Goal: Contribute content: Contribute content

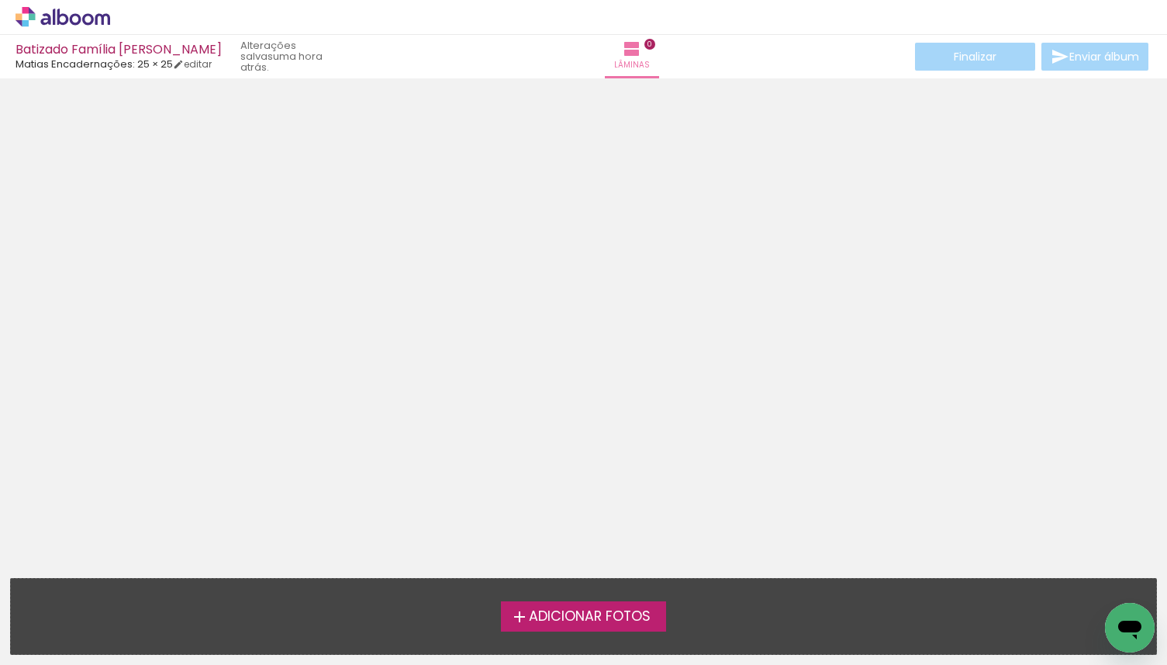
click at [599, 621] on span "Adicionar Fotos" at bounding box center [590, 617] width 122 height 14
click at [0, 0] on input "file" at bounding box center [0, 0] width 0 height 0
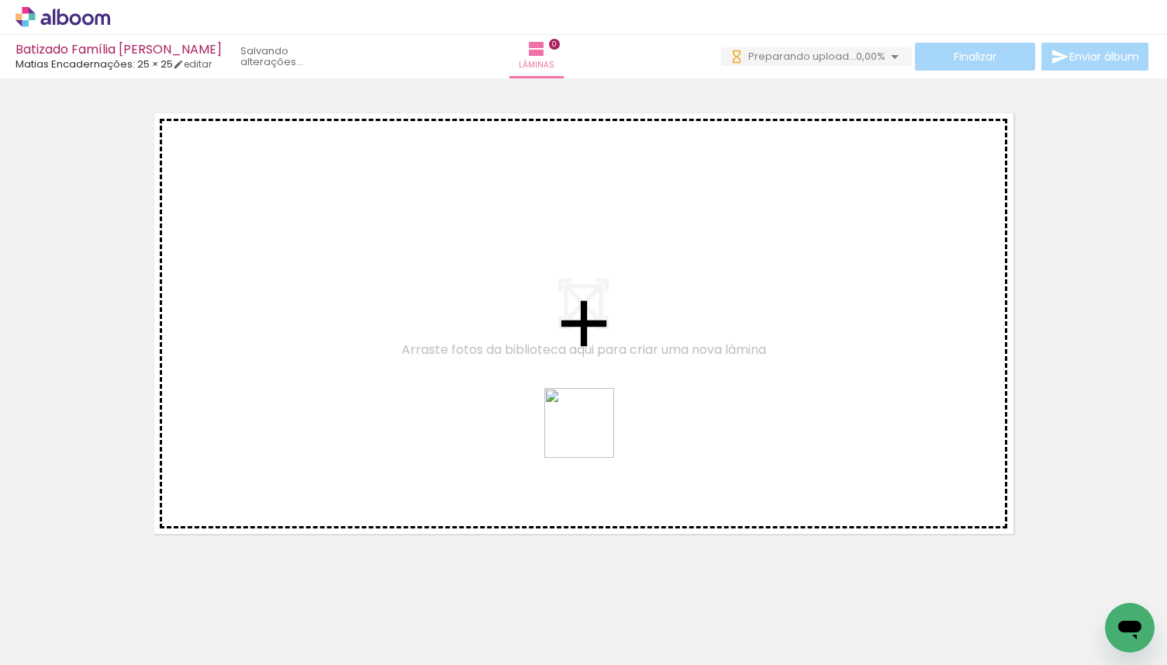
drag, startPoint x: 591, startPoint y: 573, endPoint x: 591, endPoint y: 358, distance: 215.6
click at [591, 358] on quentale-workspace at bounding box center [583, 332] width 1167 height 665
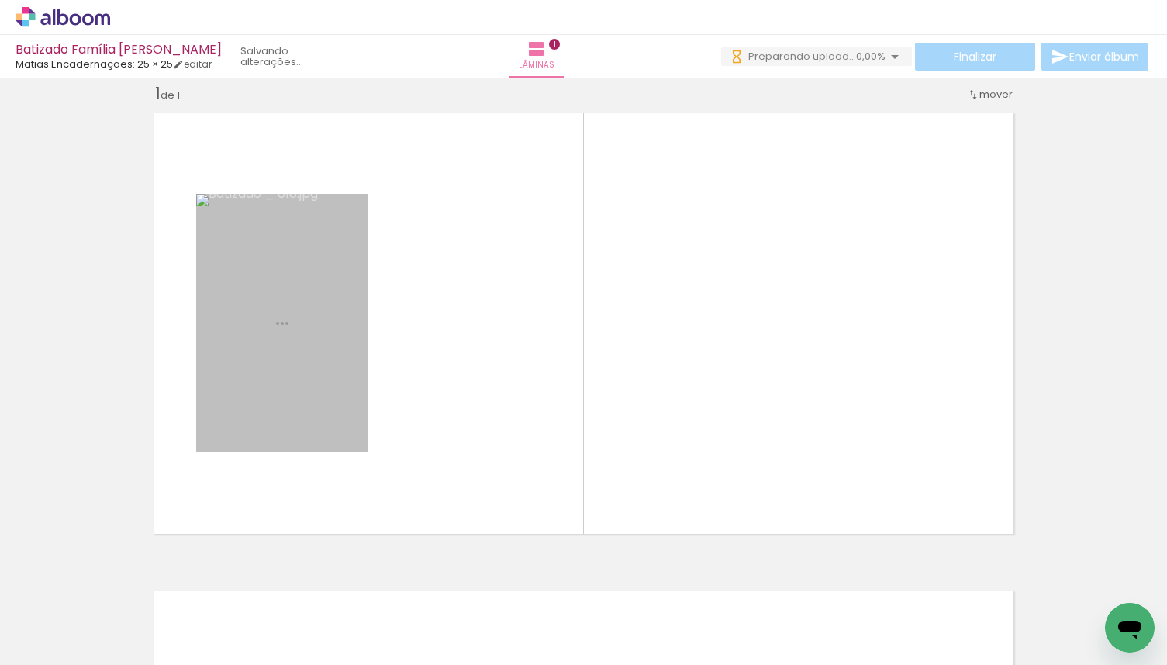
scroll to position [19, 0]
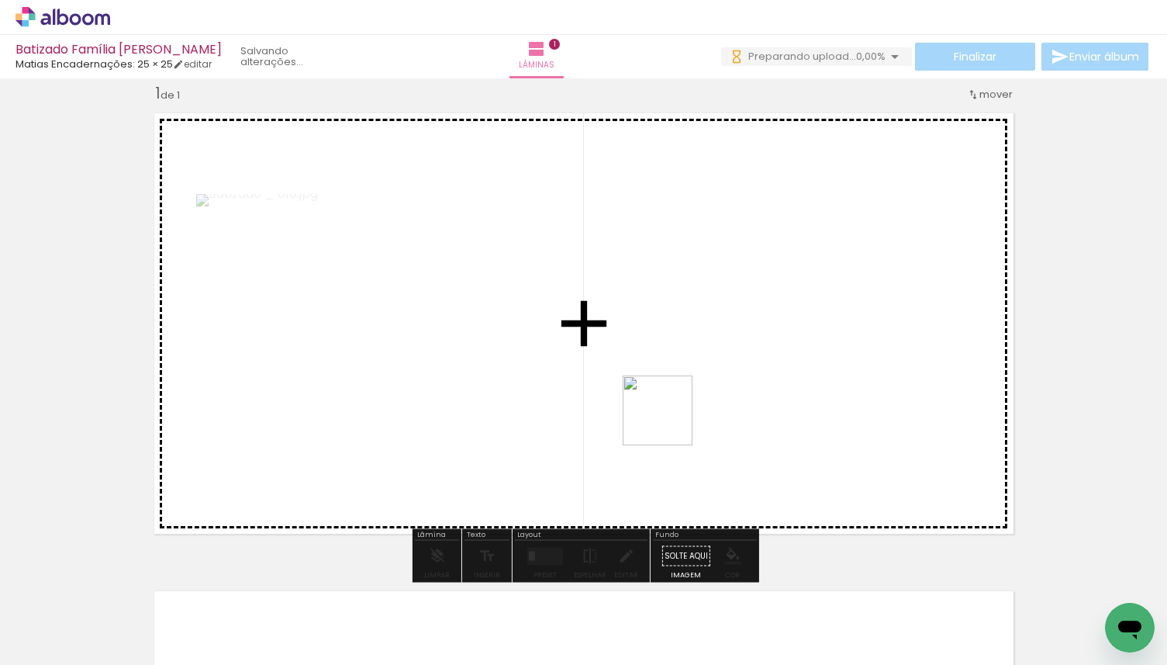
drag, startPoint x: 669, startPoint y: 591, endPoint x: 669, endPoint y: 383, distance: 207.8
click at [669, 383] on quentale-workspace at bounding box center [583, 332] width 1167 height 665
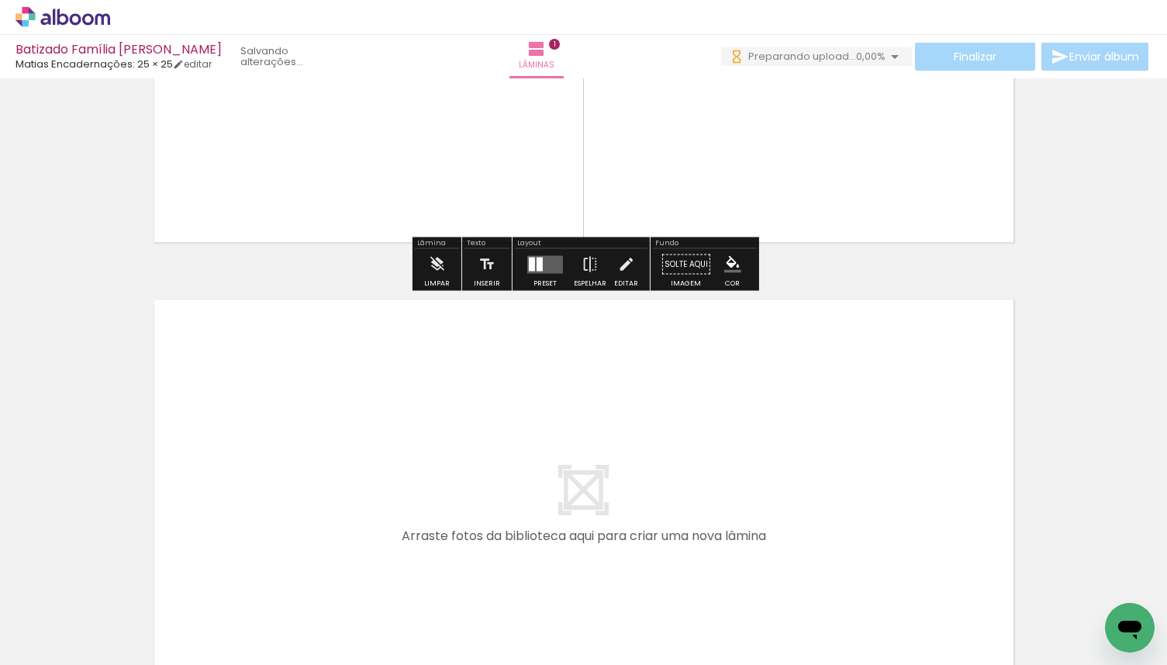
scroll to position [316, 0]
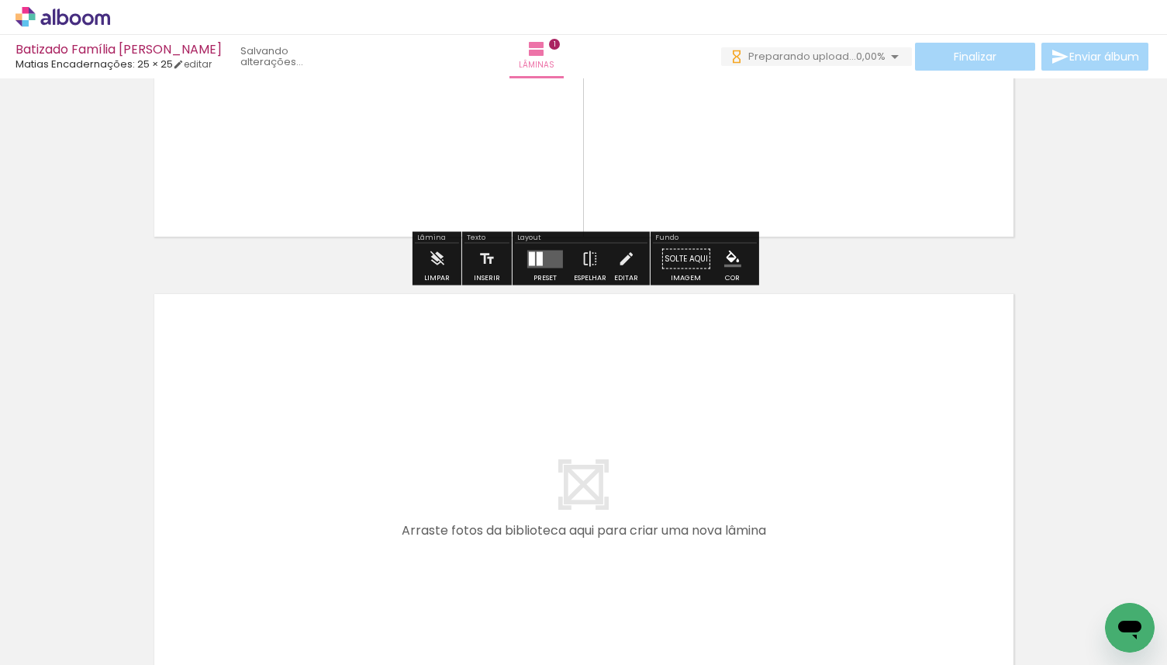
click at [31, 620] on input "Todas as fotos" at bounding box center [43, 617] width 59 height 13
click at [0, 0] on slot "Não utilizadas" at bounding box center [0, 0] width 0 height 0
type input "Não utilizadas"
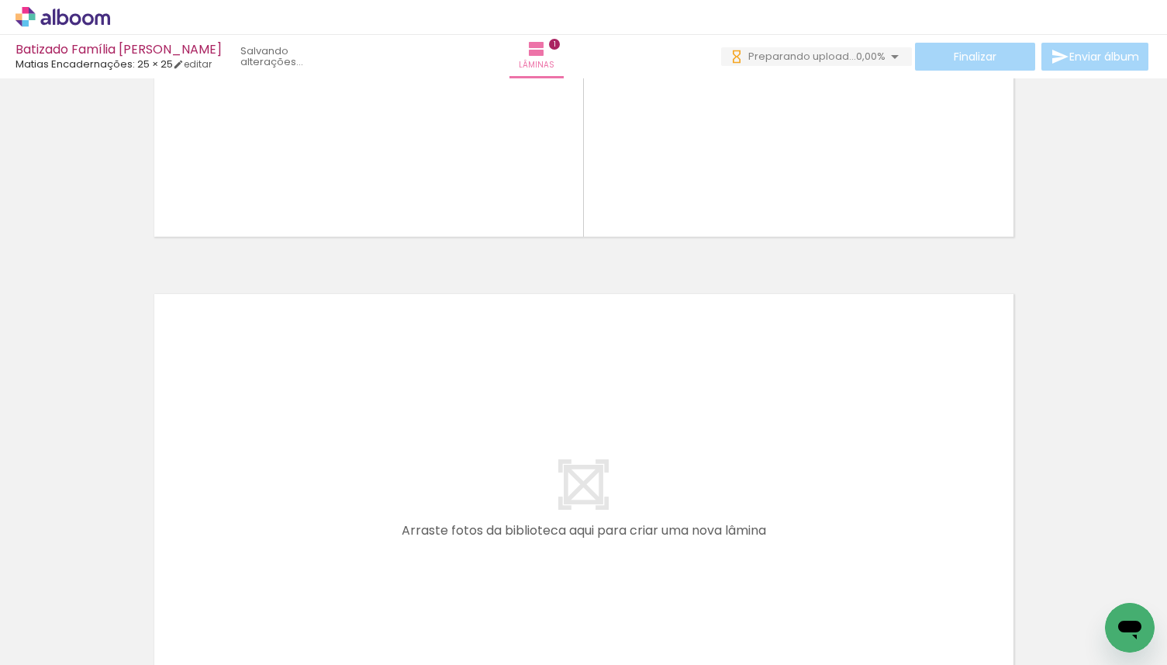
scroll to position [0, 0]
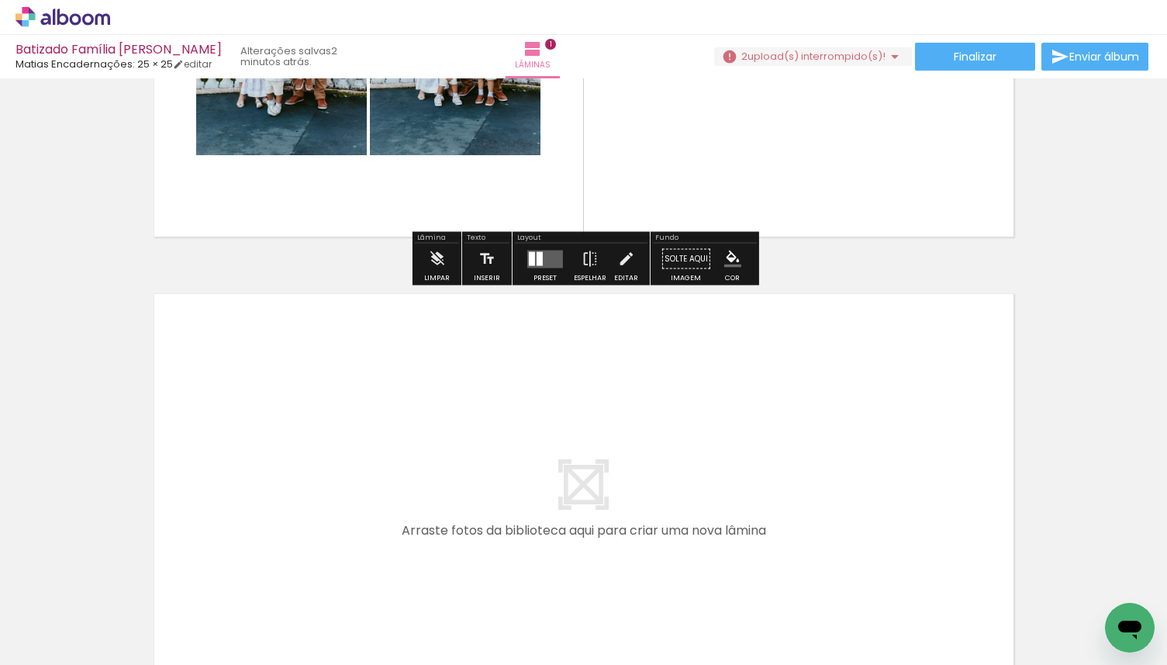
click at [814, 60] on span "upload(s) interrompido(s)!" at bounding box center [817, 56] width 138 height 15
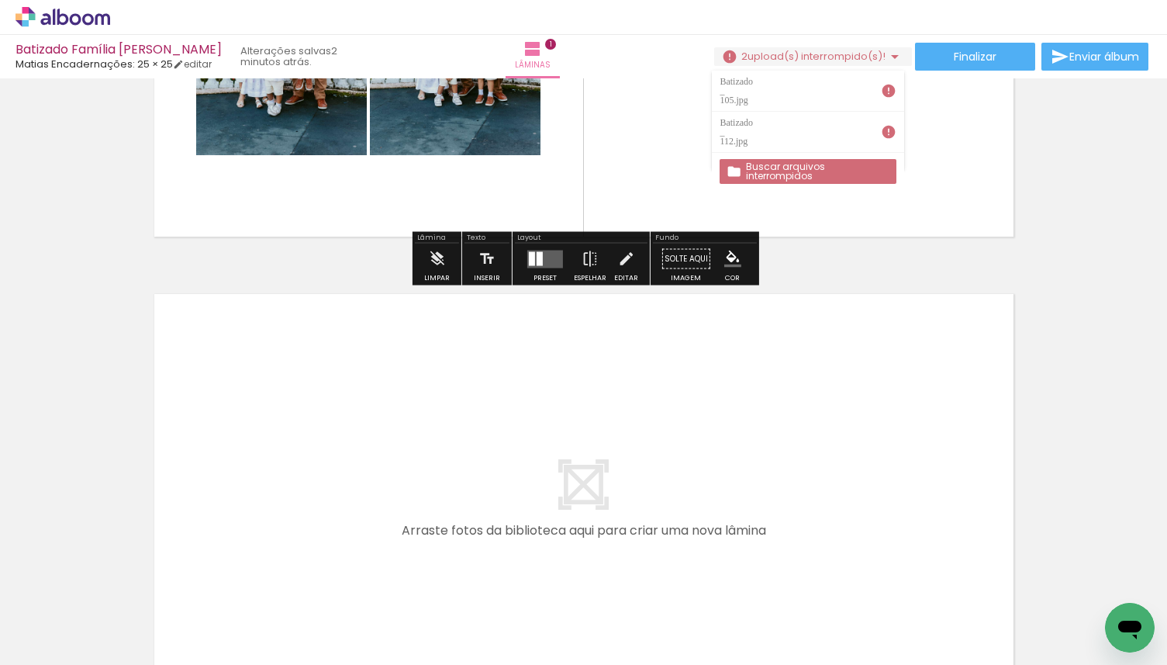
click at [0, 0] on slot "Buscar arquivos interrompidos" at bounding box center [0, 0] width 0 height 0
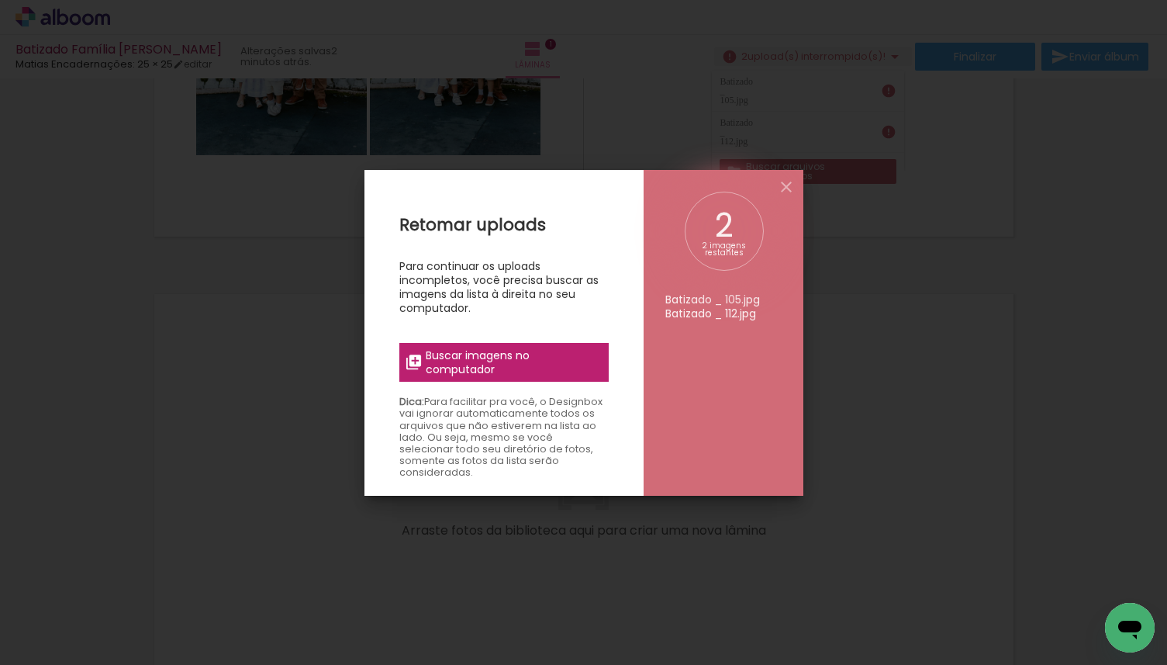
click at [491, 369] on span "Buscar imagens no computador" at bounding box center [512, 362] width 173 height 28
click at [0, 0] on input "file" at bounding box center [0, 0] width 0 height 0
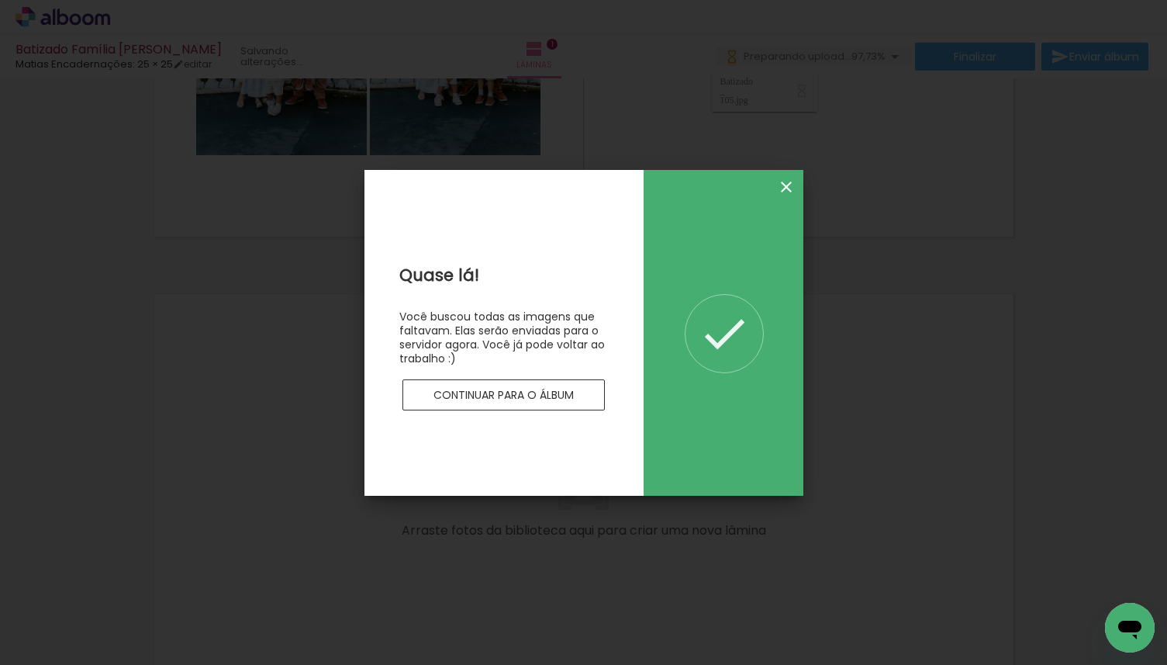
click at [792, 190] on iron-icon at bounding box center [786, 187] width 19 height 19
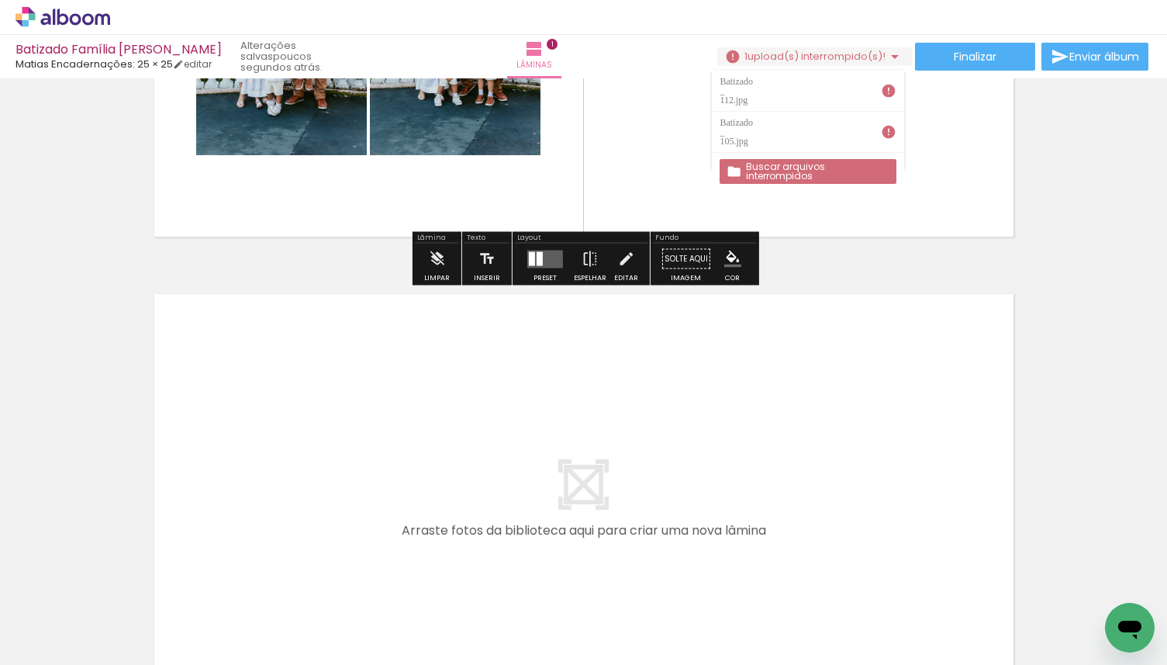
click at [805, 226] on quentale-layouter at bounding box center [584, 26] width 878 height 439
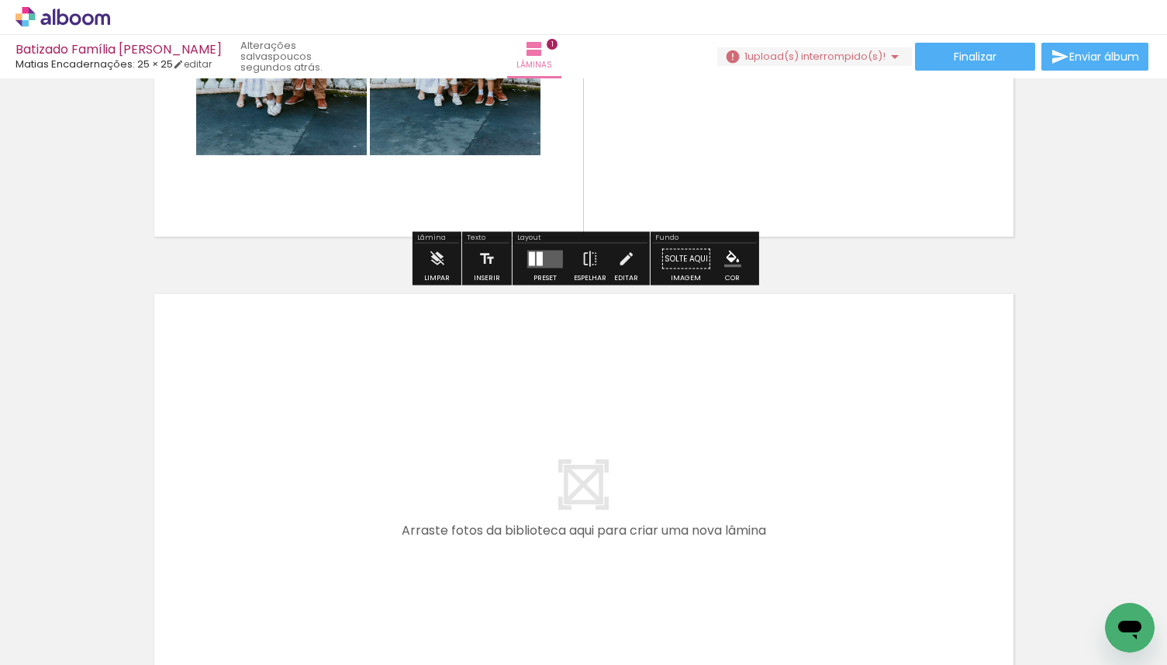
click at [824, 60] on span "upload(s) interrompido(s)!" at bounding box center [817, 56] width 138 height 15
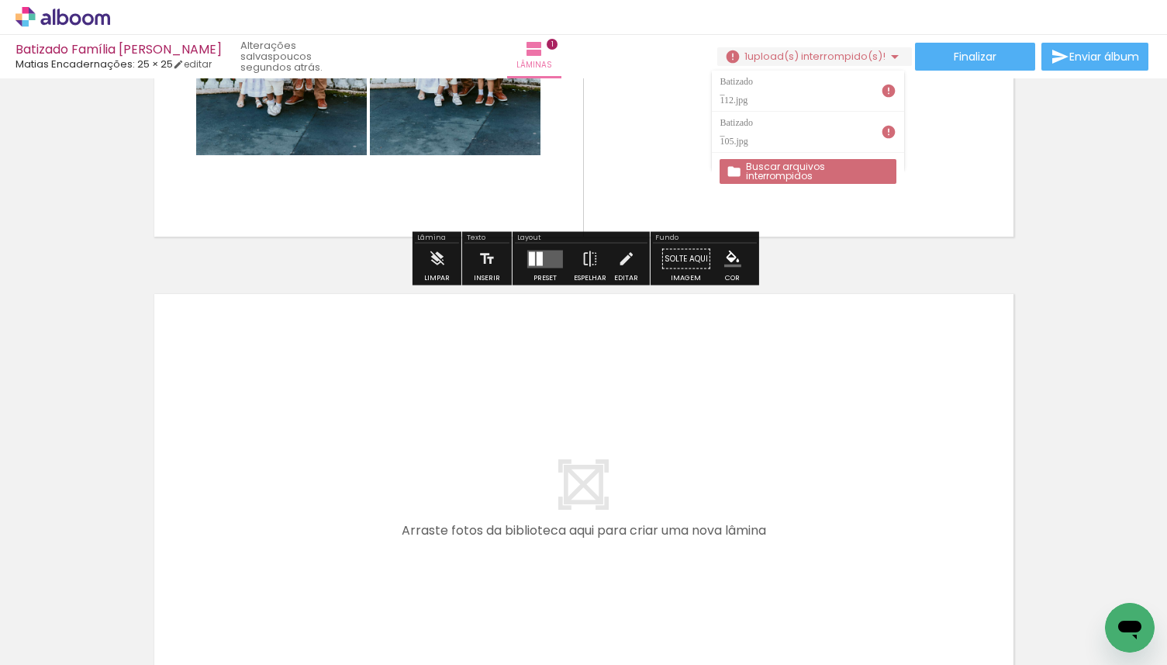
click at [824, 190] on quentale-layouter at bounding box center [584, 26] width 878 height 439
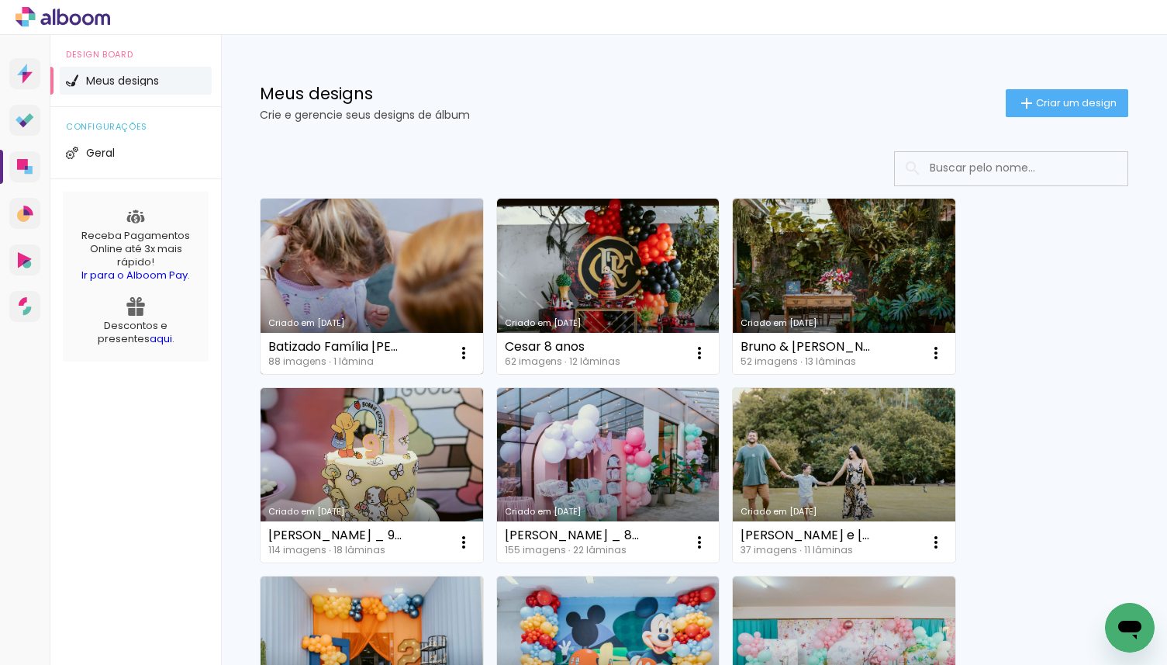
click at [359, 261] on link "Criado em [DATE]" at bounding box center [372, 286] width 223 height 175
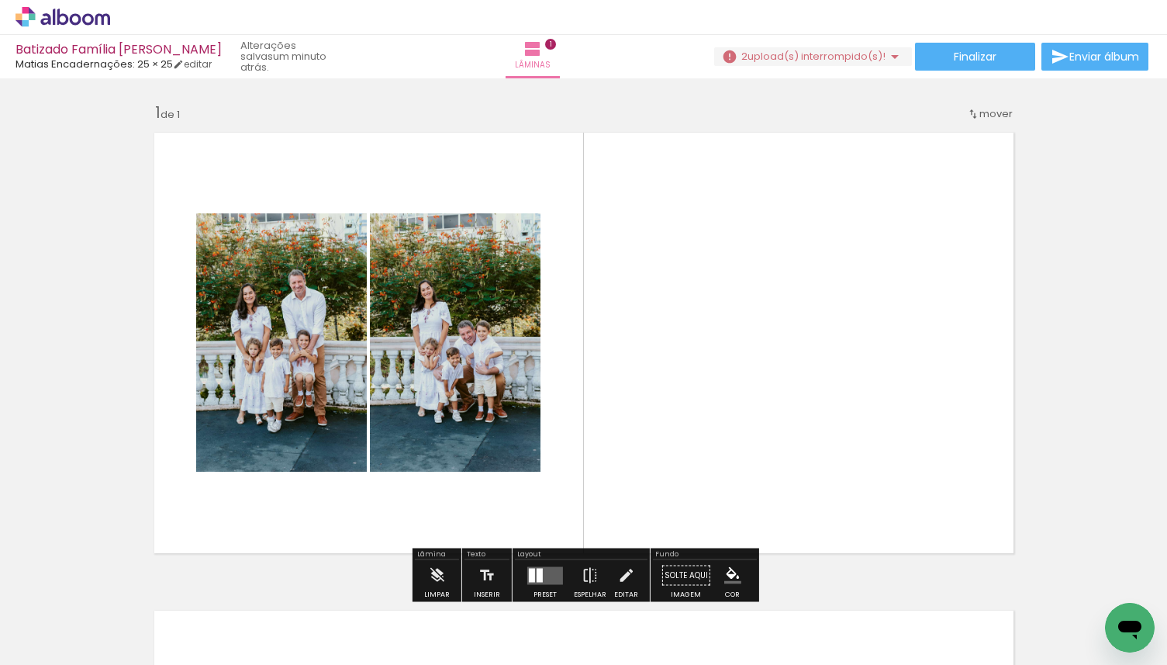
click at [876, 60] on span "upload(s) interrompido(s)!" at bounding box center [817, 56] width 138 height 15
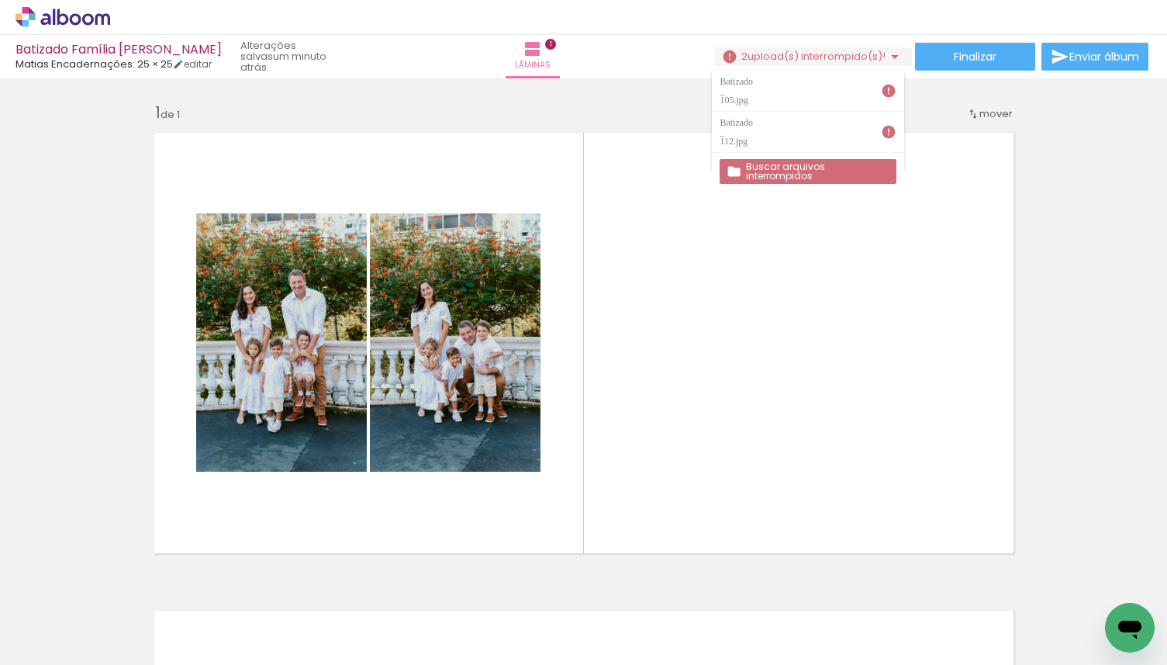
click at [884, 85] on iron-icon at bounding box center [889, 91] width 16 height 16
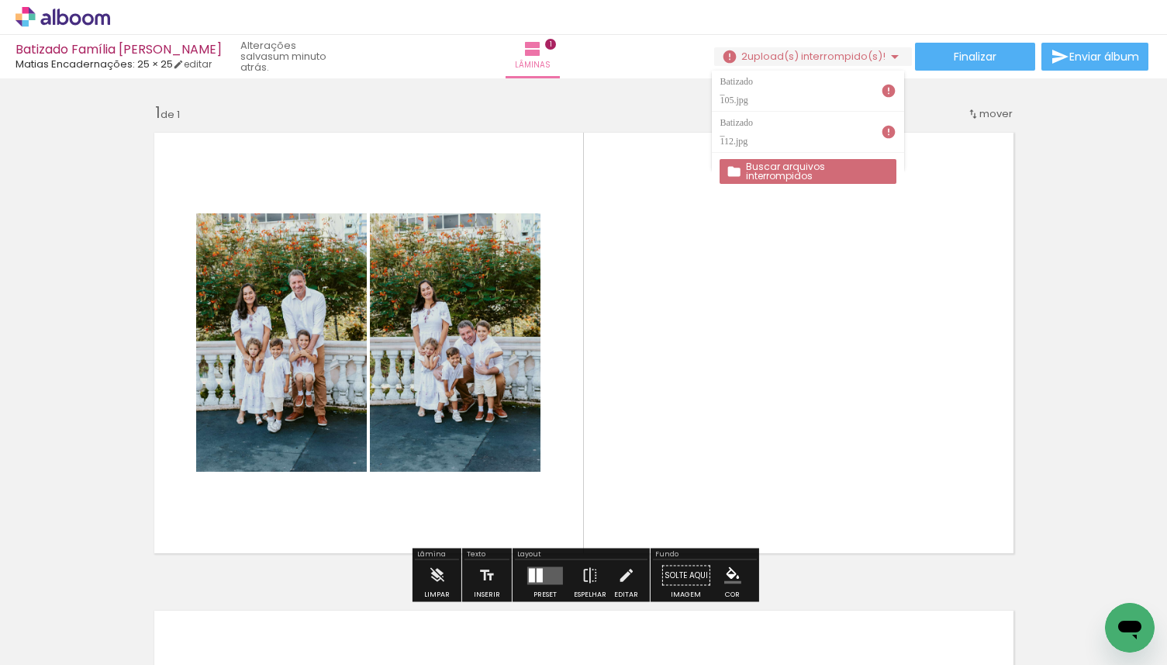
click at [0, 0] on slot "Buscar arquivos interrompidos" at bounding box center [0, 0] width 0 height 0
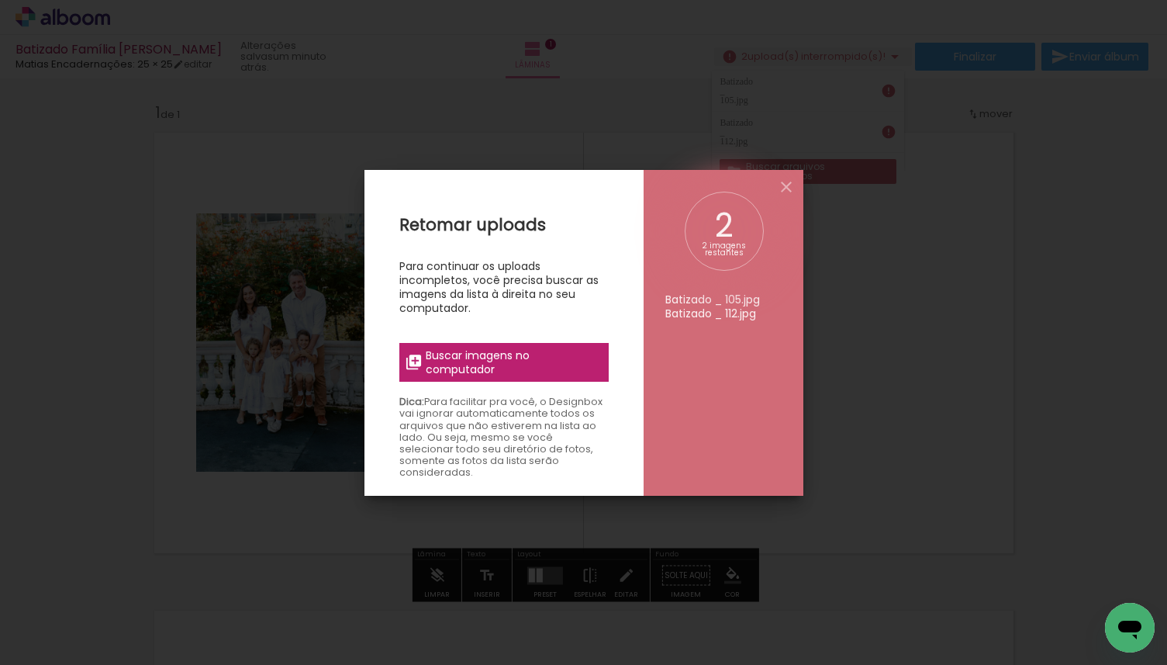
click at [512, 375] on span "Buscar imagens no computador" at bounding box center [512, 362] width 173 height 28
click at [0, 0] on input "file" at bounding box center [0, 0] width 0 height 0
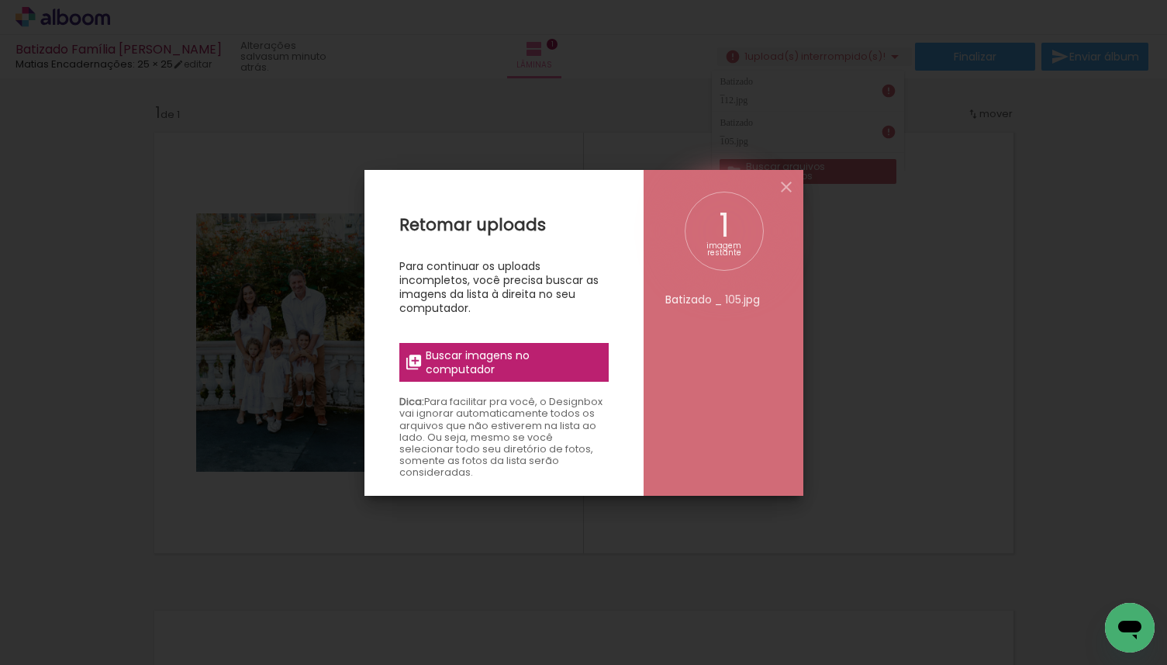
click at [524, 357] on span "Buscar imagens no computador" at bounding box center [512, 362] width 173 height 28
click at [0, 0] on input "file" at bounding box center [0, 0] width 0 height 0
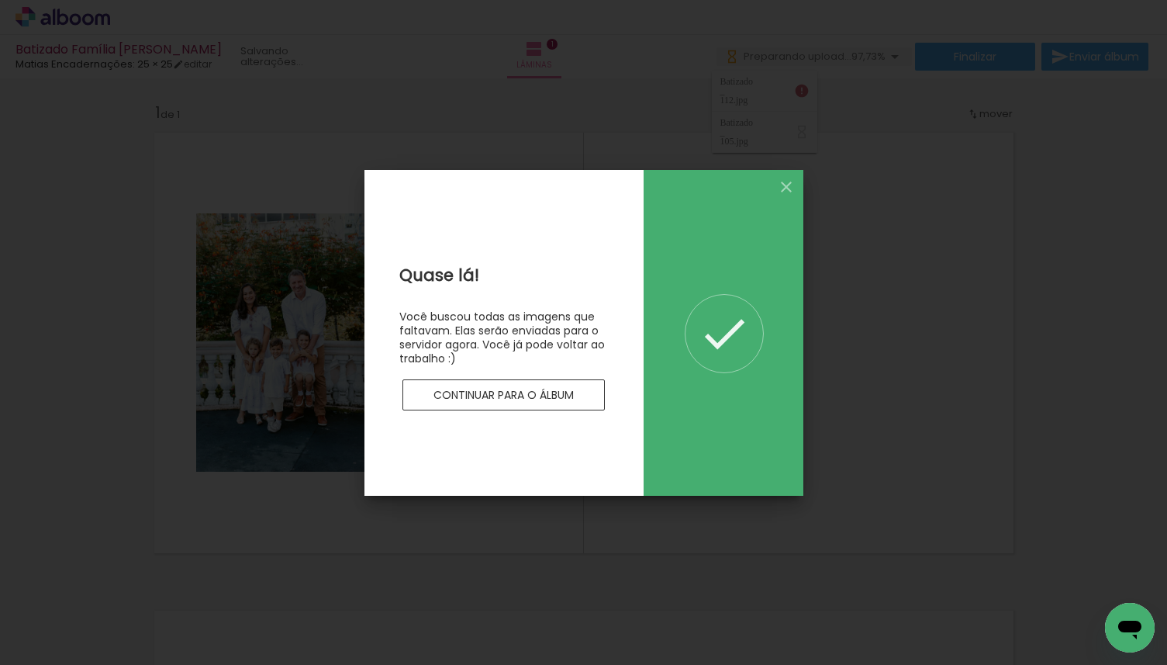
click at [579, 385] on paper-button "Continuar para o álbum" at bounding box center [504, 394] width 203 height 31
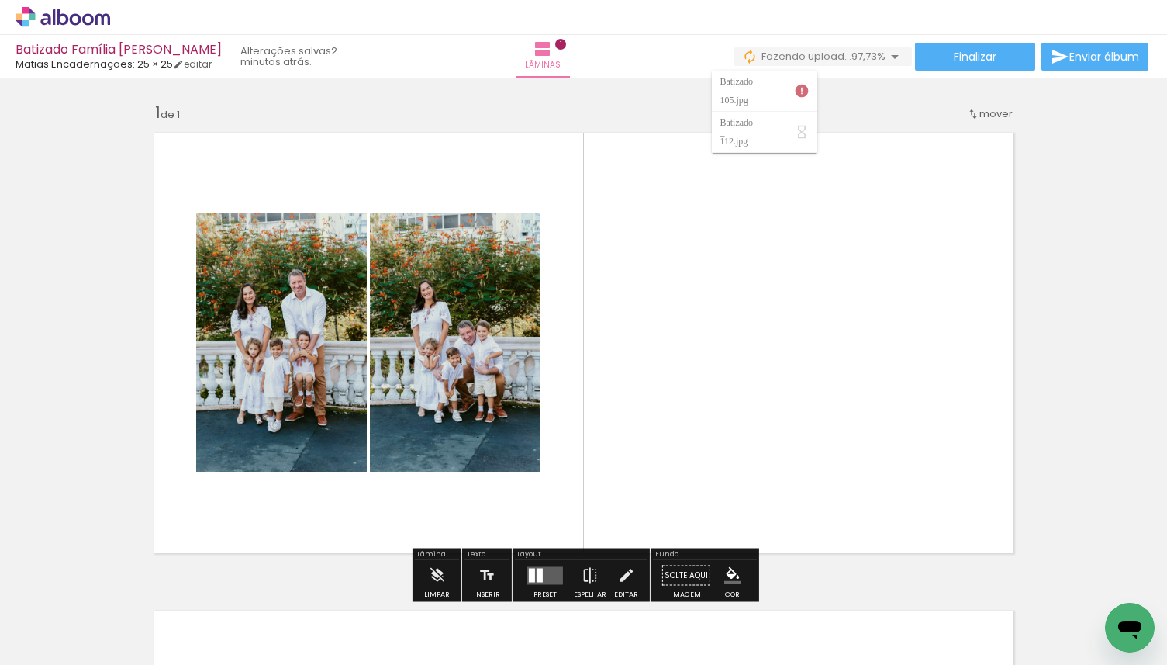
click at [1118, 627] on icon "Abrir janela de mensagens" at bounding box center [1129, 629] width 23 height 19
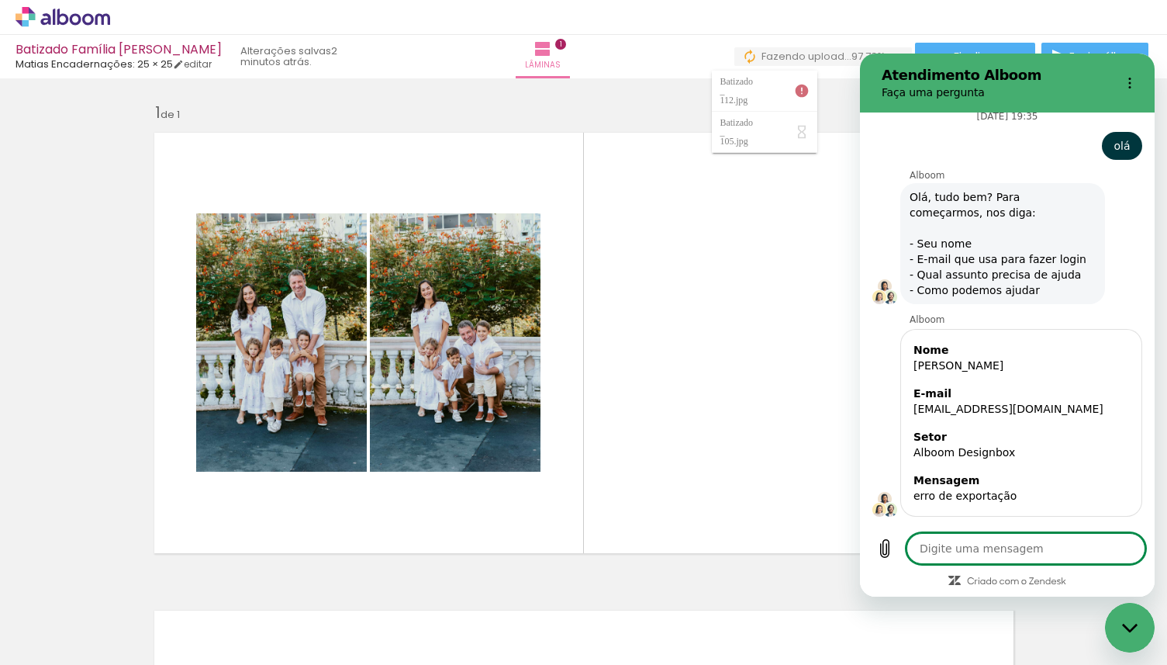
type textarea "x"
type textarea "e"
type textarea "x"
type textarea "es"
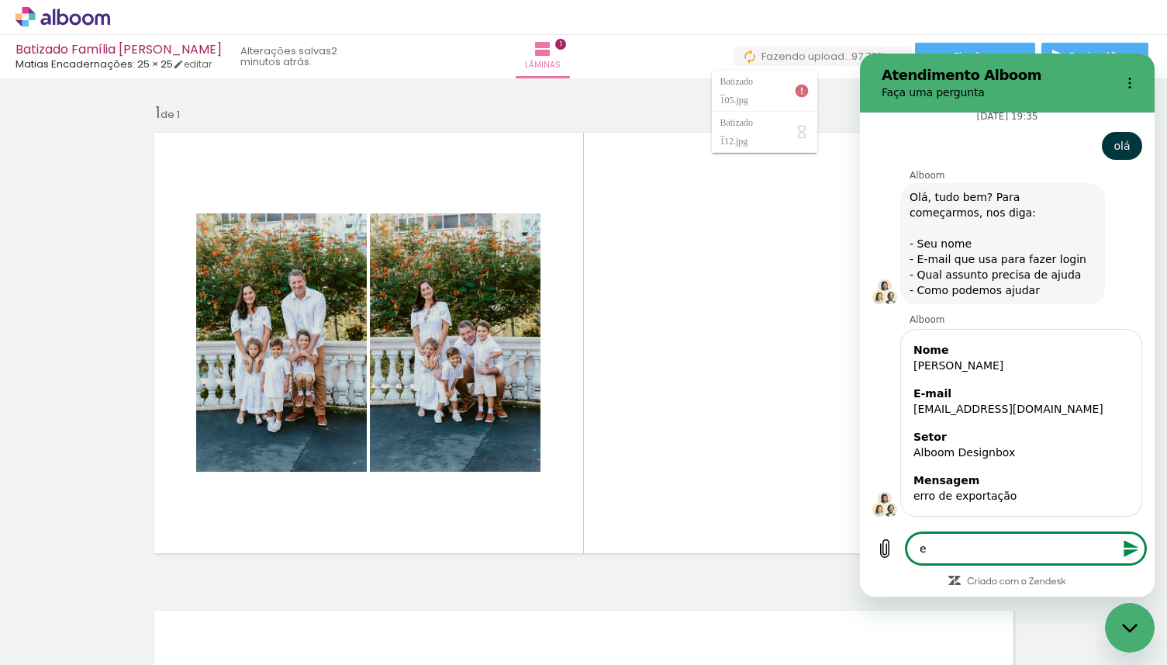
type textarea "x"
type textarea "e"
type textarea "x"
type textarea "e"
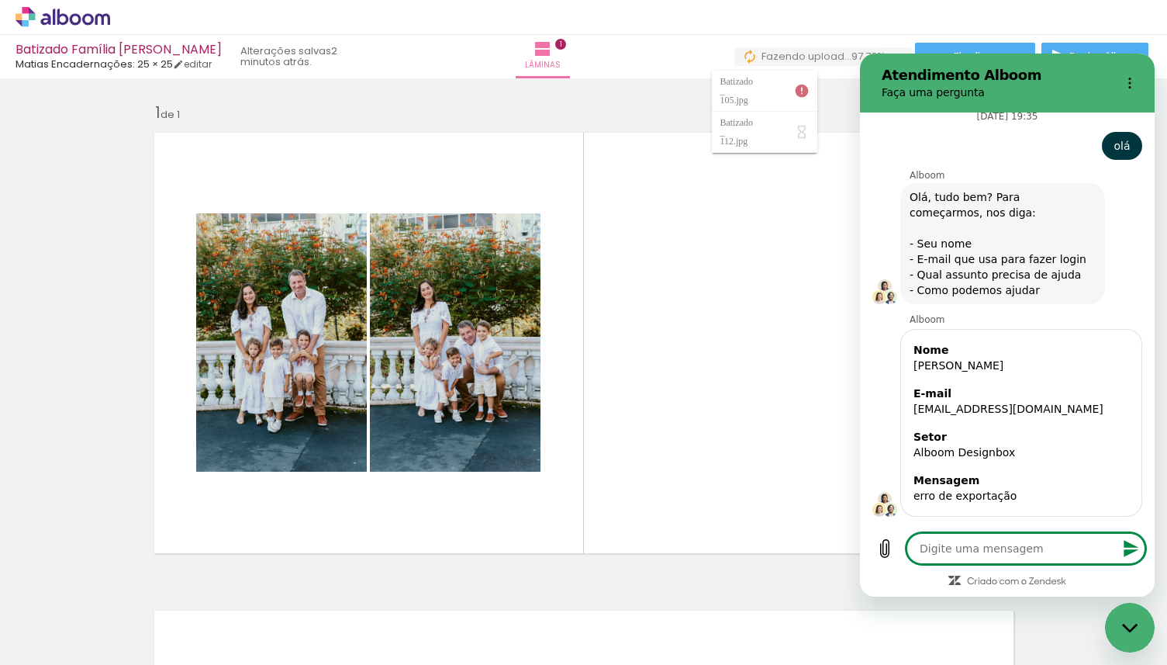
type textarea "x"
type textarea "es"
type textarea "x"
type textarea "est"
type textarea "x"
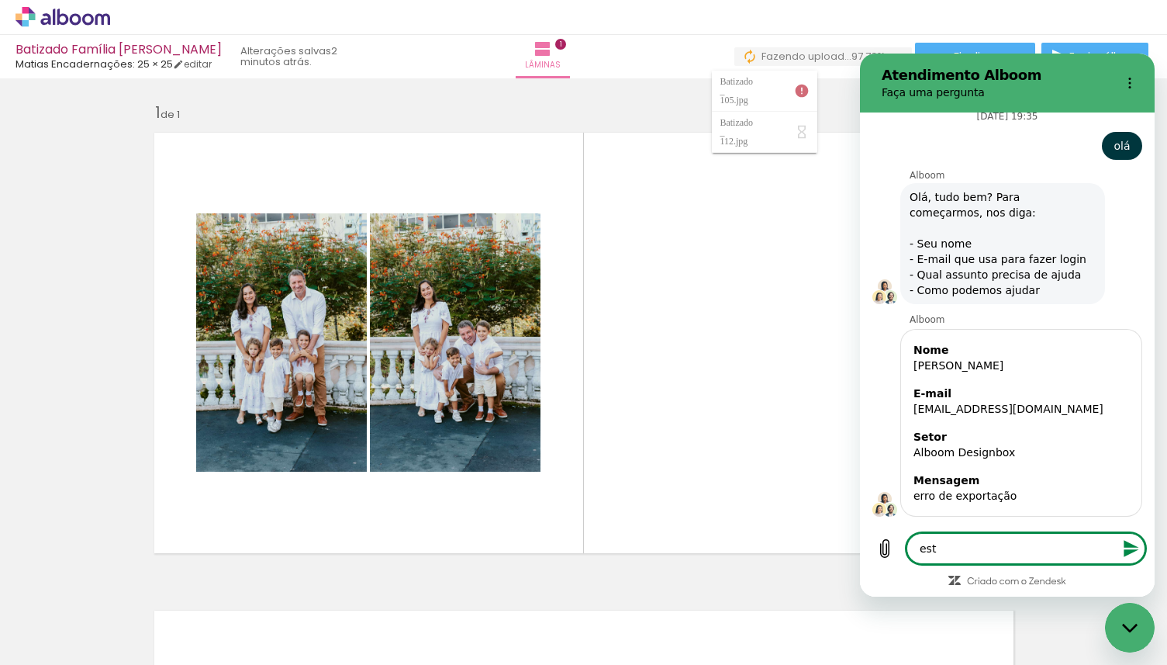
type textarea "esto"
type textarea "x"
type textarea "estou"
type textarea "x"
type textarea "estou"
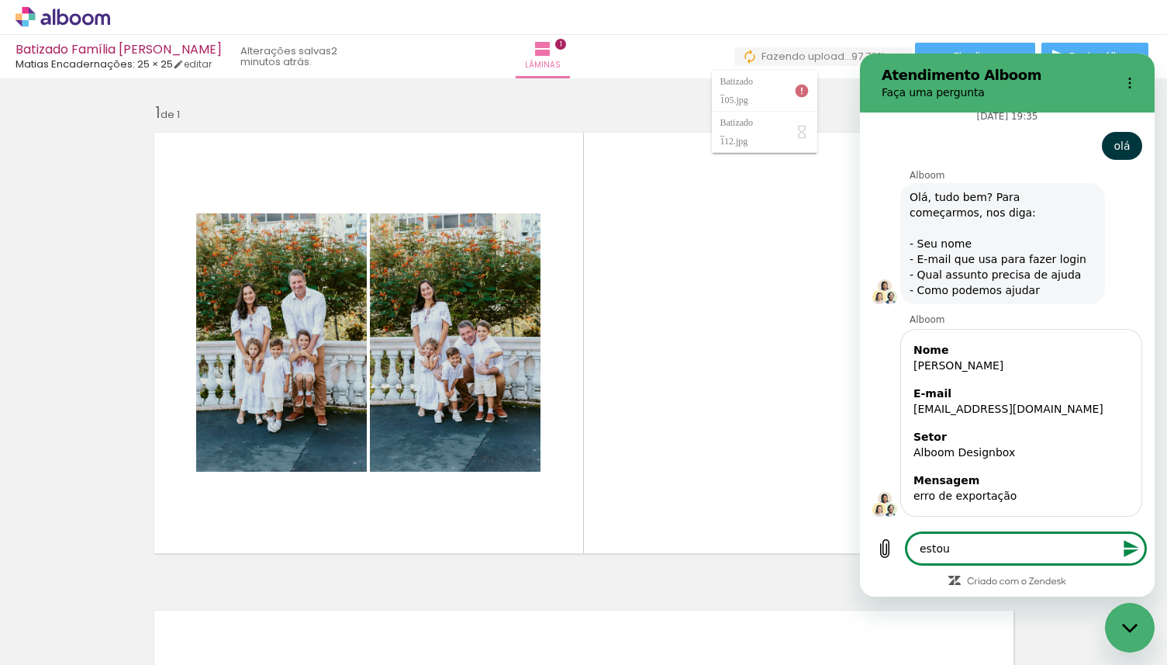
type textarea "x"
type textarea "estou c"
type textarea "x"
type textarea "estou co"
type textarea "x"
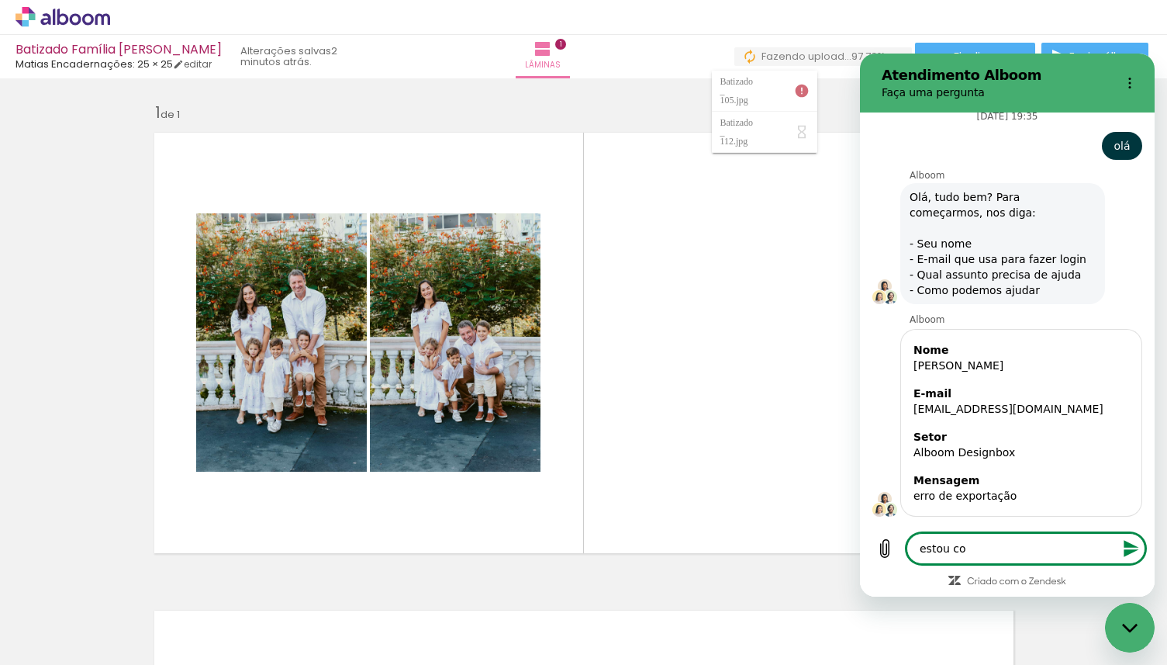
type textarea "estou com"
type textarea "x"
type textarea "estou com"
type textarea "x"
type textarea "estou com e"
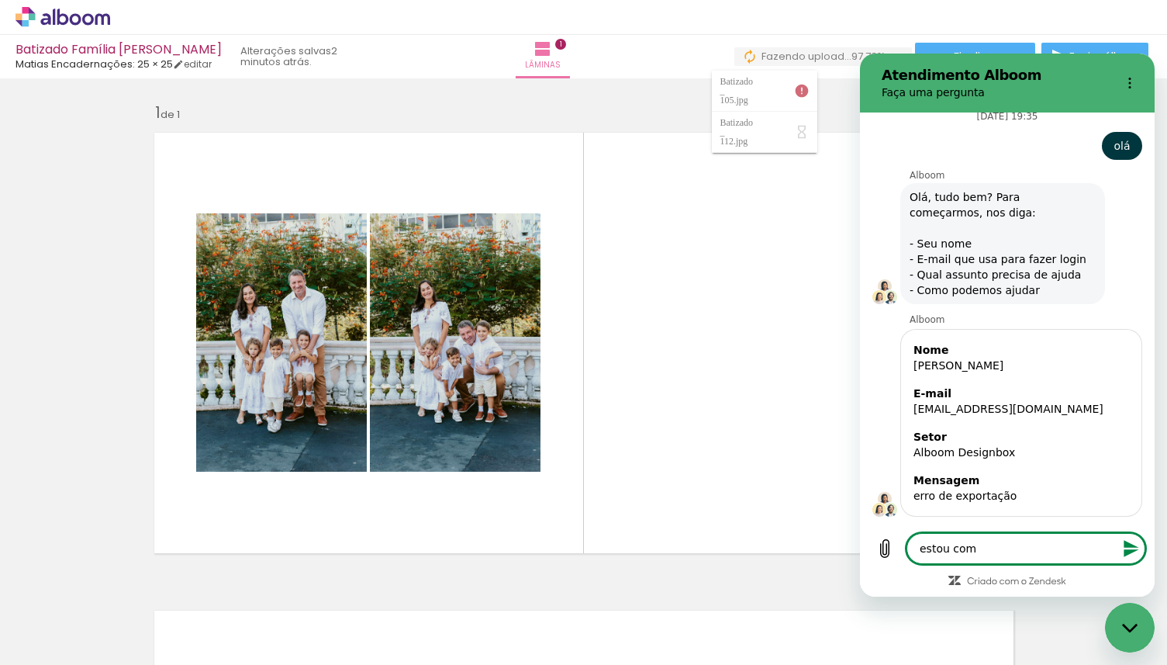
type textarea "x"
type textarea "estou com er"
type textarea "x"
type textarea "estou com err"
type textarea "x"
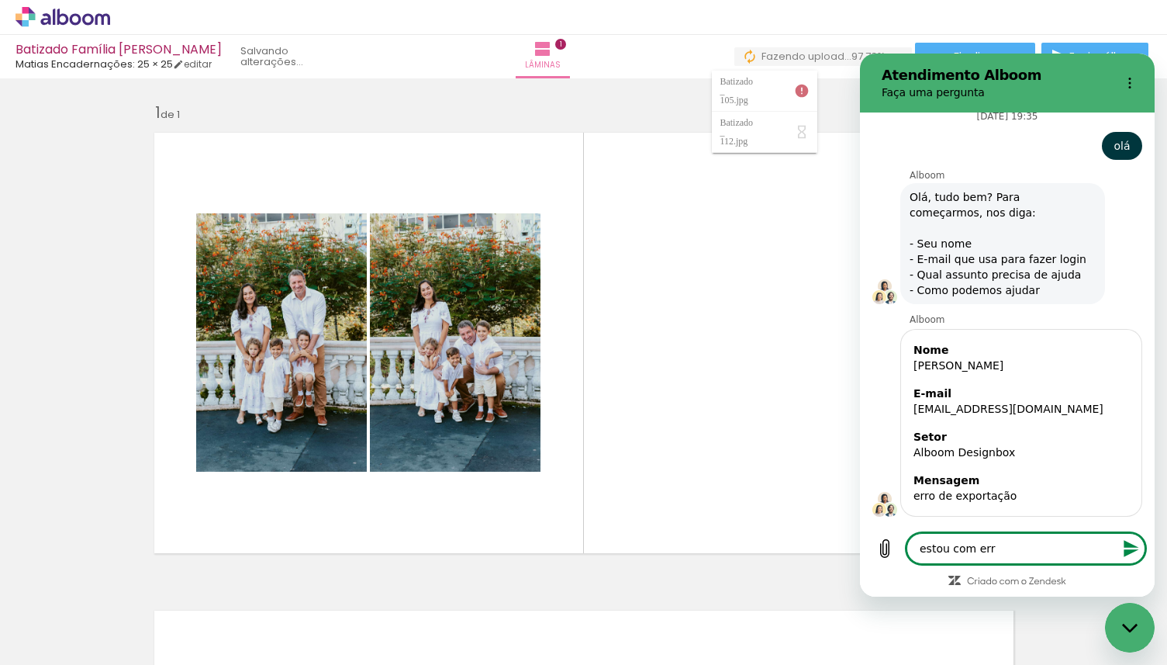
type textarea "estou com erro"
type textarea "x"
type textarea "estou com erro"
type textarea "x"
type textarea "estou com erro a"
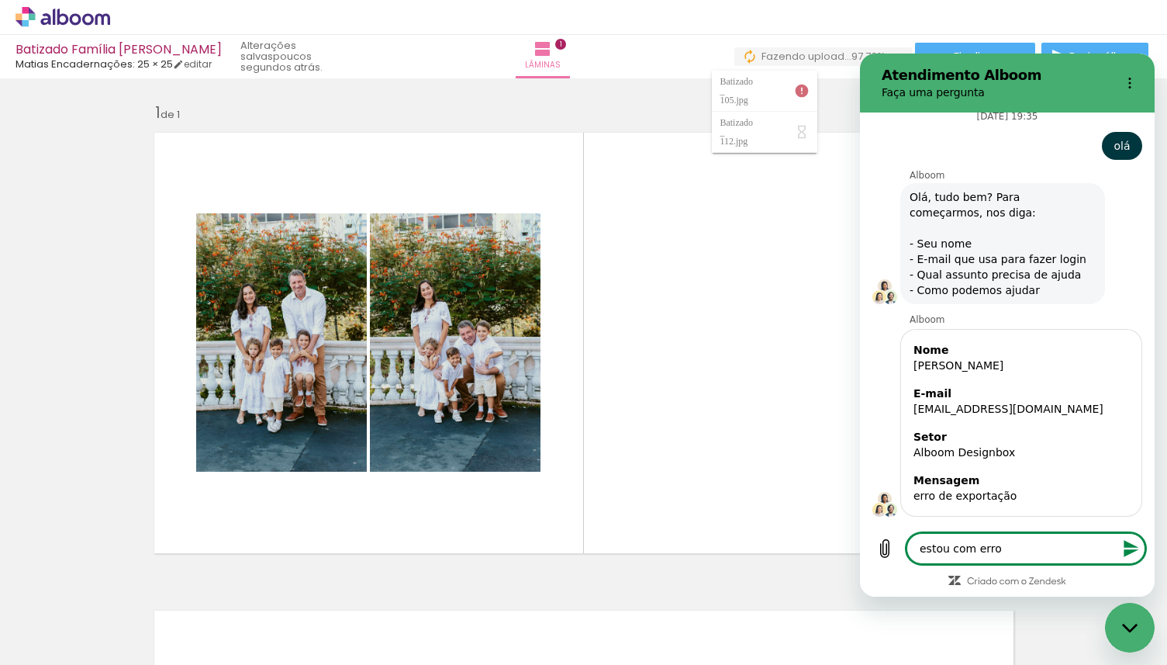
type textarea "x"
type textarea "estou com erro ao"
type textarea "x"
type textarea "estou com erro ao"
type textarea "x"
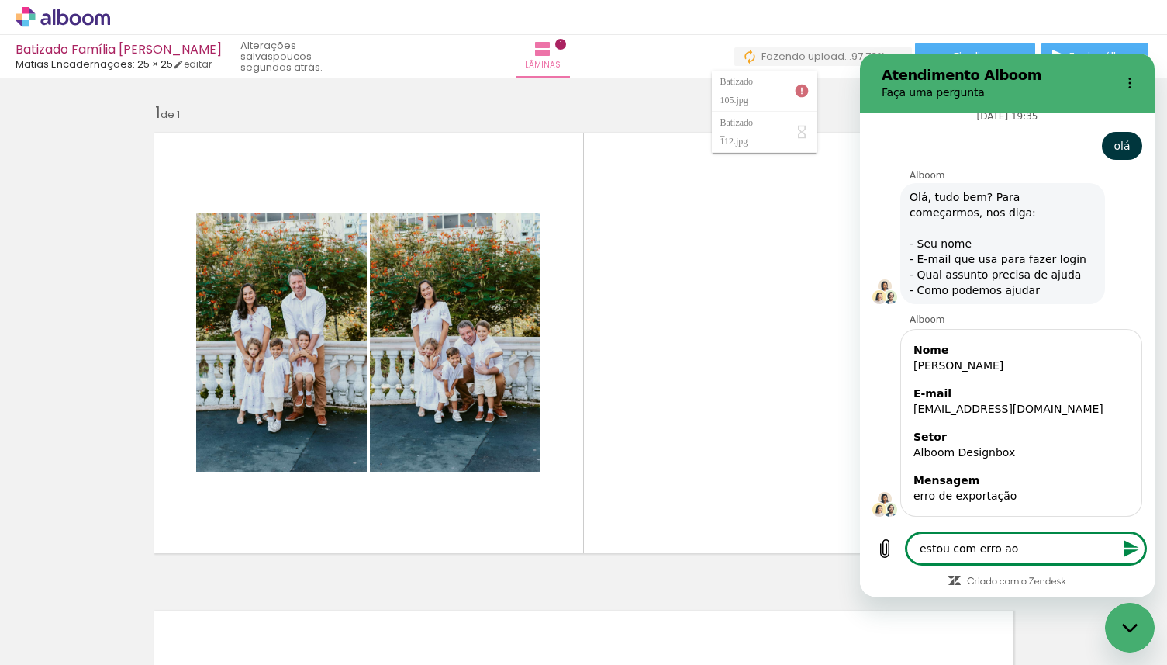
type textarea "estou com erro ao s"
type textarea "x"
type textarea "estou com erro ao su"
type textarea "x"
type textarea "estou com erro ao sub"
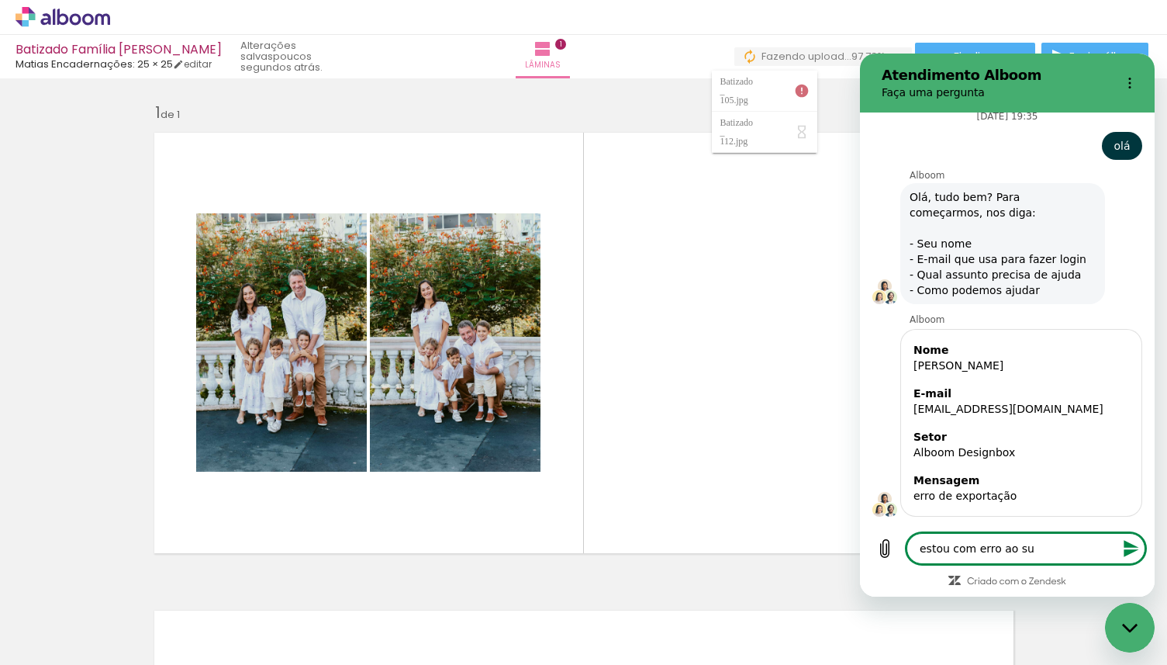
type textarea "x"
type textarea "estou com erro ao subi"
type textarea "x"
type textarea "estou com erro ao subir"
type textarea "x"
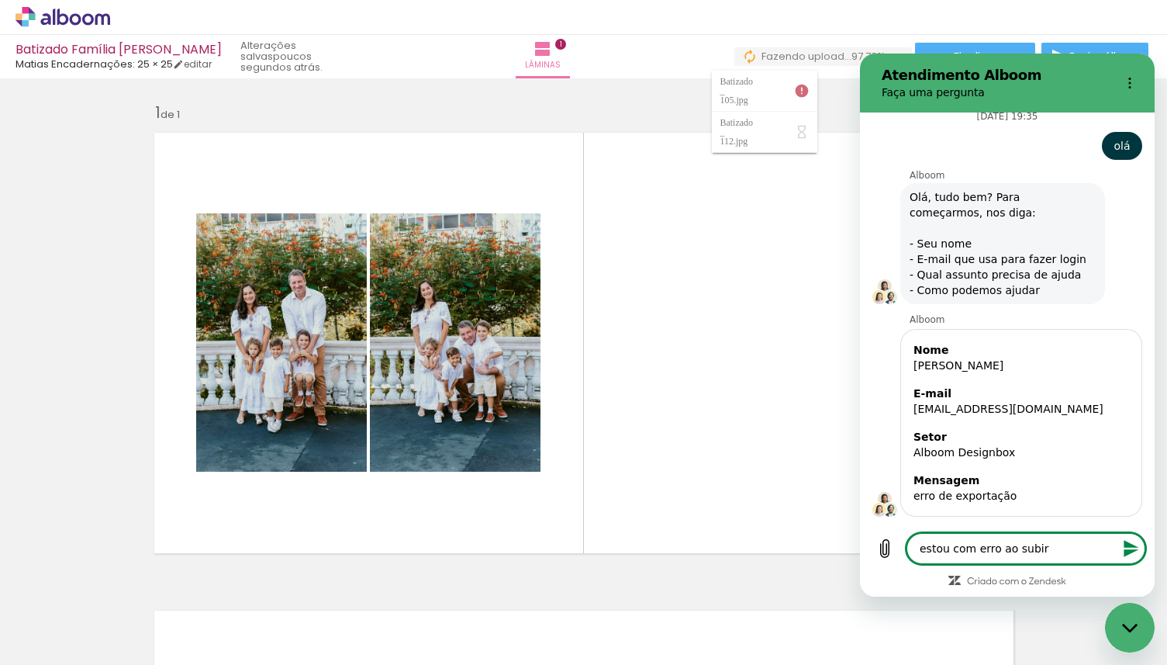
type textarea "estou com erro ao subir"
type textarea "x"
type textarea "estou com erro ao subir f"
type textarea "x"
type textarea "estou com erro ao subir fo"
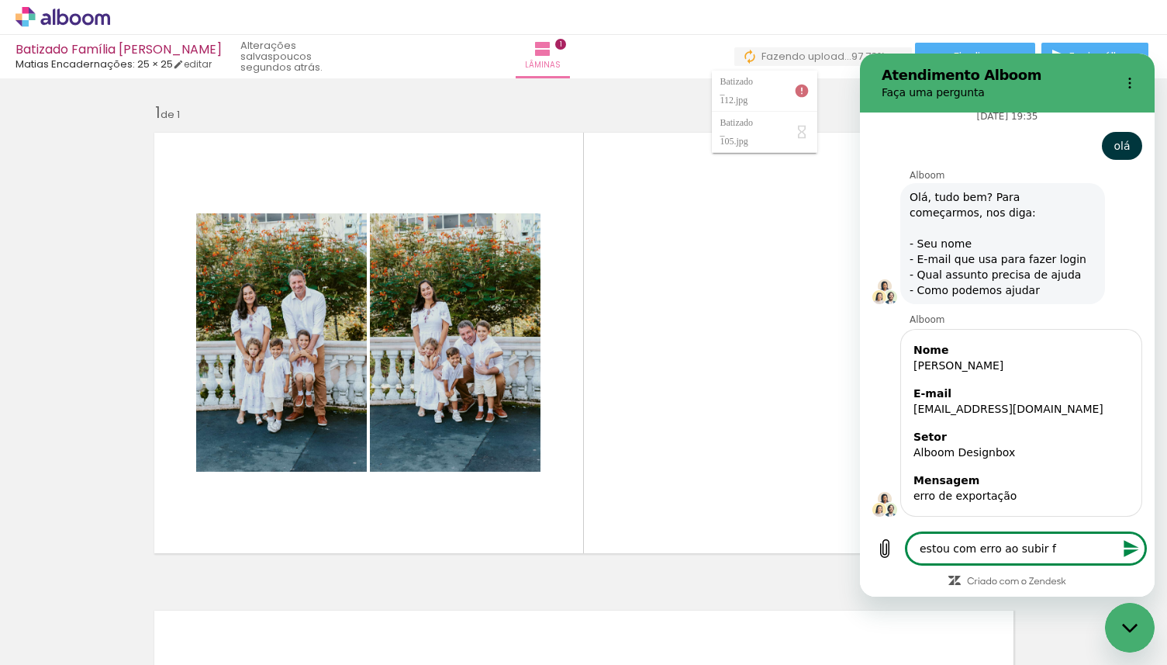
type textarea "x"
type textarea "estou com erro ao subir fot"
type textarea "x"
type textarea "estou com erro ao subir foto"
type textarea "x"
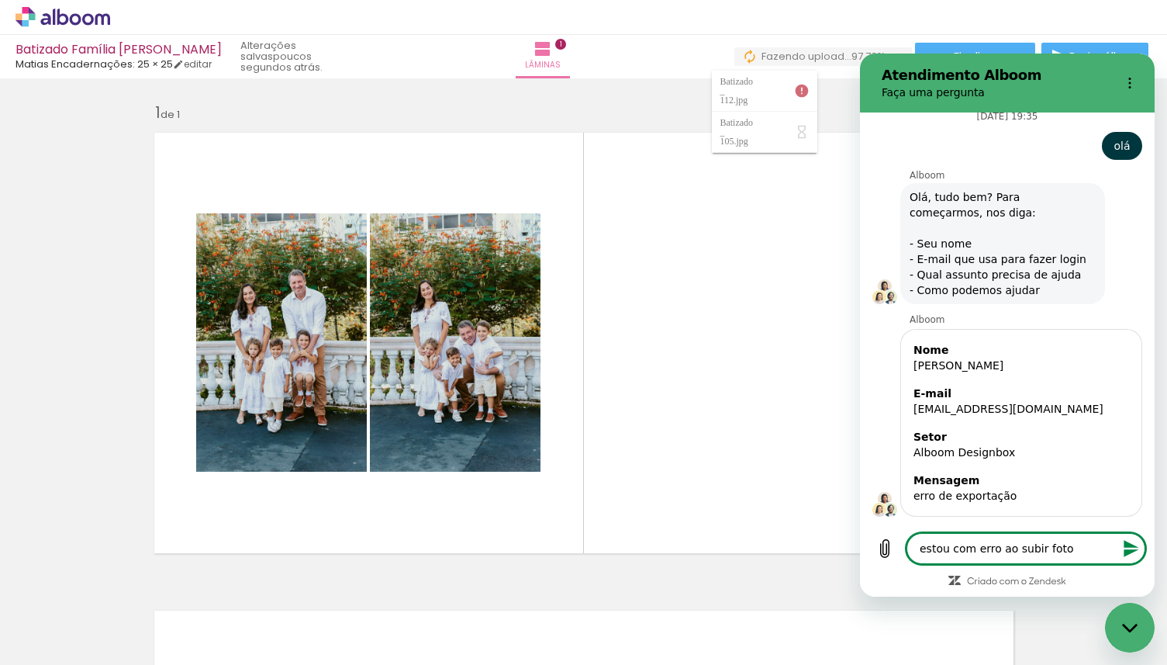
type textarea "estou com erro ao subir fotos"
type textarea "x"
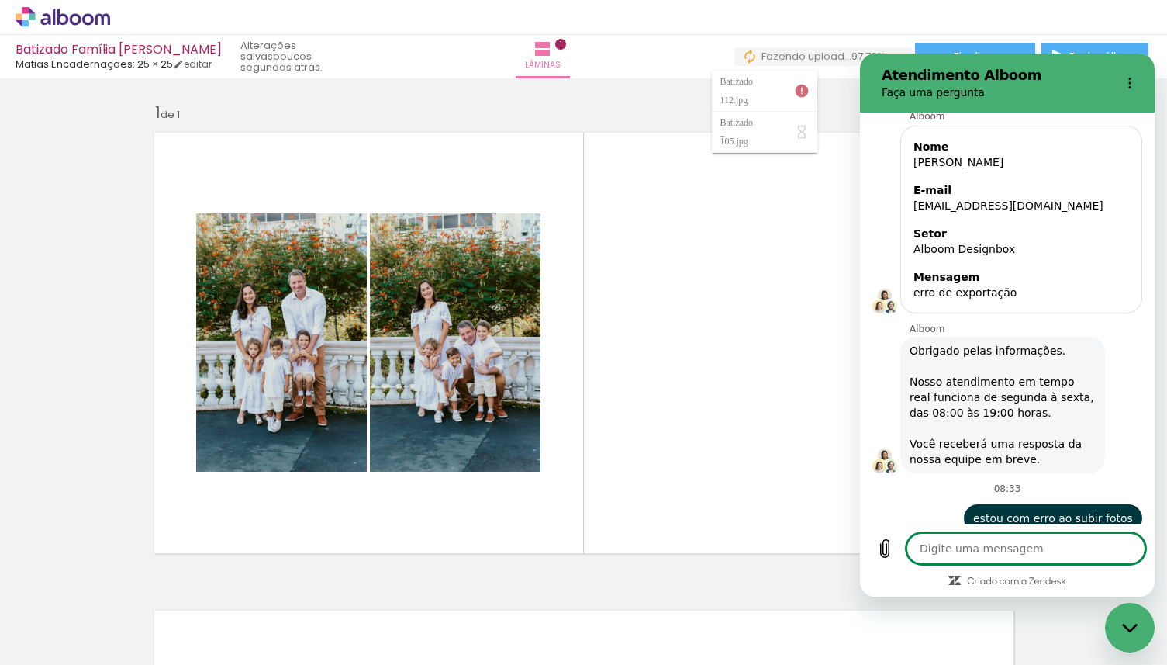
type textarea "x"
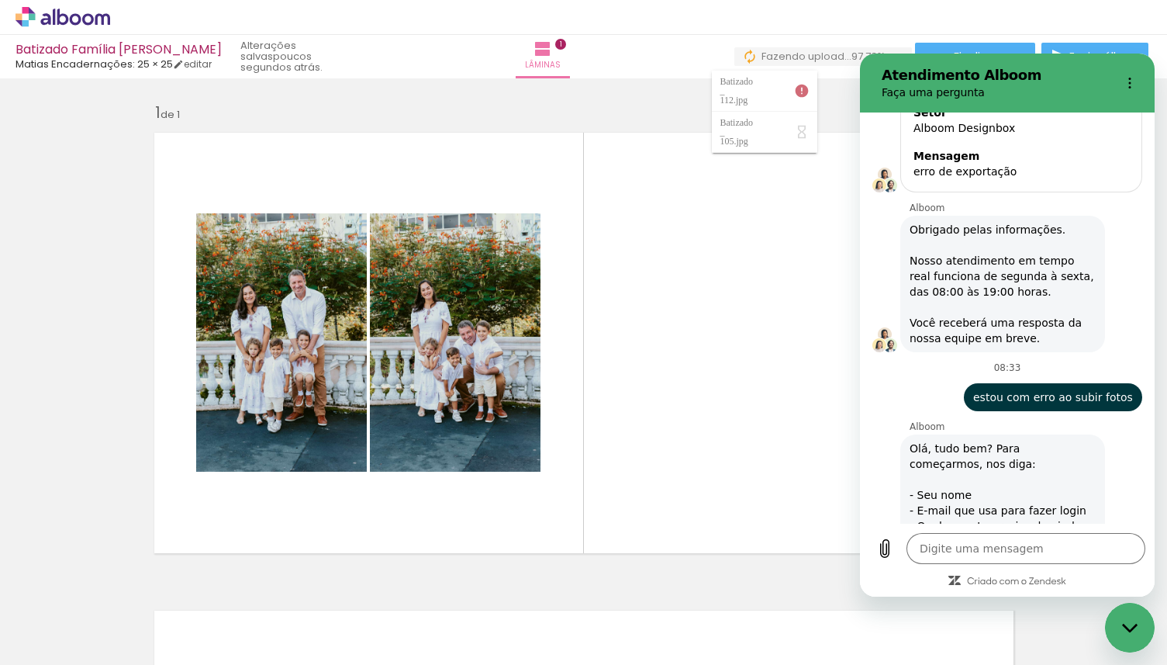
scroll to position [6111, 0]
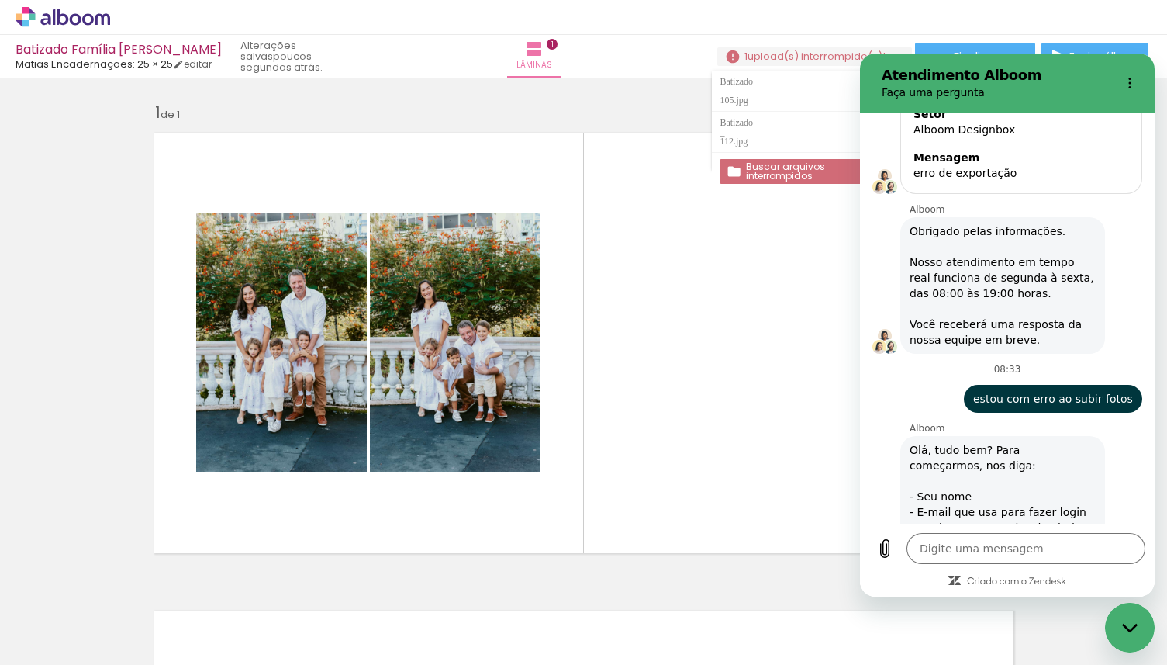
type input "bruno"
click at [1059, 649] on button "Avançar" at bounding box center [1094, 664] width 71 height 31
type textarea "x"
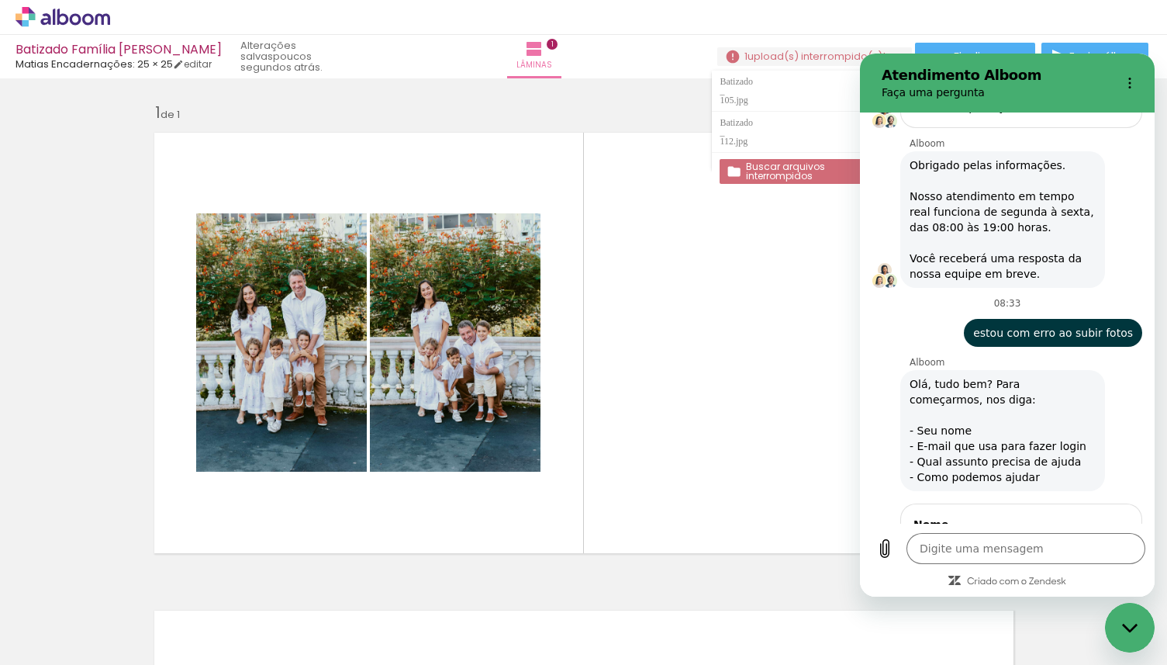
scroll to position [6177, 0]
type input "Bruno Zamprogno 15"
type input "Bruno Zamprogno 5"
type input "brunozam15@yahoo."
type input "brunozam15@gmail.com"
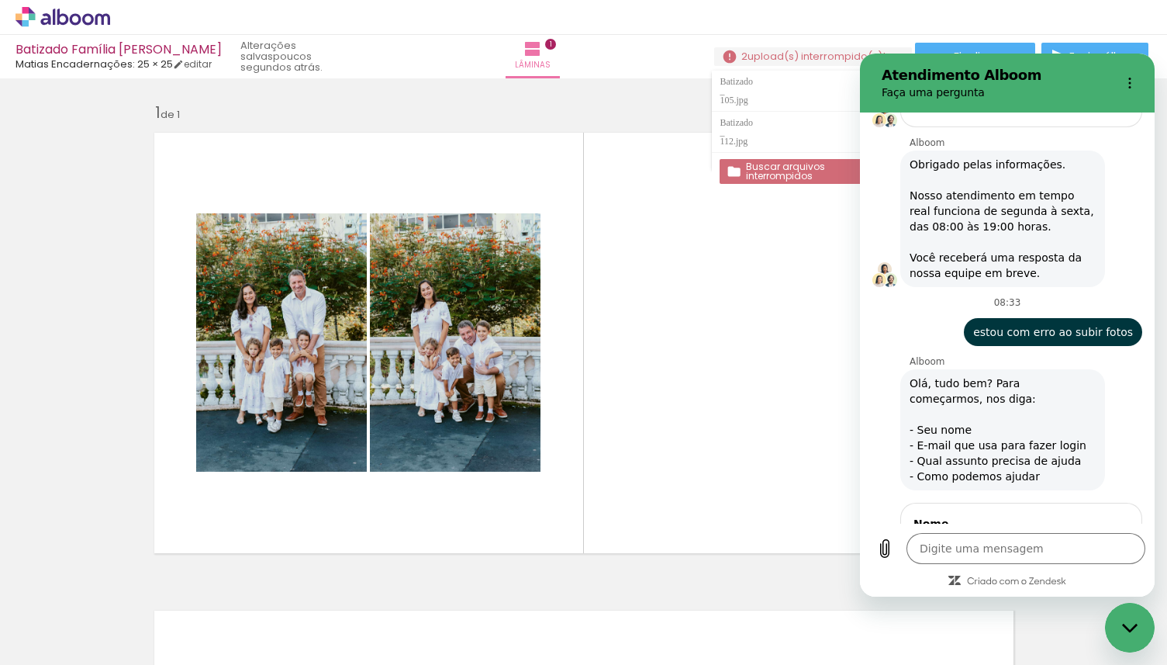
click at [1089, 655] on span "Avançar" at bounding box center [1094, 664] width 44 height 19
type textarea "x"
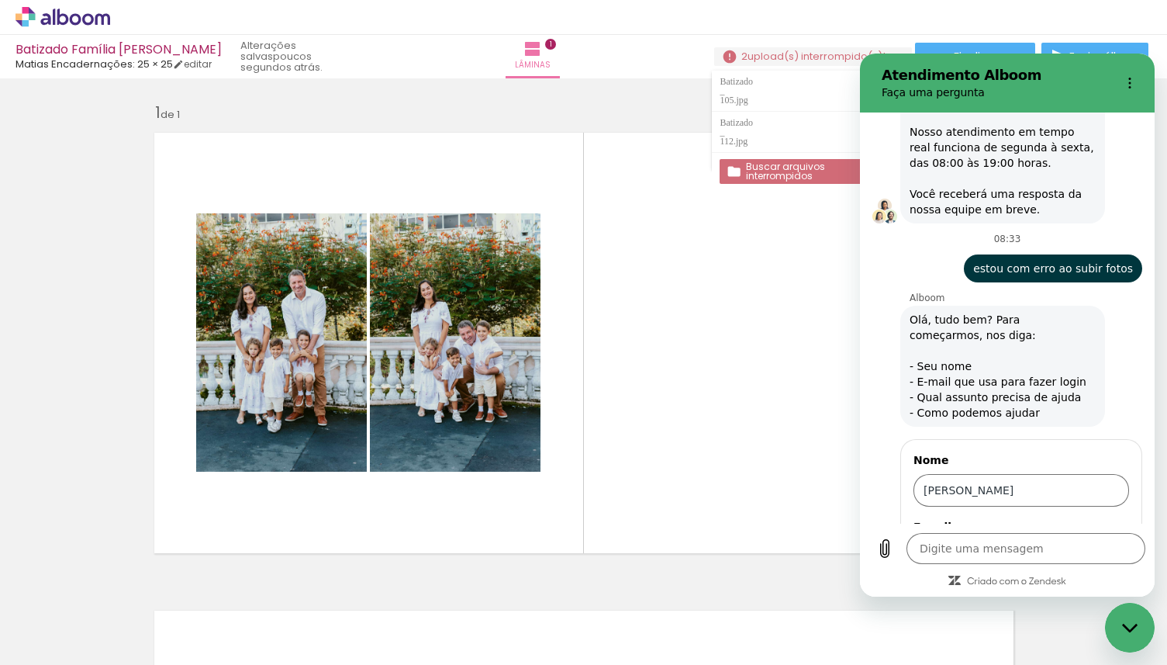
scroll to position [6242, 0]
click at [1089, 613] on input "Alboom Prosite" at bounding box center [1012, 621] width 177 height 16
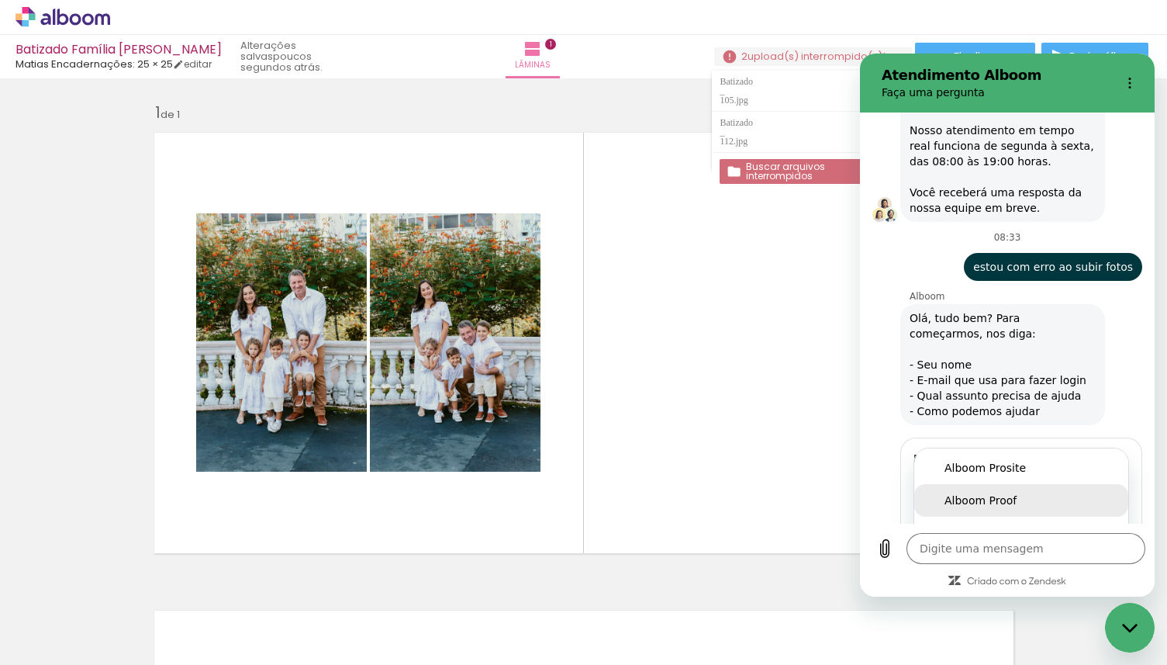
scroll to position [13, 0]
click at [1055, 544] on div "Alboom Designbox" at bounding box center [1022, 552] width 154 height 16
type input "Alboom Designbox"
click at [1095, 655] on span "Avançar" at bounding box center [1094, 664] width 44 height 19
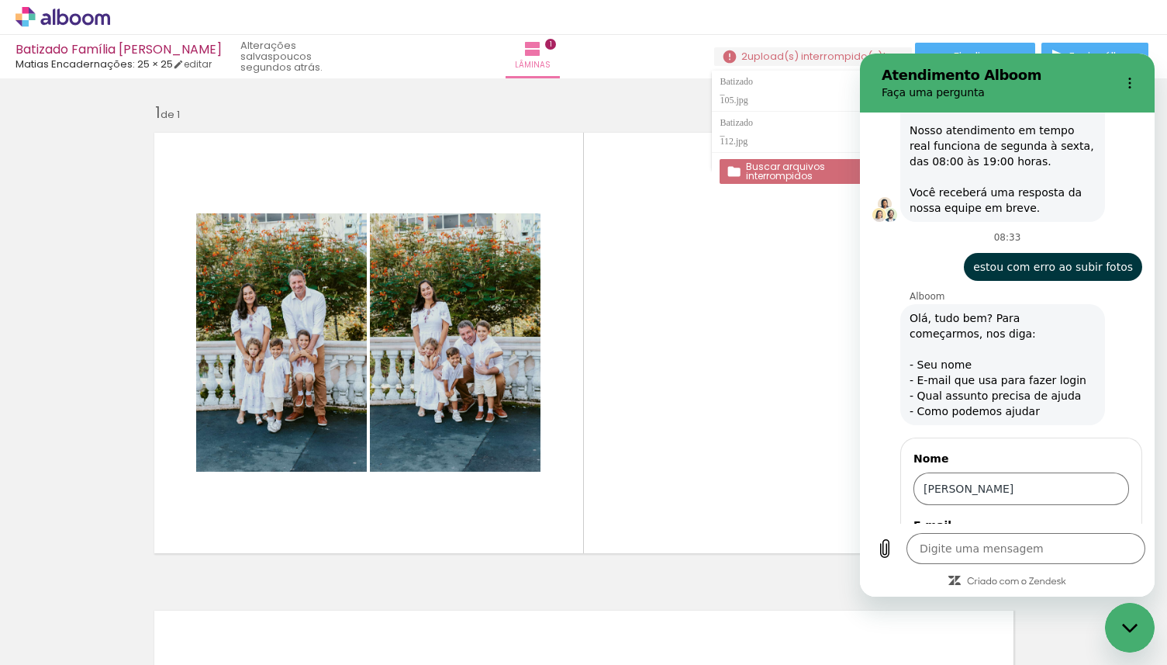
type textarea "x"
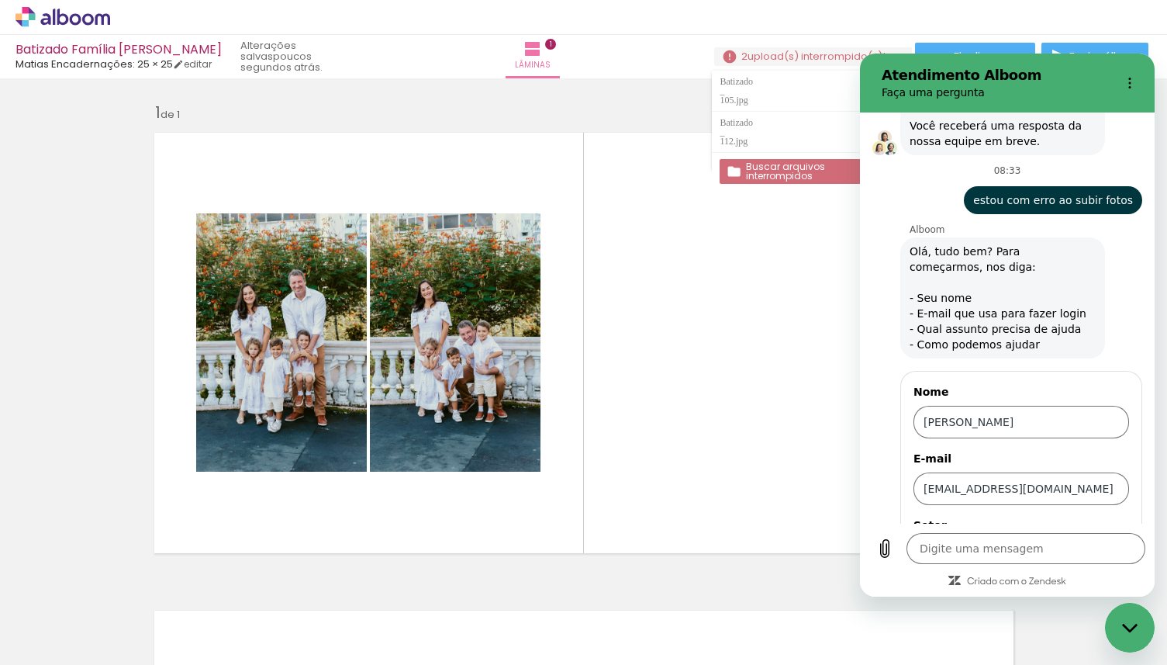
scroll to position [0, 27]
type input "Estou com erro para dazer upload de 2 fotos"
click at [1097, 655] on span "Enviar" at bounding box center [1099, 664] width 34 height 19
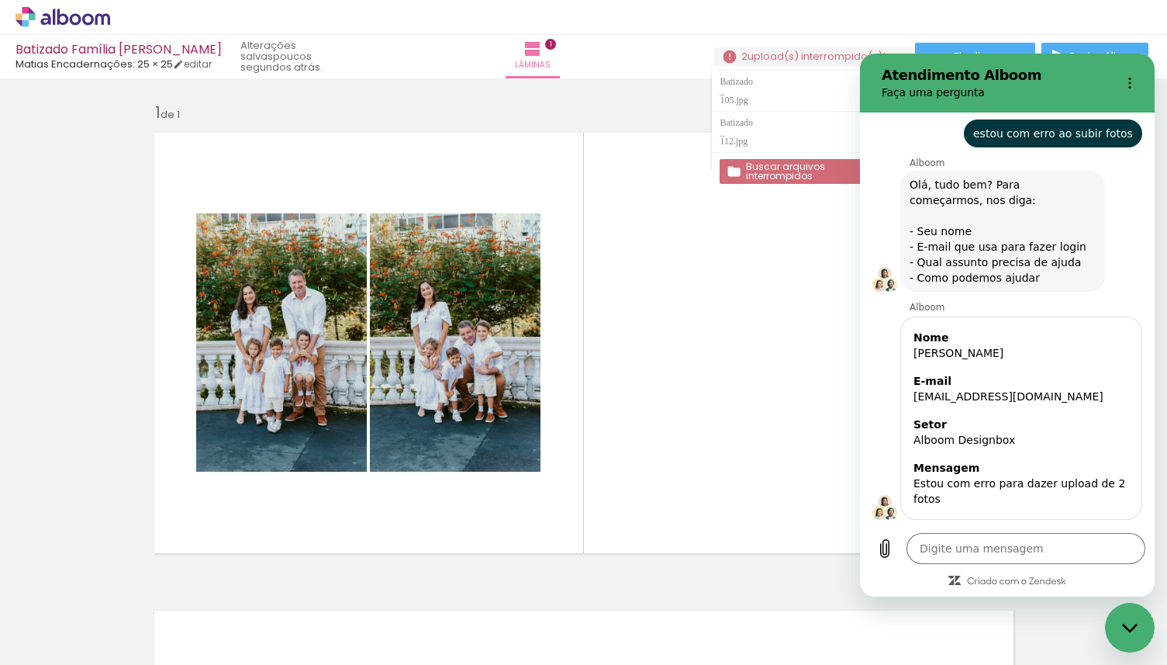
scroll to position [6379, 0]
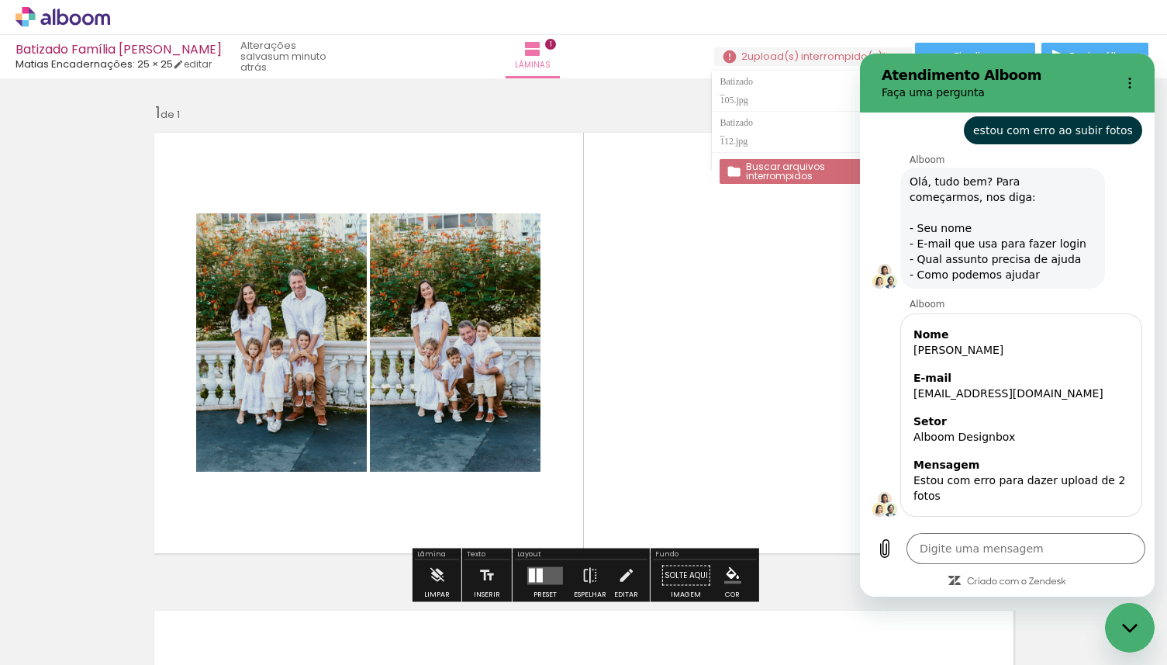
click at [800, 255] on quentale-layouter at bounding box center [584, 342] width 878 height 439
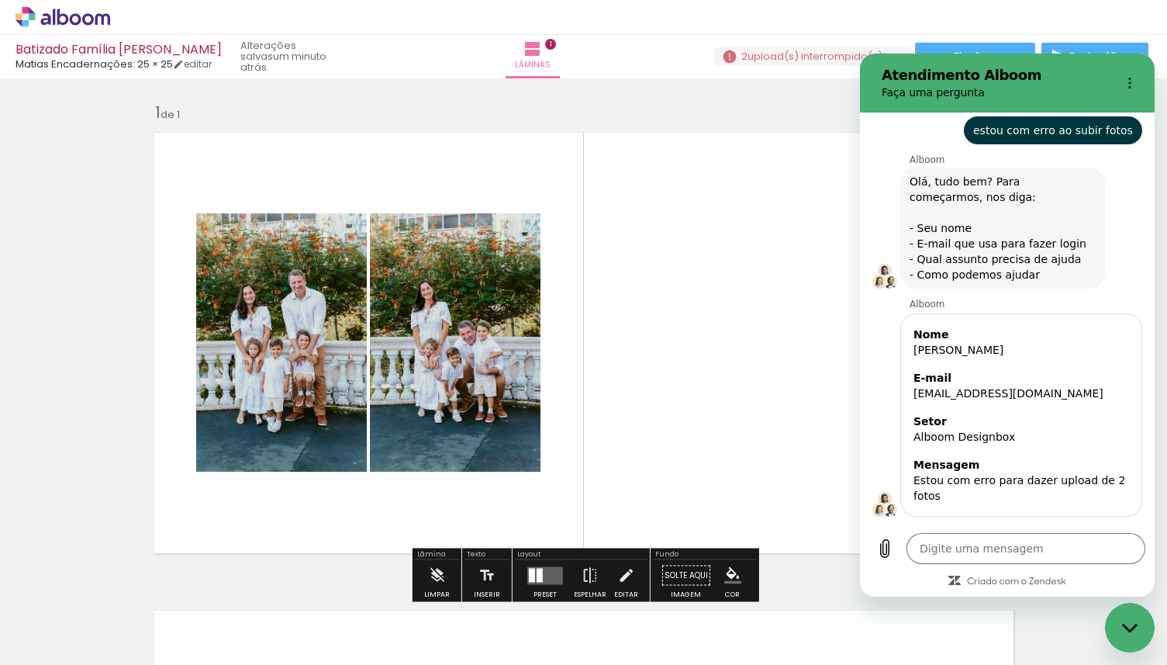
click at [816, 192] on quentale-layouter at bounding box center [584, 342] width 878 height 439
click at [787, 154] on quentale-layouter at bounding box center [584, 342] width 878 height 439
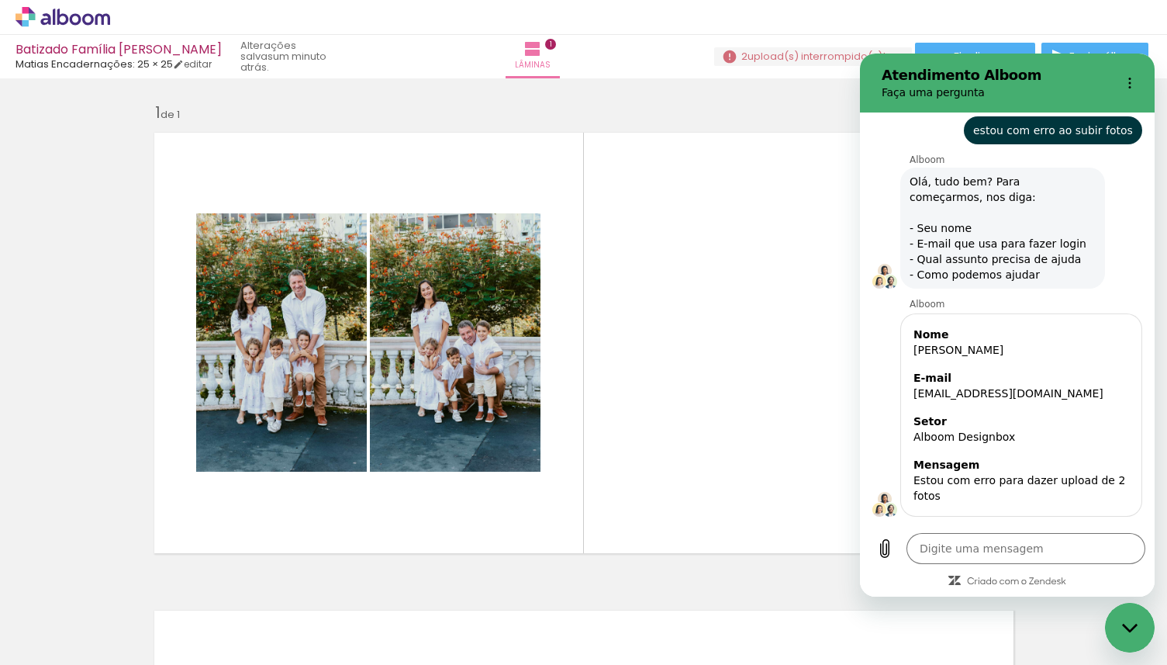
click at [1118, 632] on div "Fechar janela de mensagens" at bounding box center [1130, 627] width 47 height 47
type textarea "x"
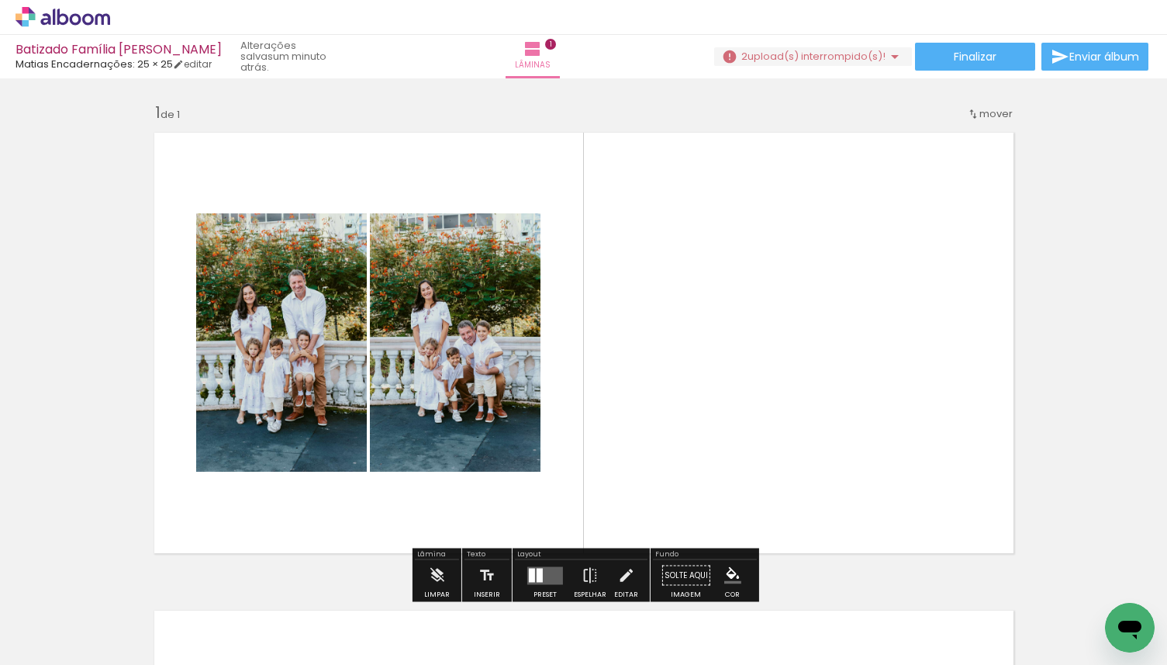
click at [785, 414] on quentale-layouter at bounding box center [584, 342] width 878 height 439
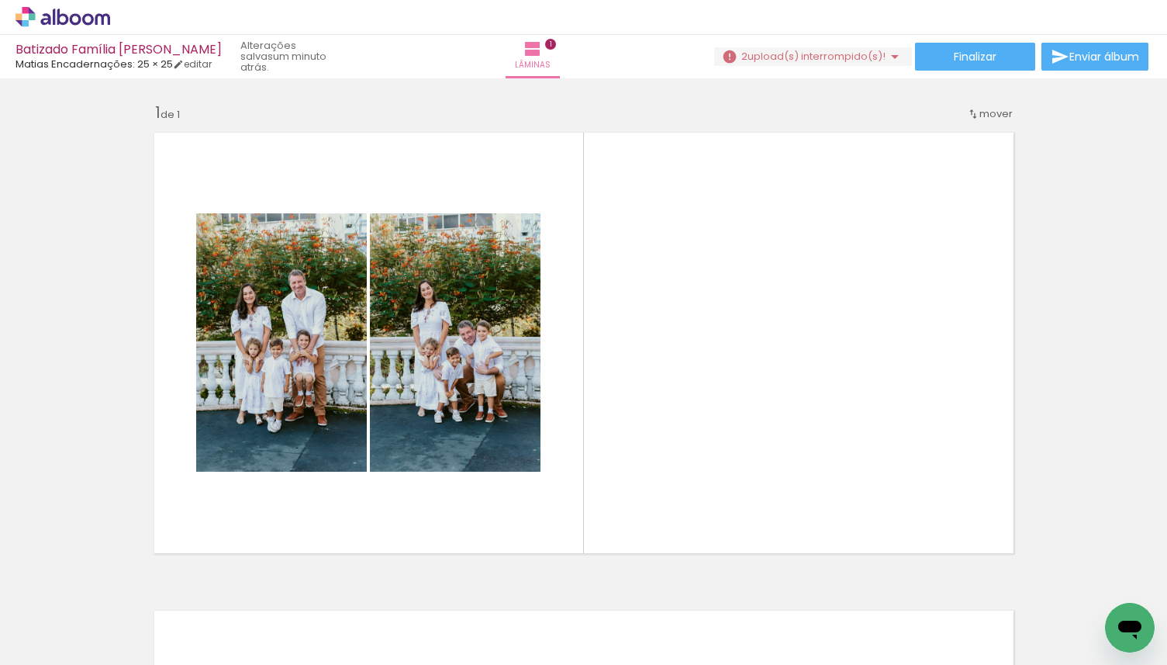
scroll to position [0, 1767]
drag, startPoint x: 468, startPoint y: 617, endPoint x: 665, endPoint y: 389, distance: 302.4
click at [665, 389] on quentale-workspace at bounding box center [583, 332] width 1167 height 665
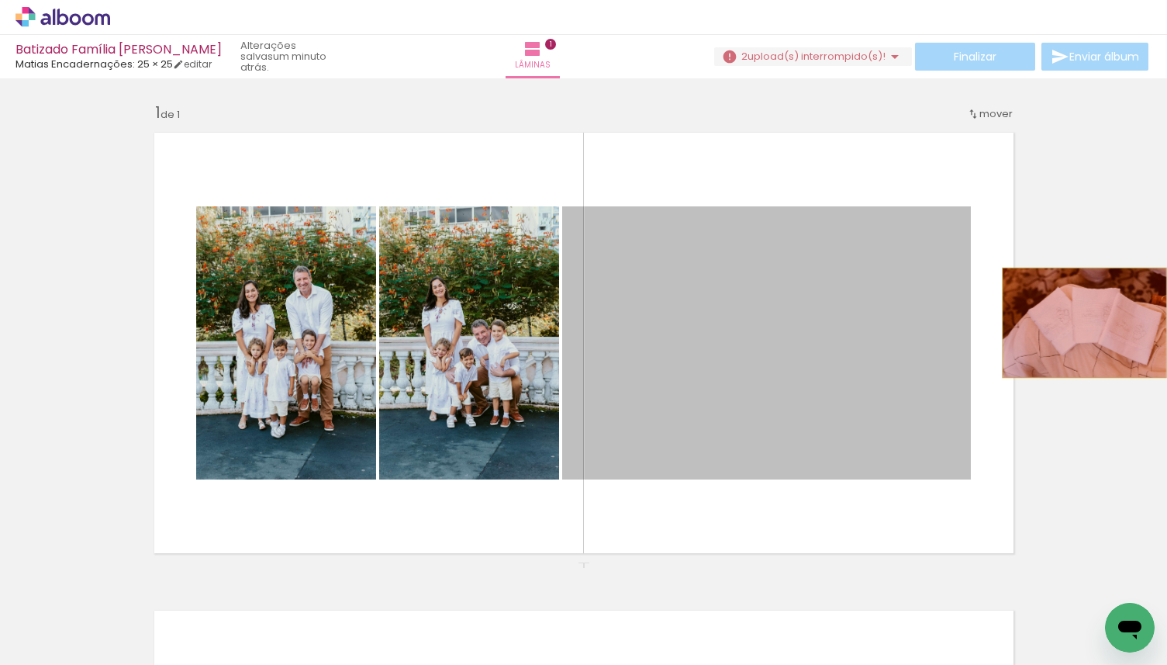
drag, startPoint x: 678, startPoint y: 366, endPoint x: 1084, endPoint y: 323, distance: 408.7
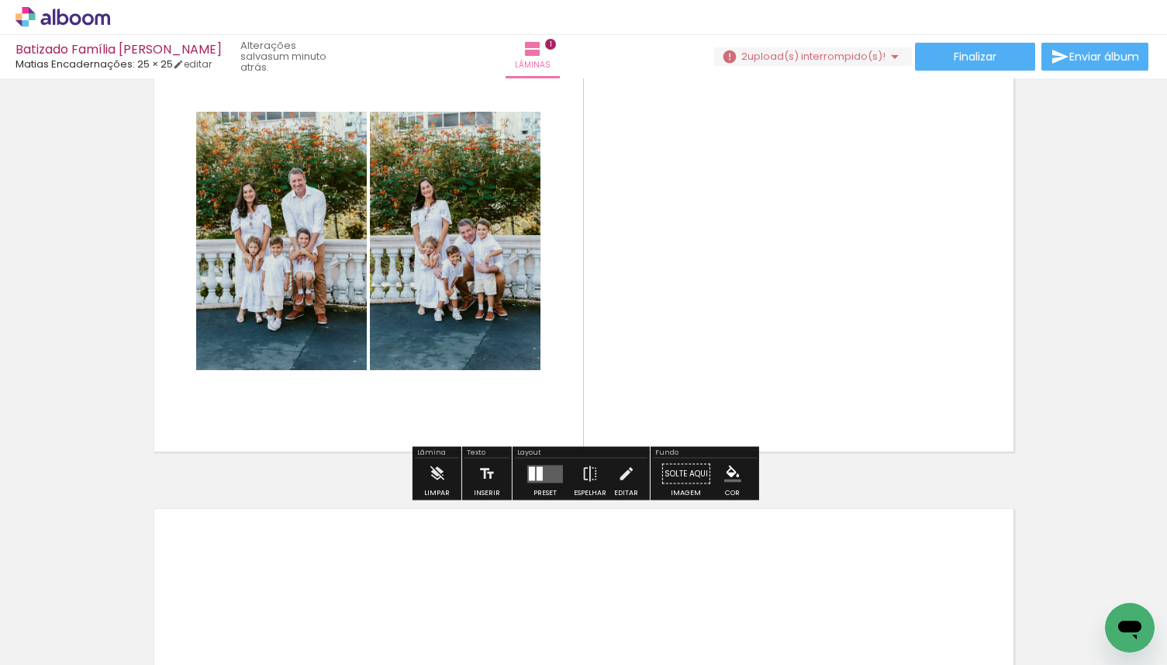
scroll to position [116, 0]
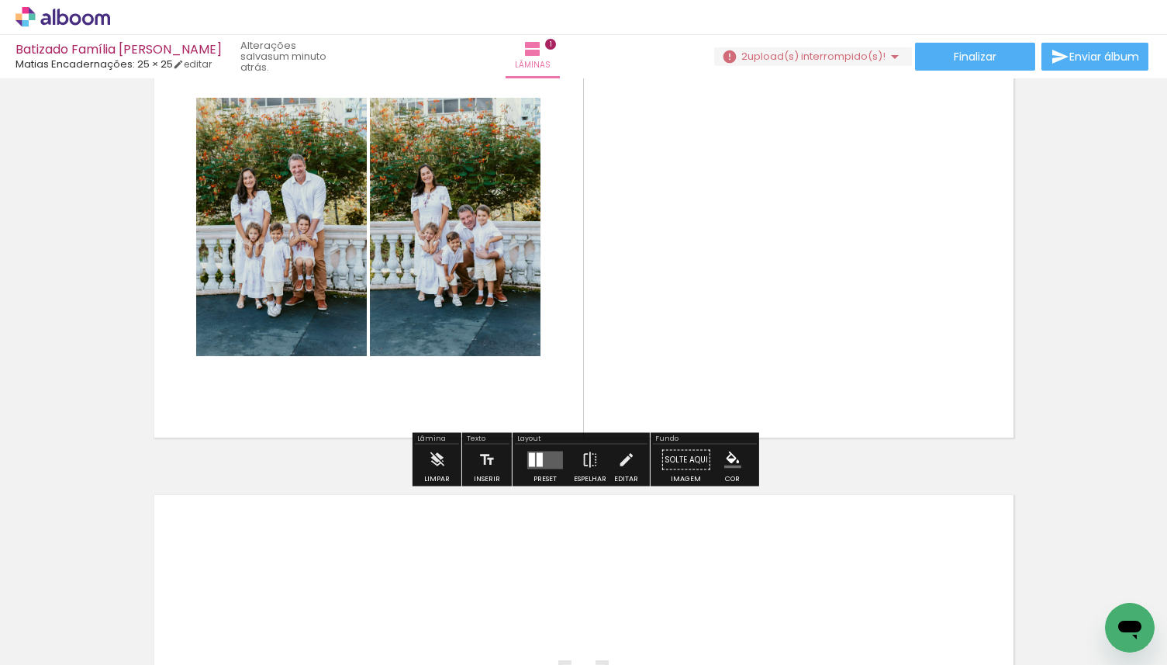
click at [54, 623] on input "Todas as fotos" at bounding box center [43, 617] width 59 height 13
click at [0, 0] on slot "Não utilizadas" at bounding box center [0, 0] width 0 height 0
type input "Não utilizadas"
click at [544, 458] on quentale-layouter at bounding box center [545, 460] width 36 height 18
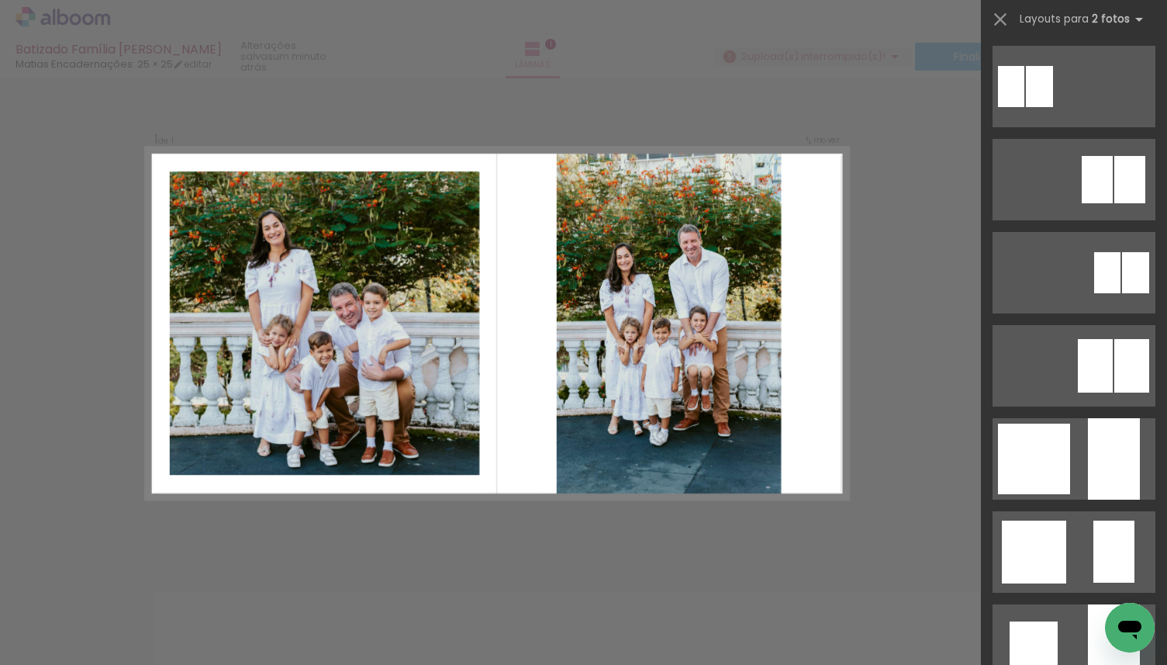
scroll to position [957, 0]
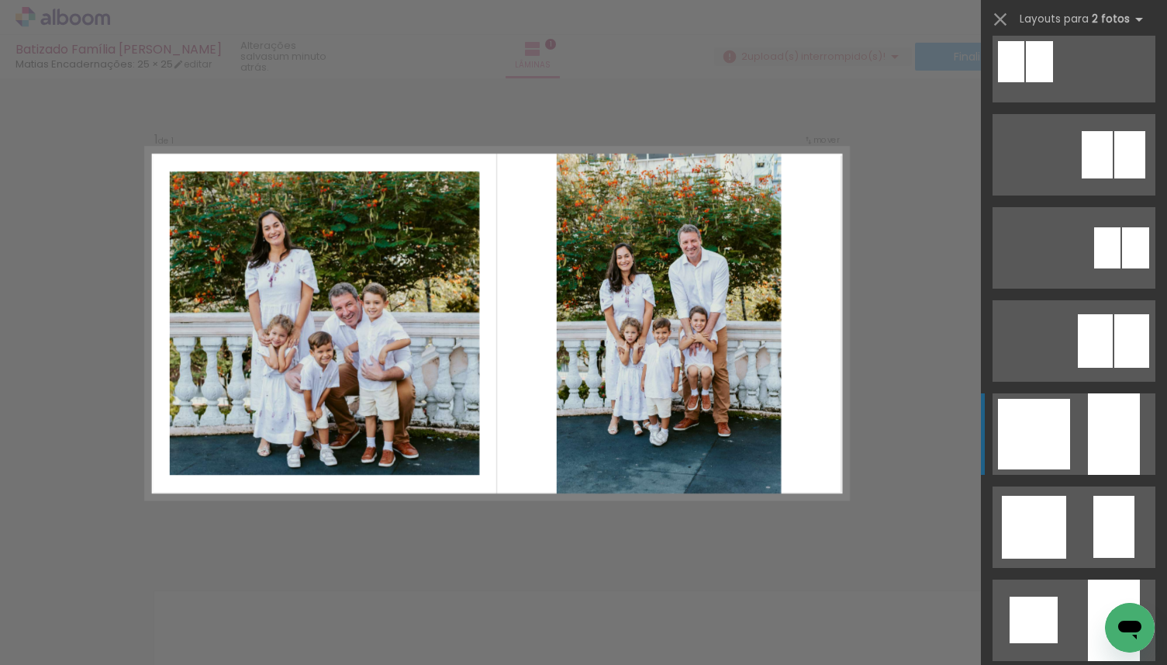
click at [1046, 427] on div at bounding box center [1034, 434] width 72 height 71
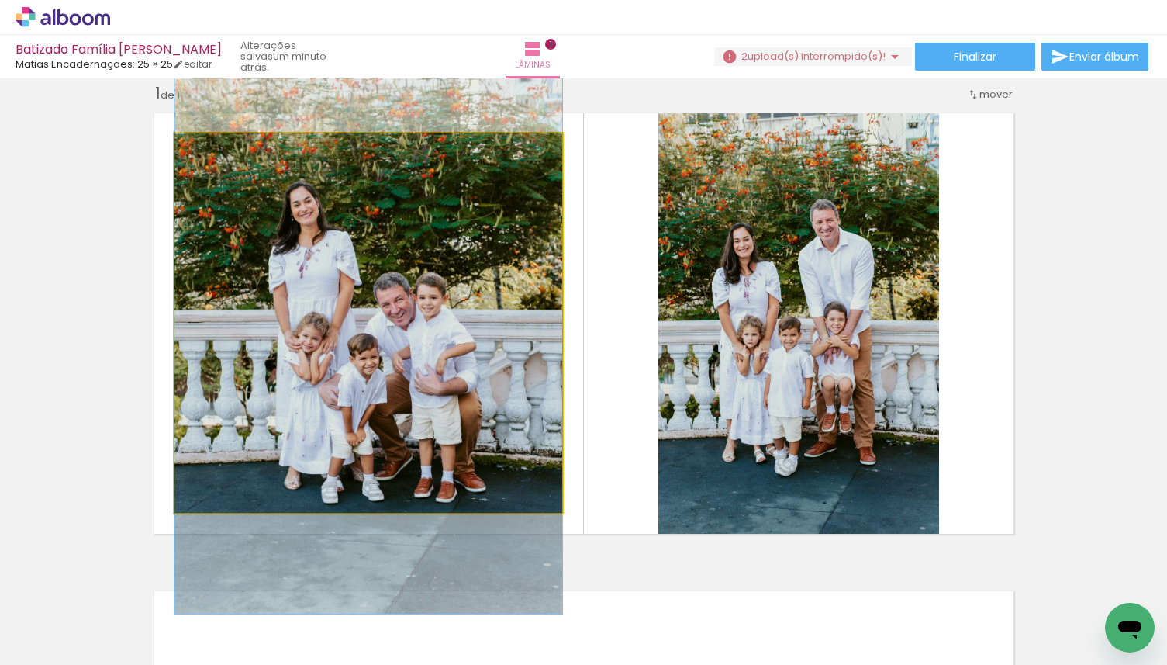
click at [465, 392] on quentale-photo at bounding box center [369, 322] width 388 height 379
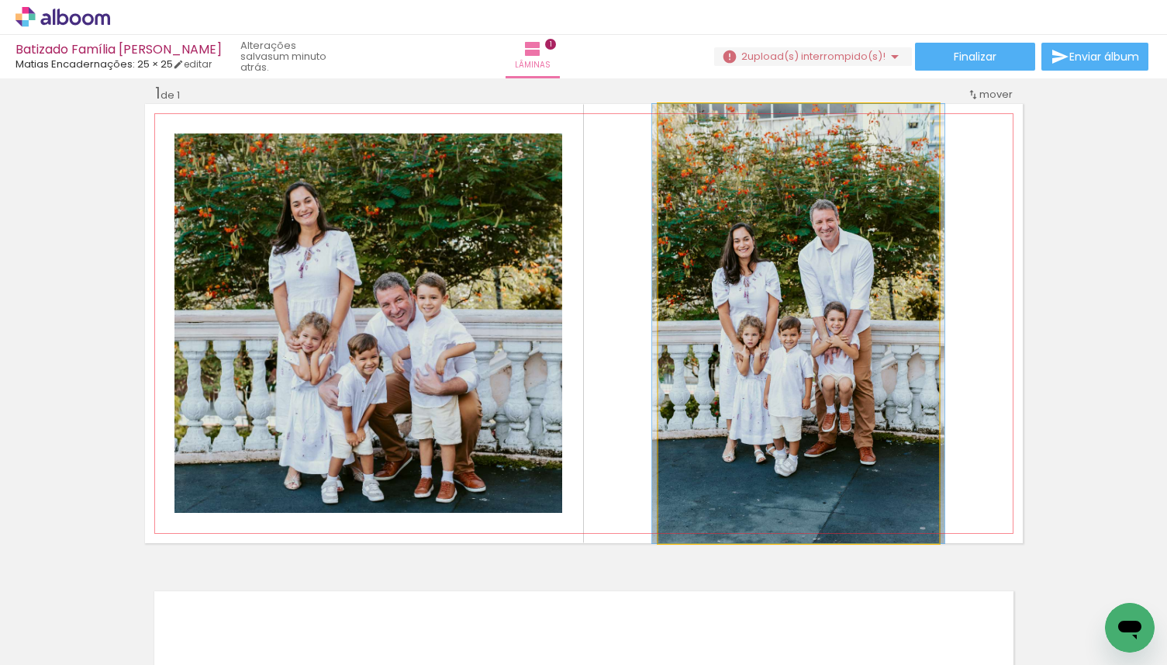
drag, startPoint x: 772, startPoint y: 357, endPoint x: 548, endPoint y: 357, distance: 224.1
click at [0, 0] on slot at bounding box center [0, 0] width 0 height 0
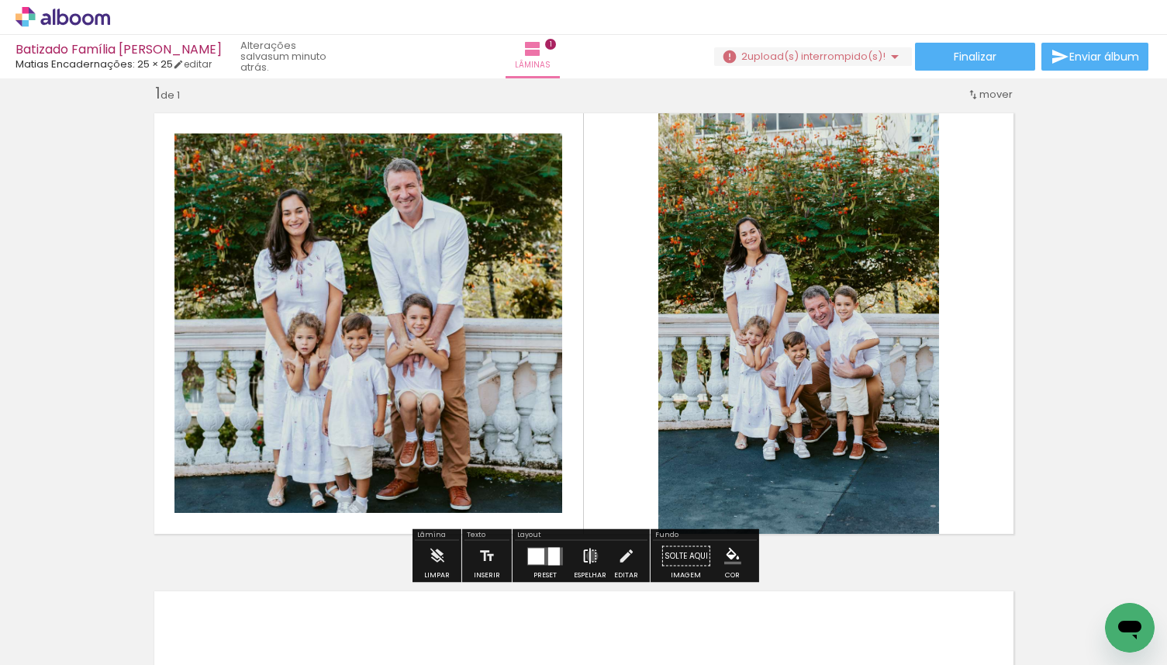
click at [589, 556] on iron-icon at bounding box center [590, 556] width 17 height 31
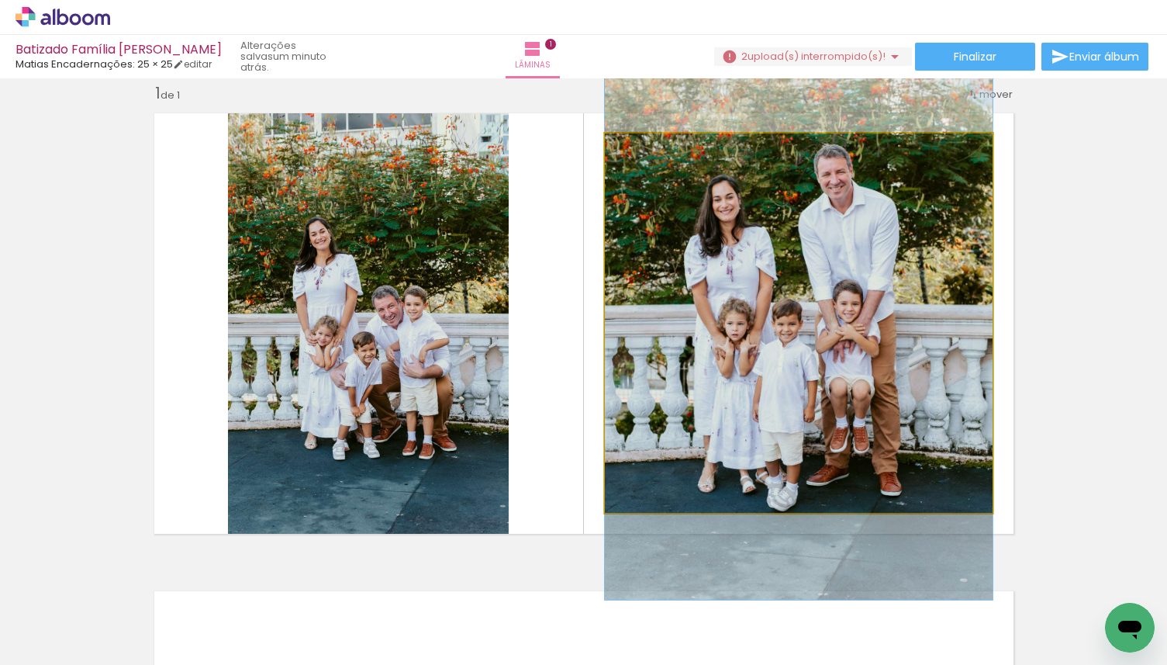
drag, startPoint x: 808, startPoint y: 411, endPoint x: 808, endPoint y: 397, distance: 14.0
click at [808, 394] on quentale-photo at bounding box center [799, 322] width 388 height 379
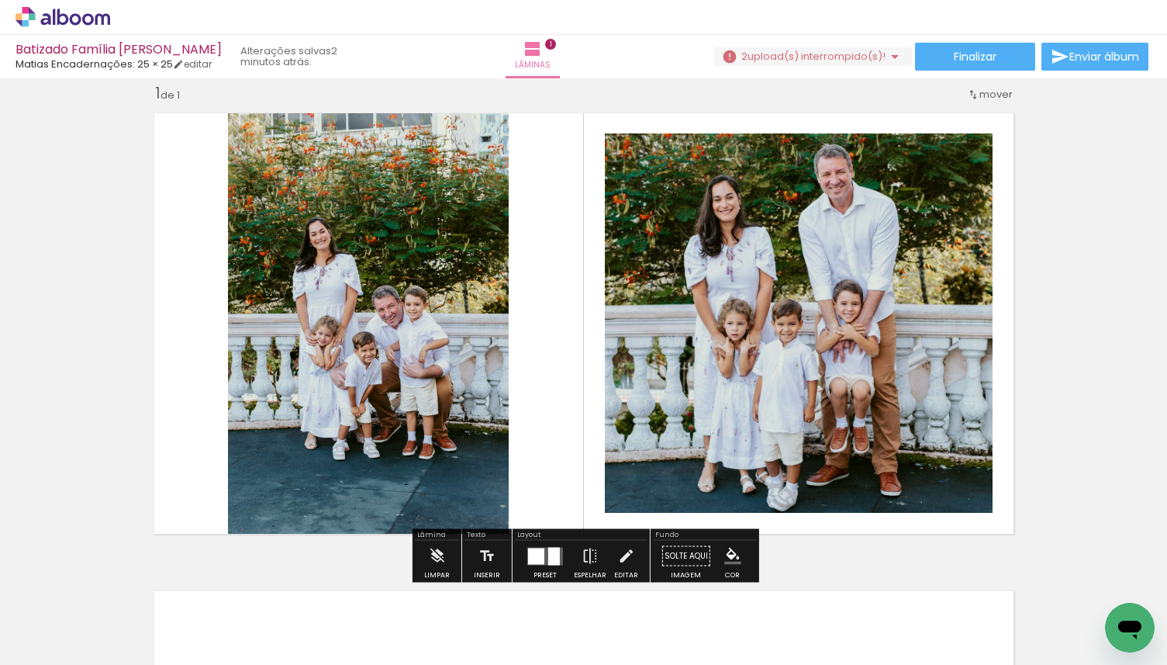
click at [372, 419] on quentale-photo at bounding box center [368, 323] width 281 height 439
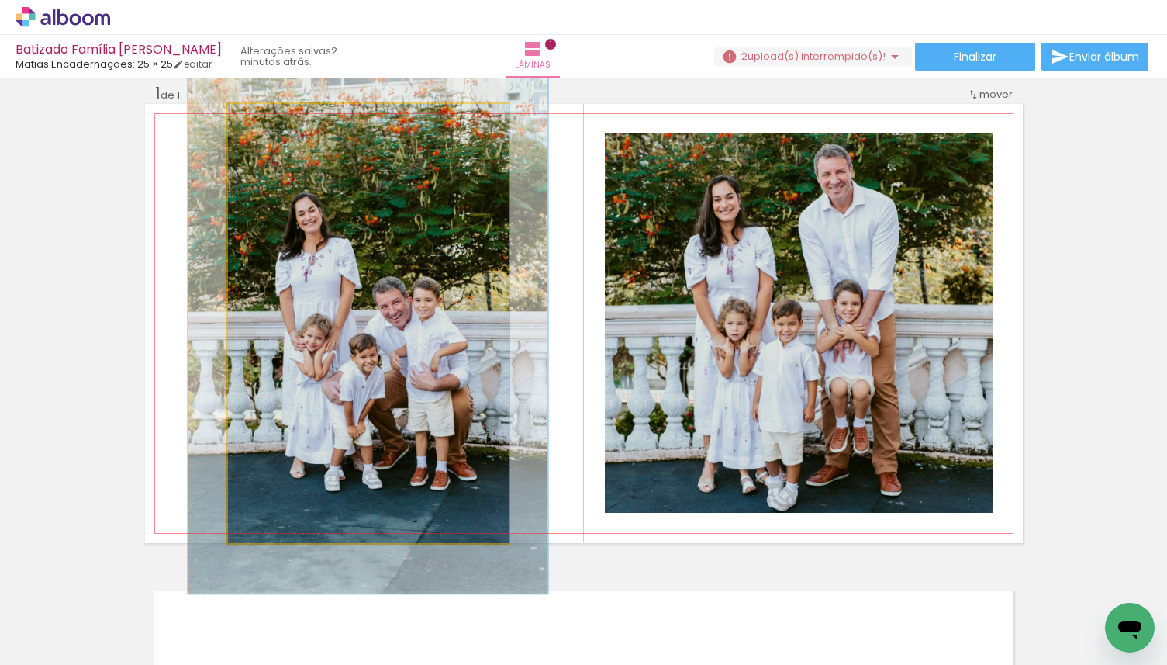
drag, startPoint x: 261, startPoint y: 122, endPoint x: 275, endPoint y: 124, distance: 13.4
type paper-slider "125"
click at [275, 124] on div at bounding box center [276, 120] width 14 height 14
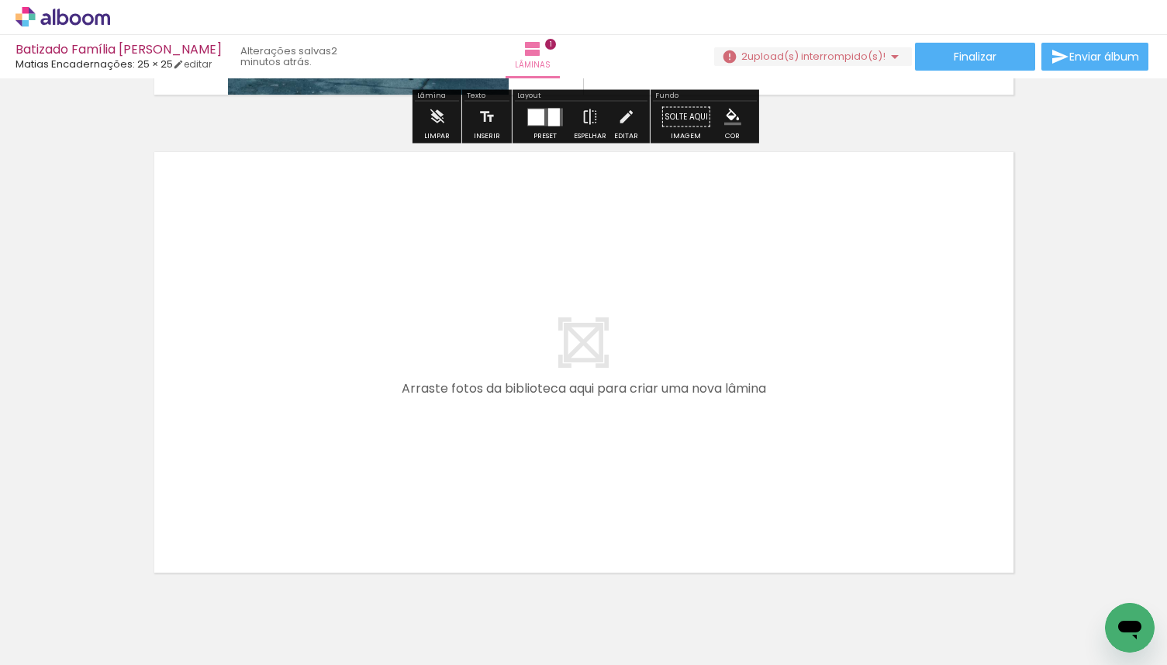
scroll to position [0, 0]
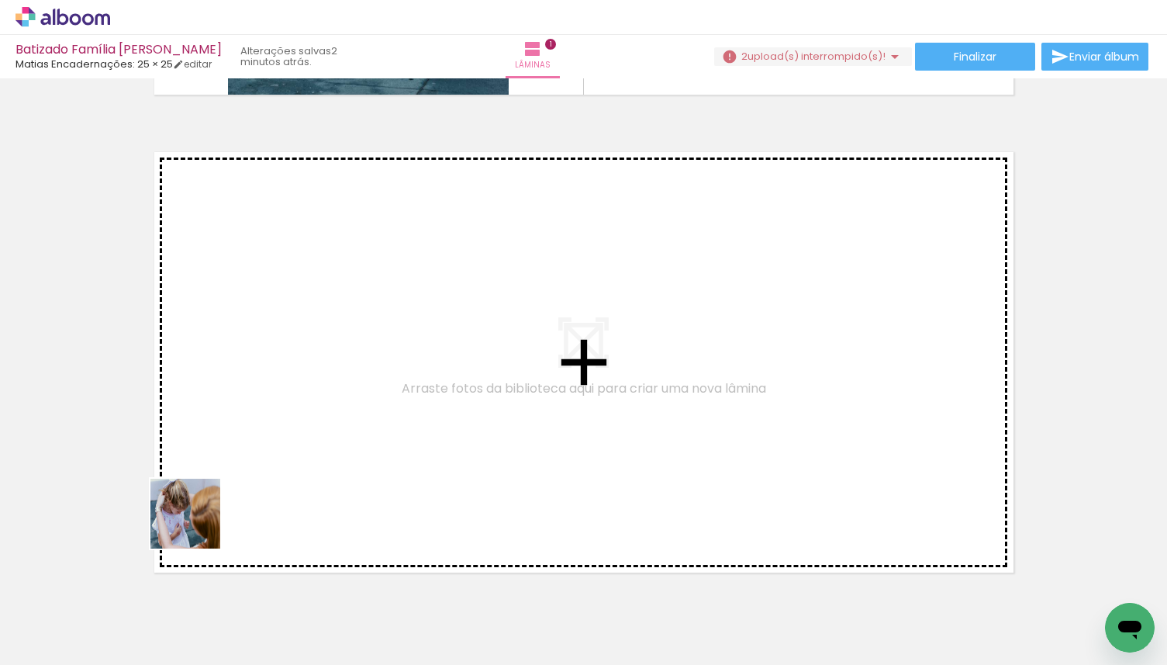
drag, startPoint x: 173, startPoint y: 606, endPoint x: 215, endPoint y: 486, distance: 126.6
click at [215, 486] on quentale-workspace at bounding box center [583, 332] width 1167 height 665
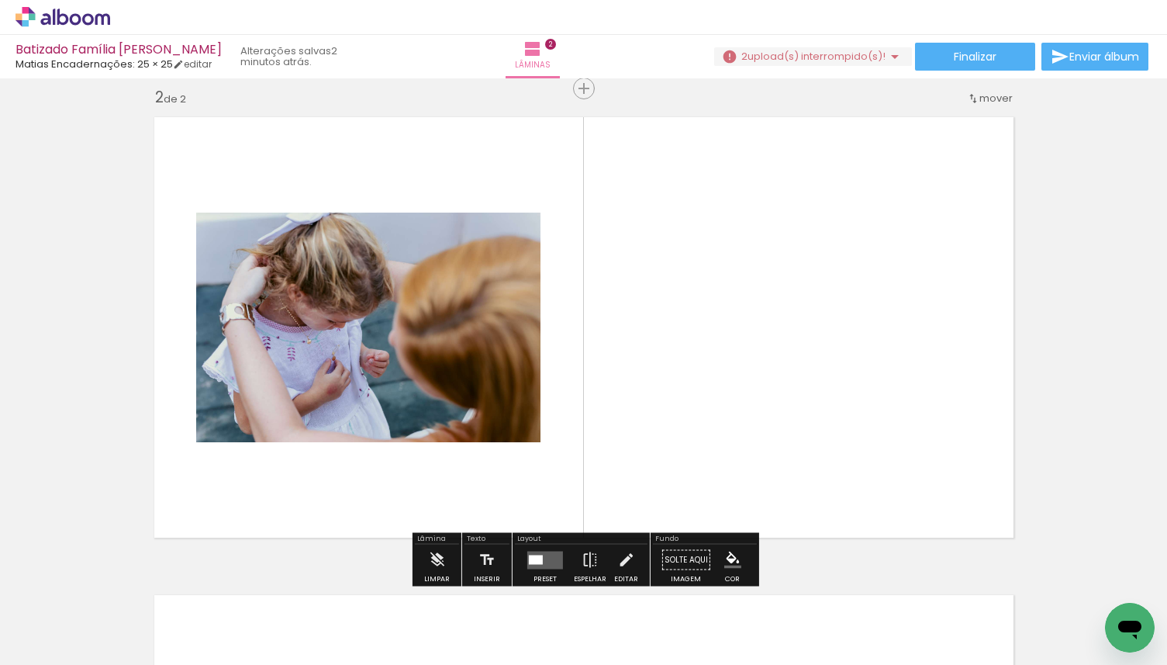
scroll to position [497, 0]
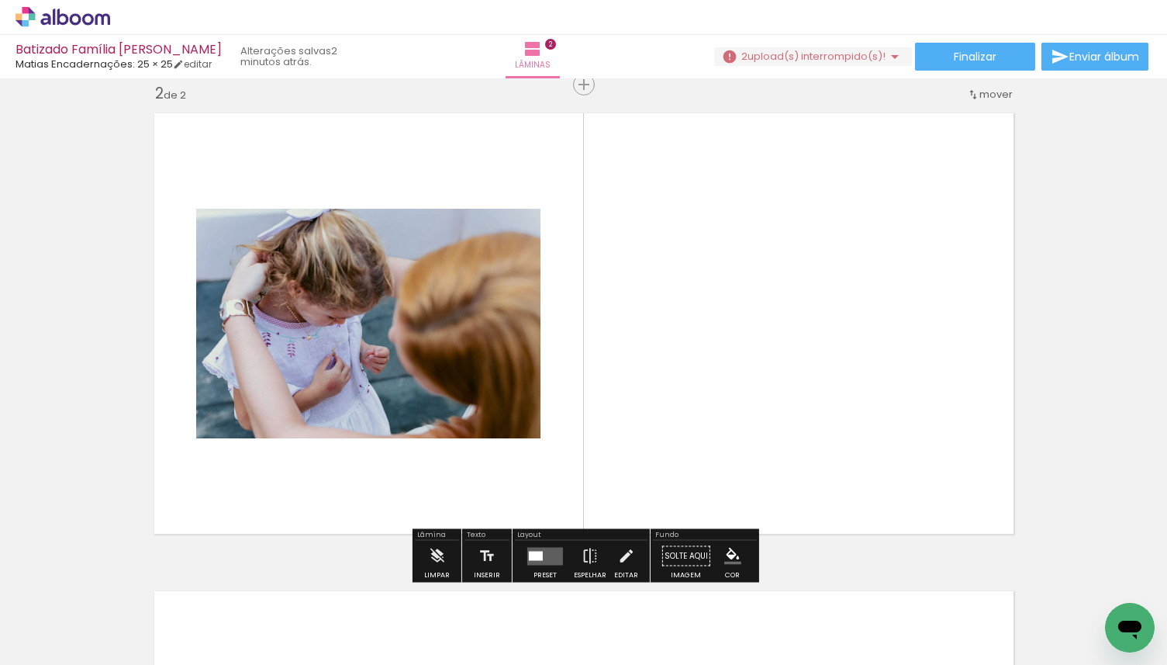
drag, startPoint x: 169, startPoint y: 632, endPoint x: 280, endPoint y: 416, distance: 242.5
click at [280, 416] on quentale-workspace at bounding box center [583, 332] width 1167 height 665
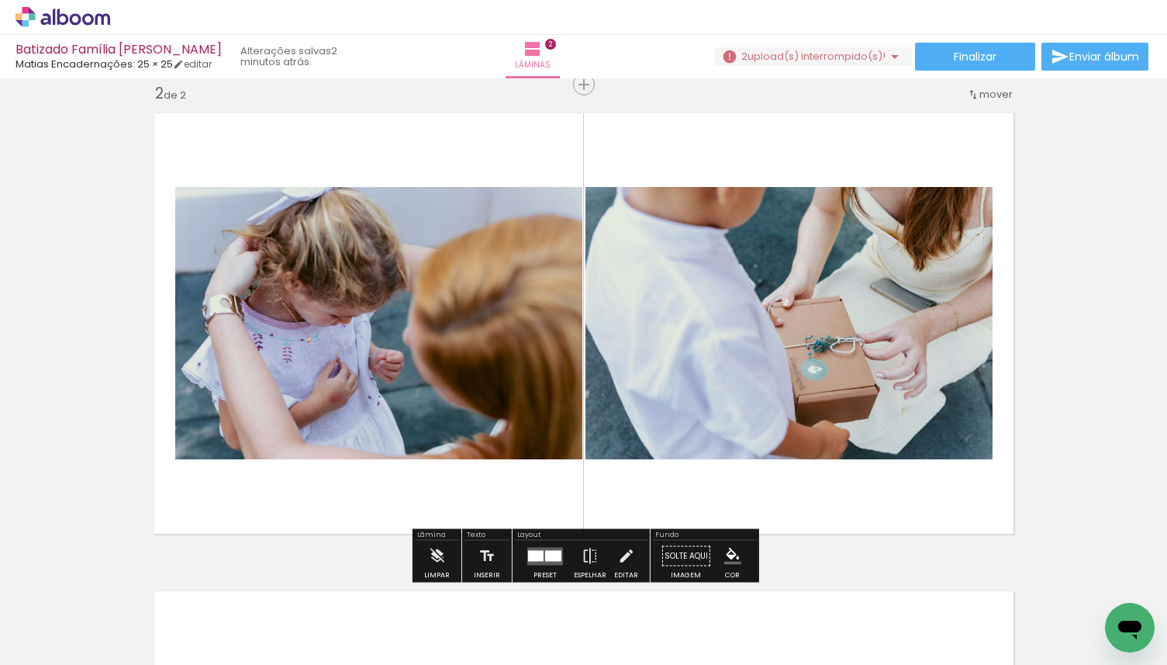
drag, startPoint x: 340, startPoint y: 616, endPoint x: 387, endPoint y: 460, distance: 162.7
click at [387, 460] on quentale-workspace at bounding box center [583, 332] width 1167 height 665
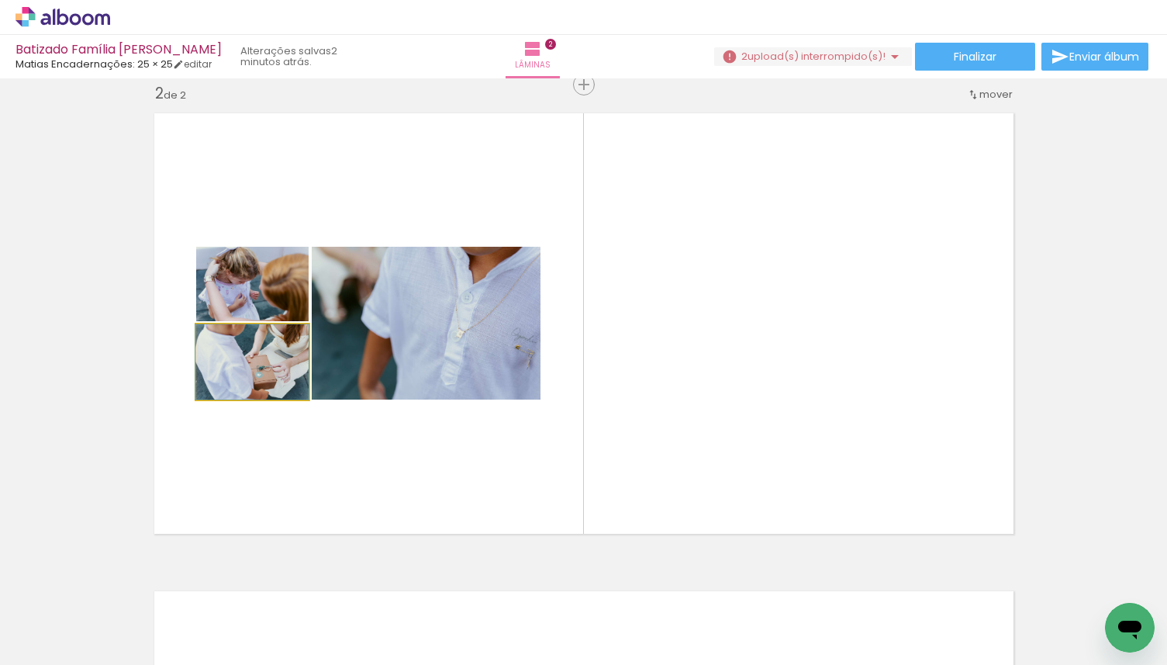
drag, startPoint x: 243, startPoint y: 378, endPoint x: 119, endPoint y: 378, distance: 123.3
click at [119, 378] on div "Inserir lâmina 1 de 2 Inserir lâmina 2 de 2" at bounding box center [583, 304] width 1167 height 1434
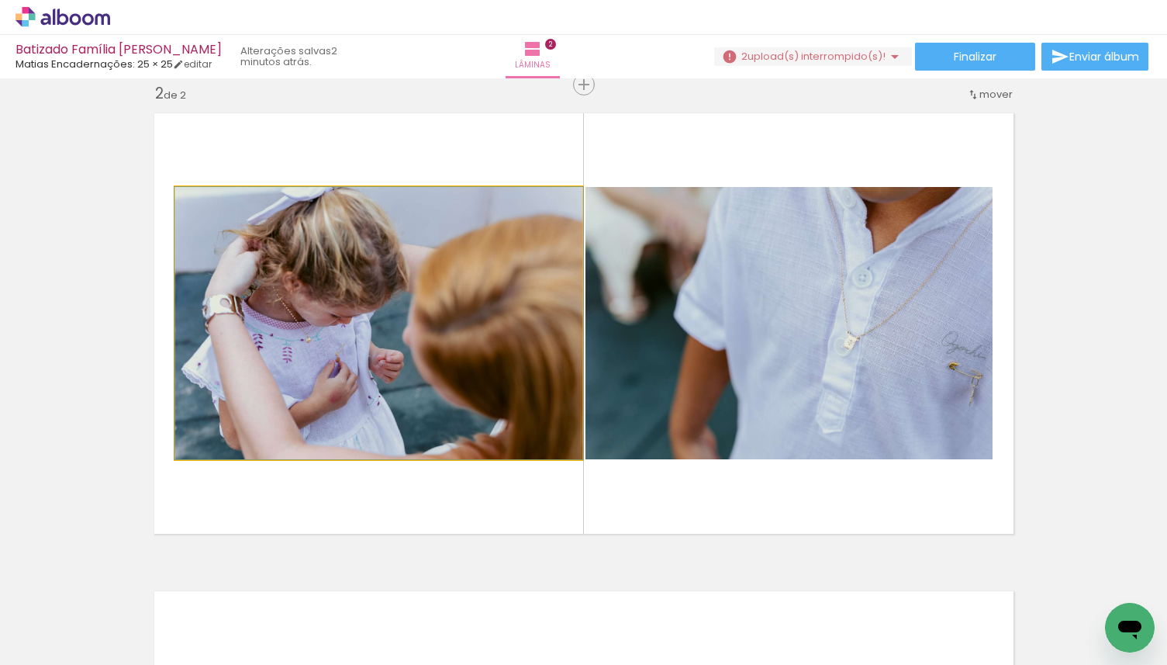
drag, startPoint x: 281, startPoint y: 282, endPoint x: 115, endPoint y: 282, distance: 166.0
click at [115, 282] on div "Inserir lâmina 1 de 2 Inserir lâmina 2 de 2" at bounding box center [583, 304] width 1167 height 1434
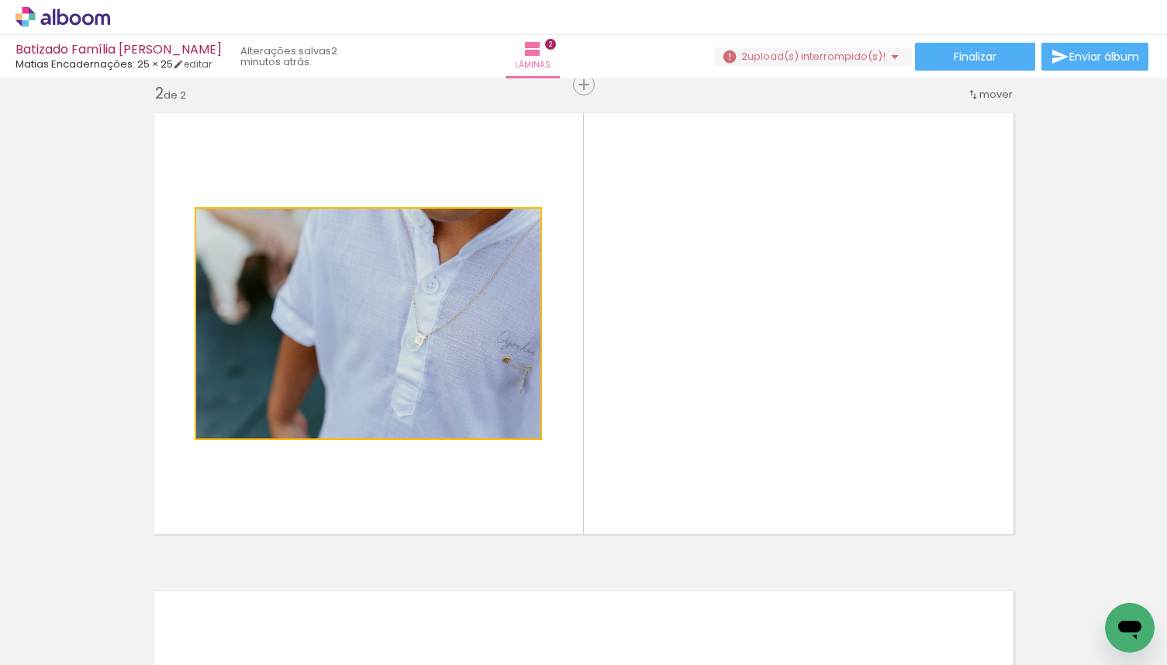
drag, startPoint x: 285, startPoint y: 306, endPoint x: 126, endPoint y: 306, distance: 159.0
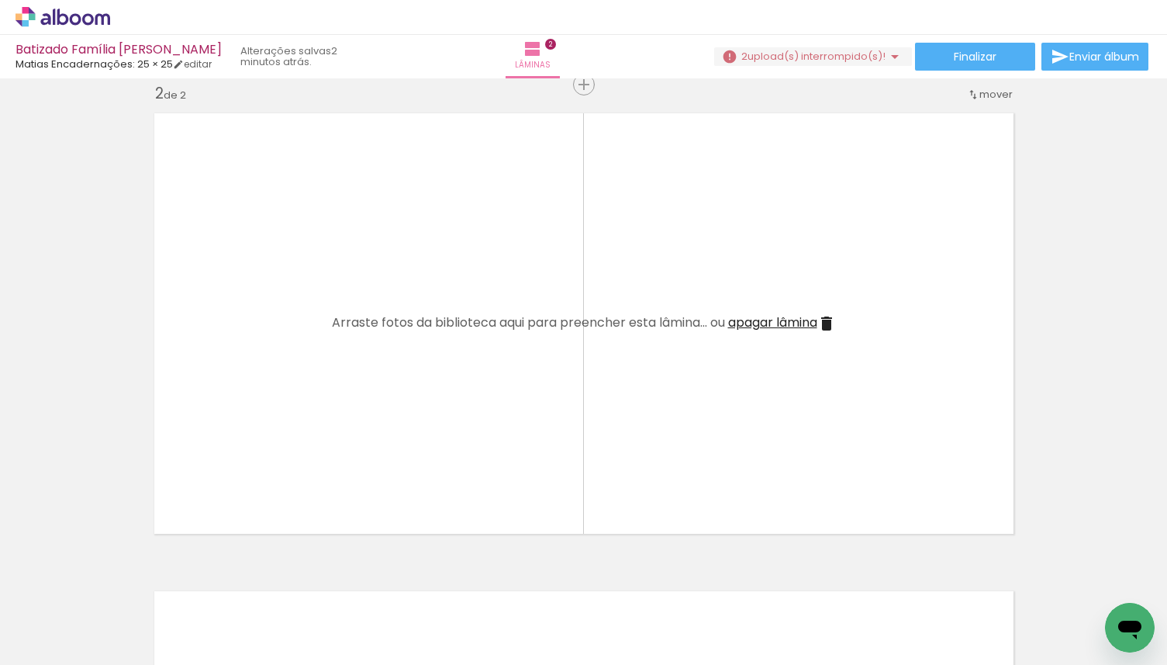
scroll to position [0, 338]
drag, startPoint x: 441, startPoint y: 624, endPoint x: 460, endPoint y: 444, distance: 181.0
click at [460, 444] on quentale-workspace at bounding box center [583, 332] width 1167 height 665
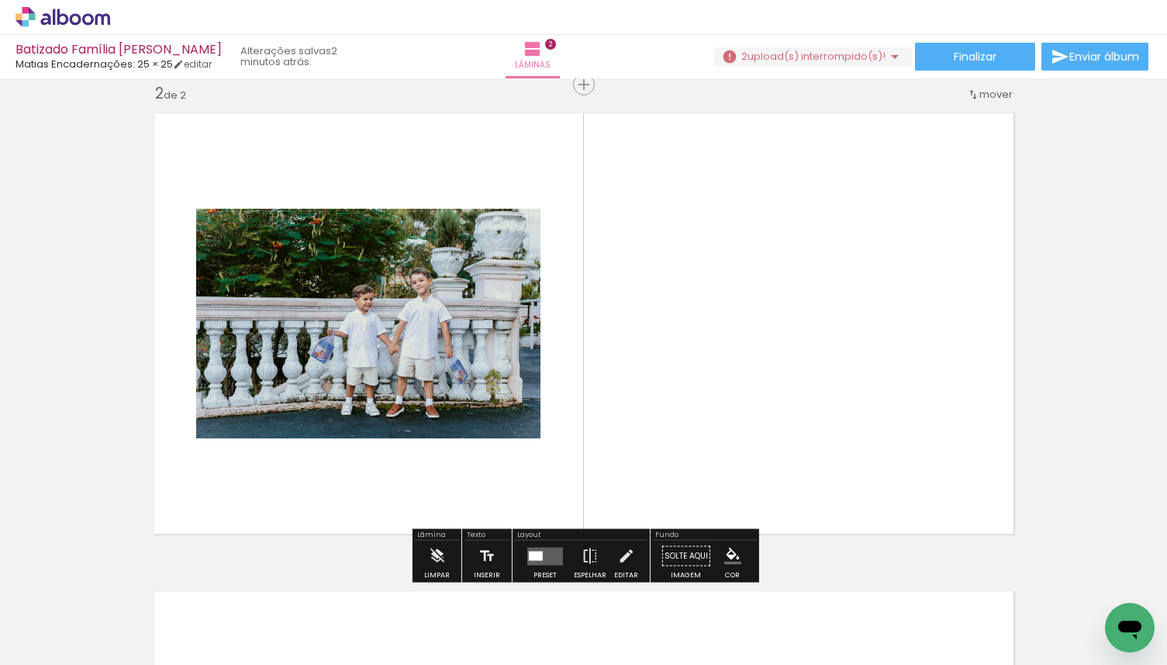
drag, startPoint x: 413, startPoint y: 624, endPoint x: 444, endPoint y: 427, distance: 199.4
click at [444, 429] on quentale-workspace at bounding box center [583, 332] width 1167 height 665
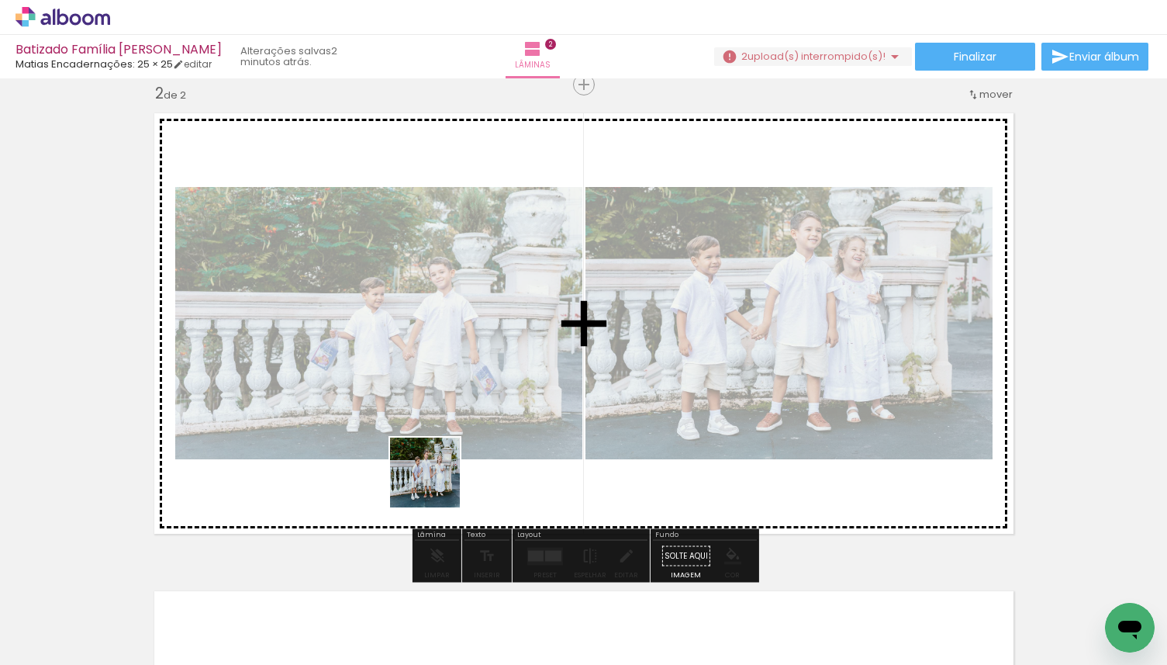
drag, startPoint x: 437, startPoint y: 484, endPoint x: 441, endPoint y: 403, distance: 80.8
click at [441, 403] on quentale-workspace at bounding box center [583, 332] width 1167 height 665
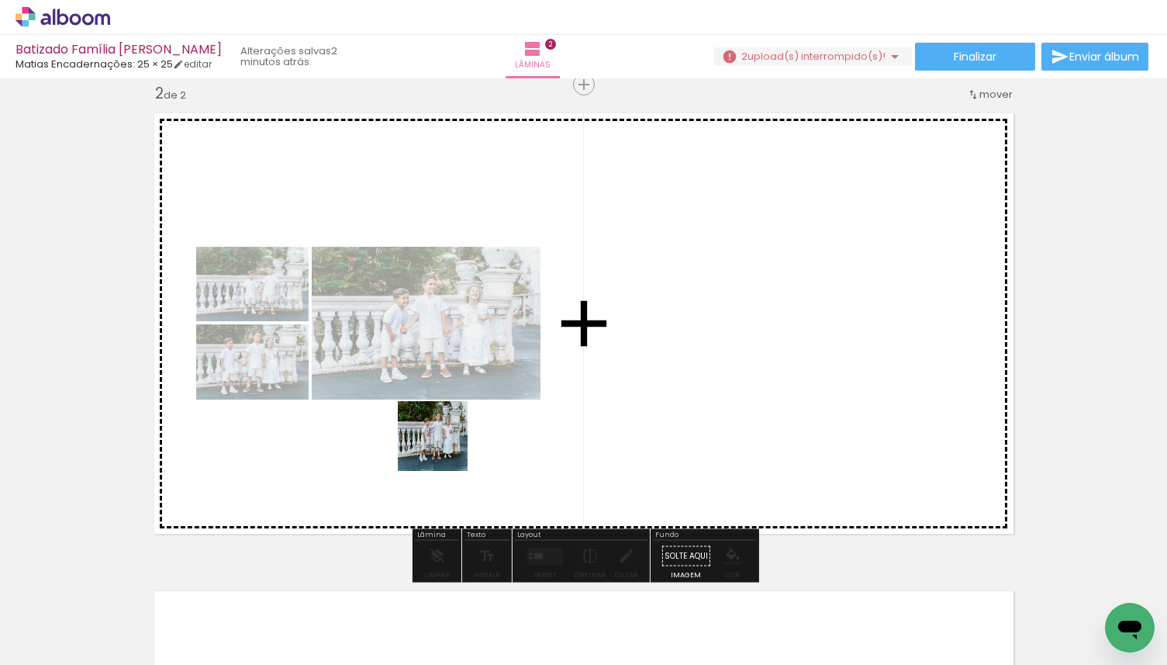
drag, startPoint x: 436, startPoint y: 603, endPoint x: 445, endPoint y: 443, distance: 160.8
click at [445, 444] on quentale-workspace at bounding box center [583, 332] width 1167 height 665
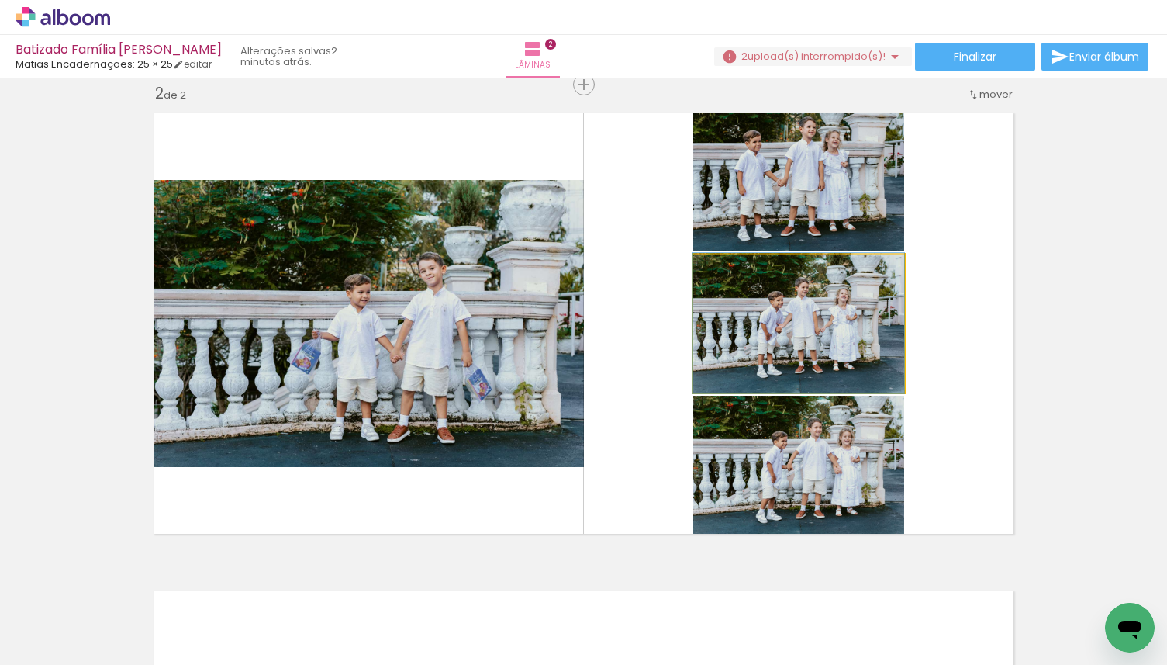
drag, startPoint x: 836, startPoint y: 354, endPoint x: 444, endPoint y: 353, distance: 391.7
click at [0, 0] on slot at bounding box center [0, 0] width 0 height 0
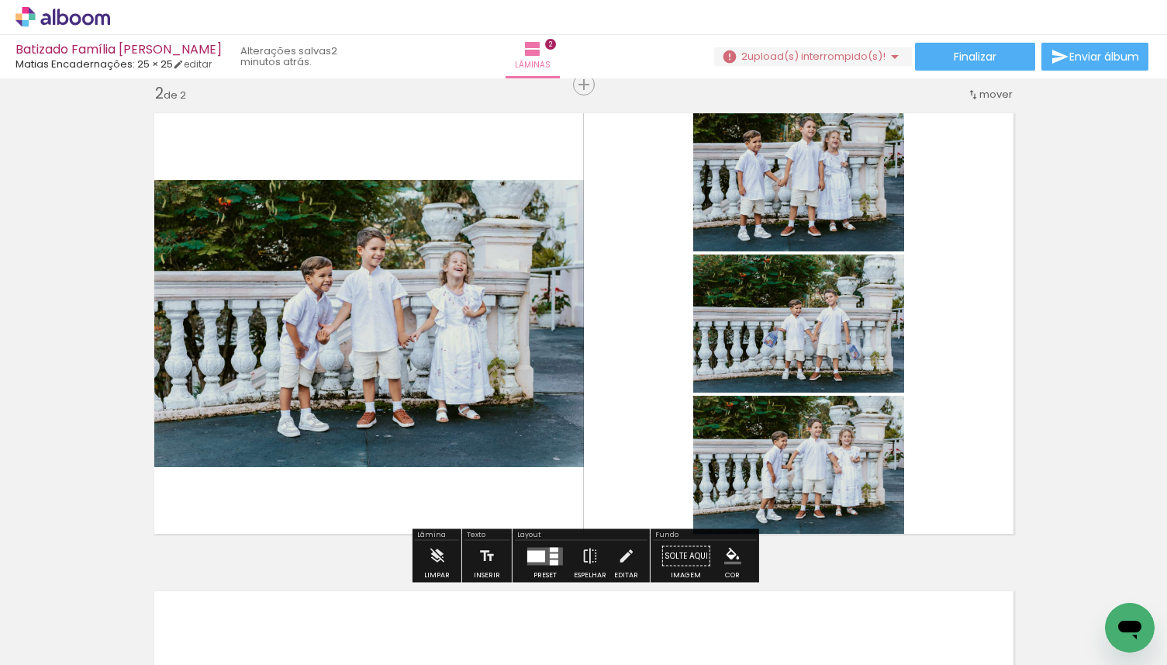
click at [535, 553] on div at bounding box center [536, 556] width 18 height 12
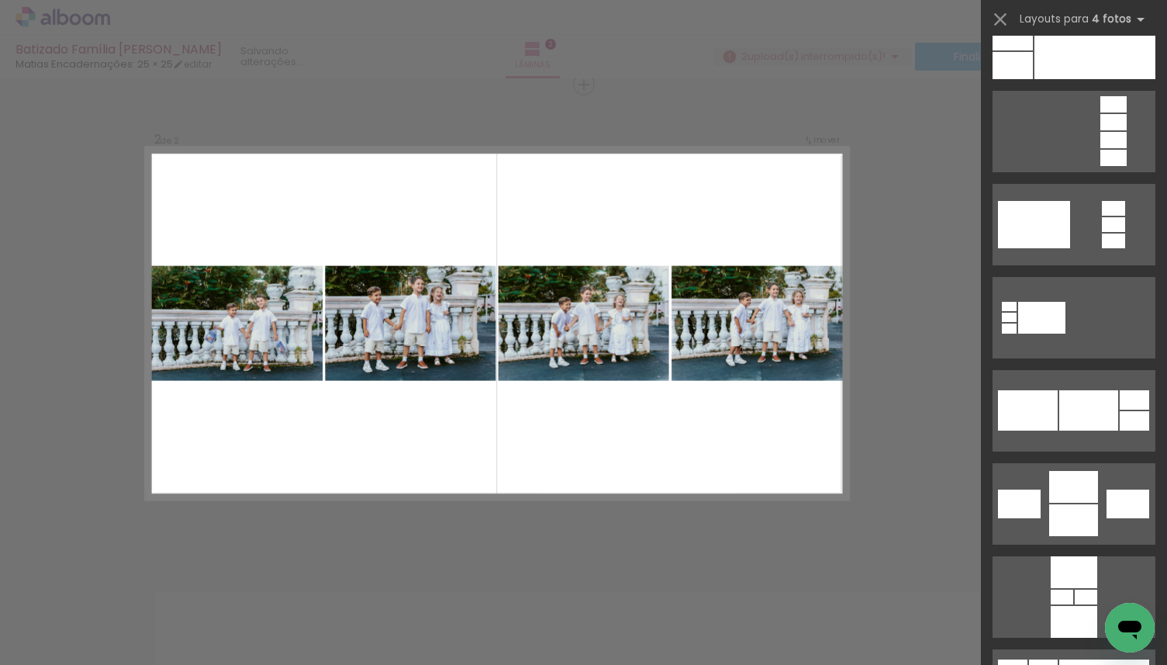
scroll to position [6971, 0]
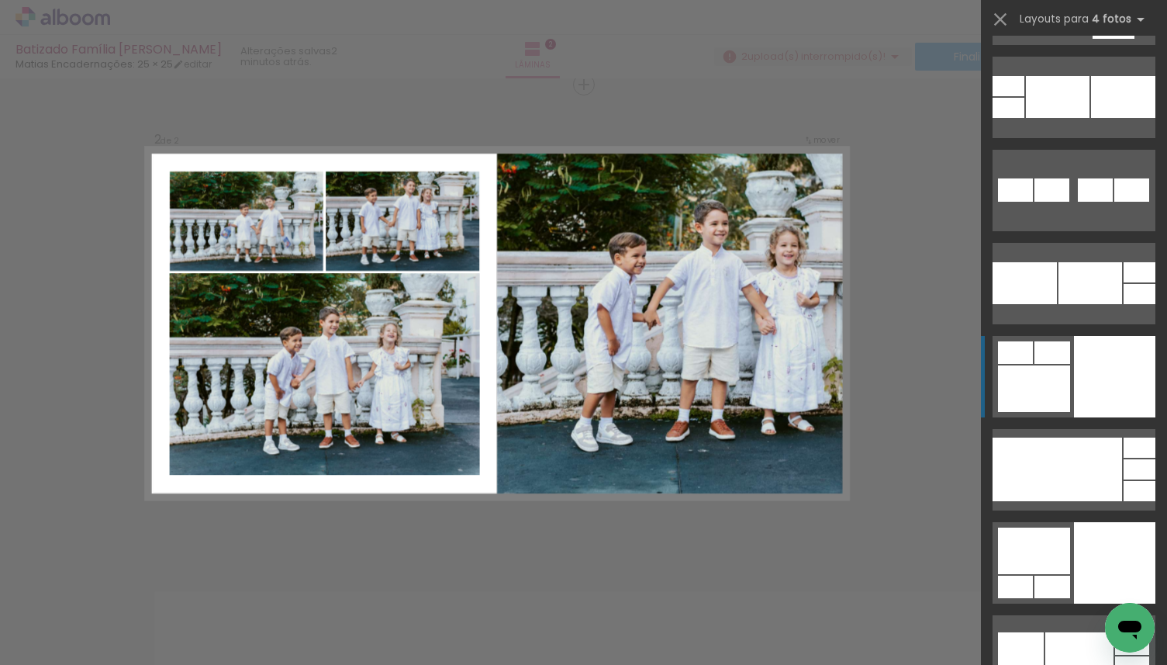
click at [1104, 373] on div at bounding box center [1114, 376] width 81 height 81
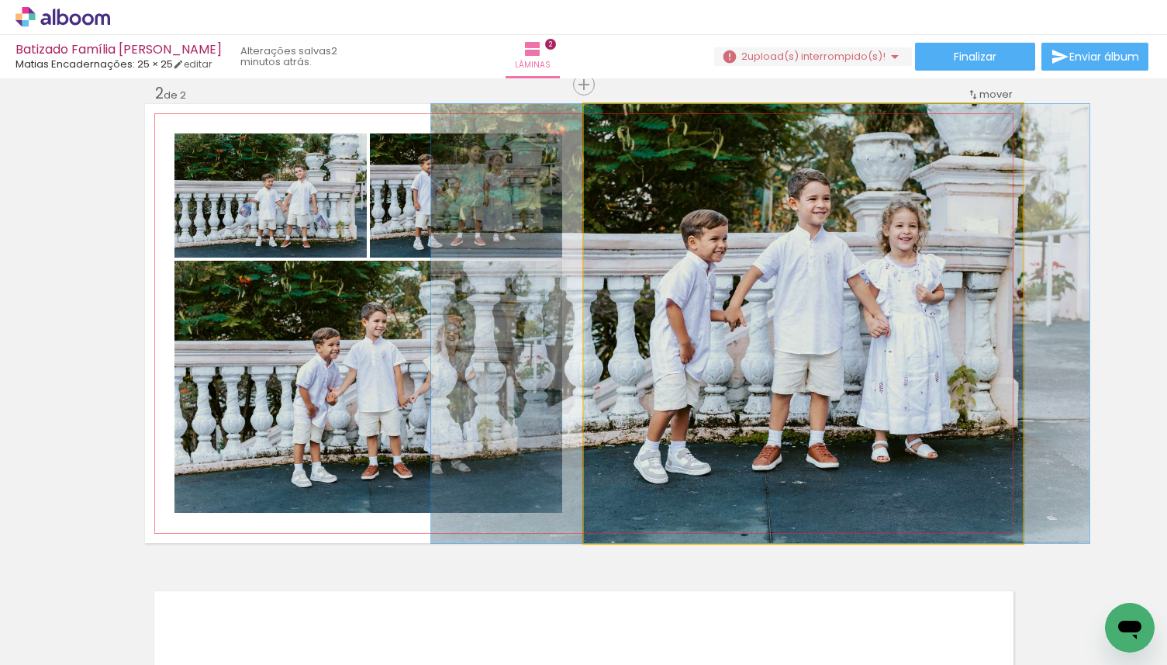
drag, startPoint x: 696, startPoint y: 306, endPoint x: 654, endPoint y: 308, distance: 42.7
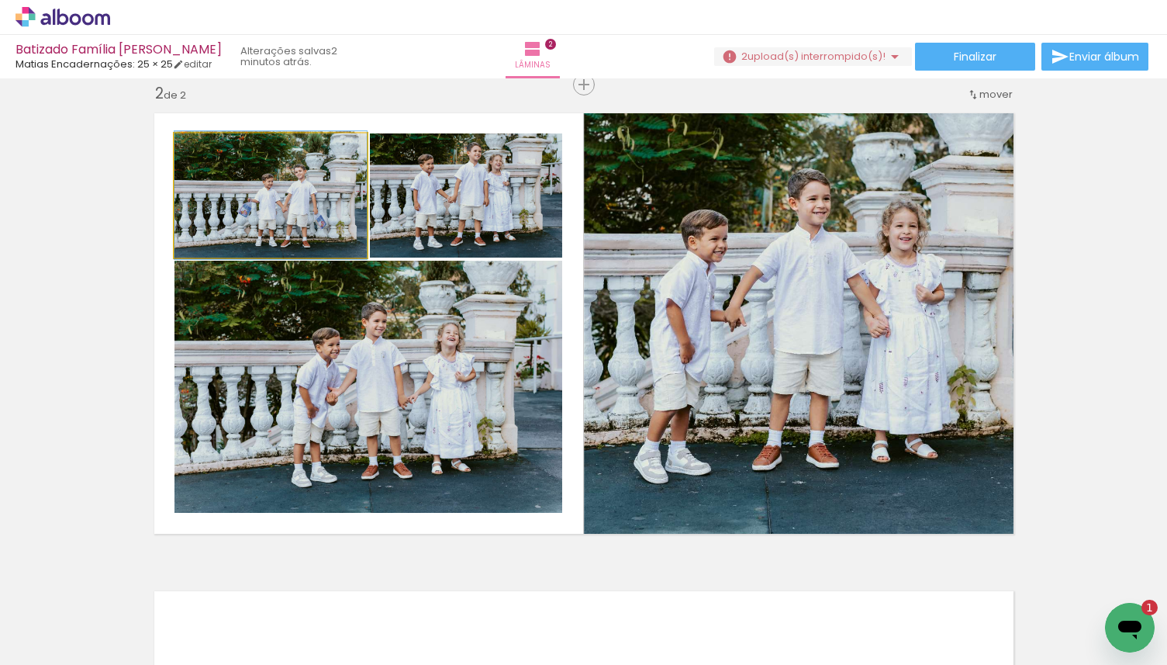
scroll to position [0, 0]
drag, startPoint x: 322, startPoint y: 214, endPoint x: 313, endPoint y: 214, distance: 8.5
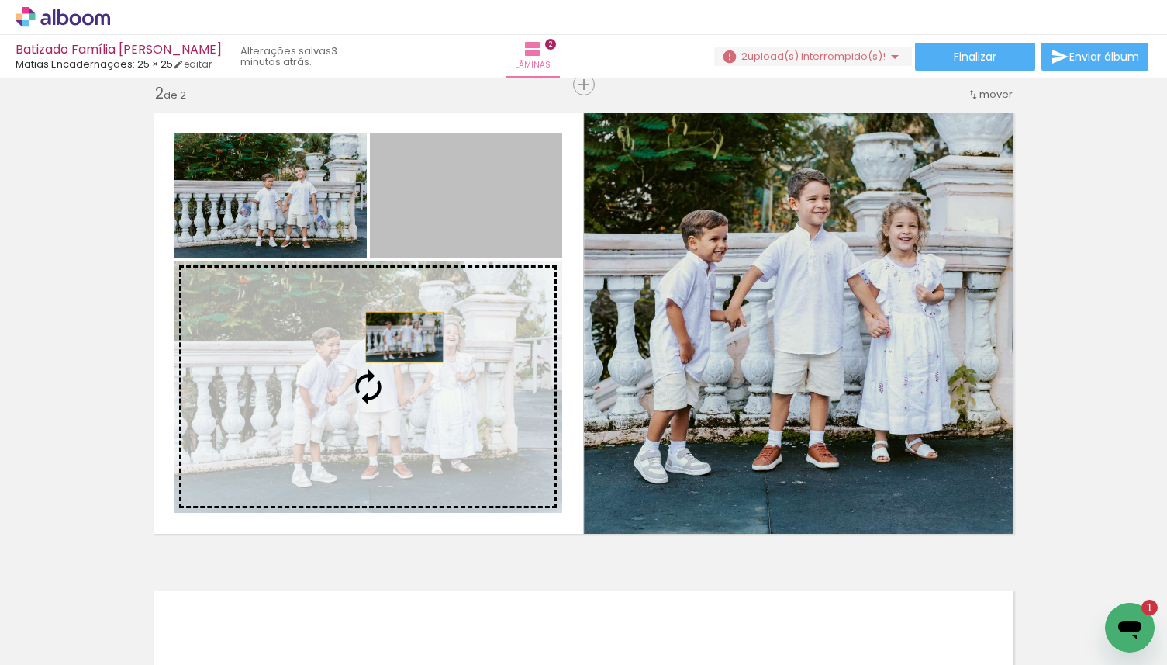
drag, startPoint x: 458, startPoint y: 213, endPoint x: 401, endPoint y: 350, distance: 148.1
click at [0, 0] on slot at bounding box center [0, 0] width 0 height 0
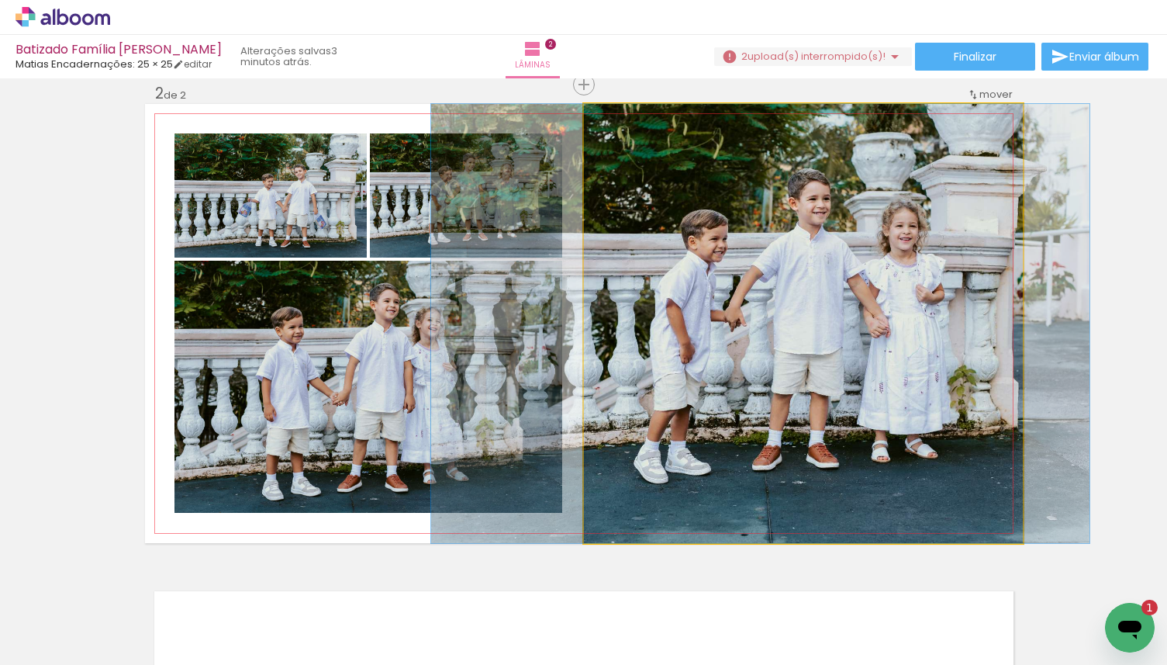
click at [718, 303] on quentale-photo at bounding box center [803, 323] width 439 height 439
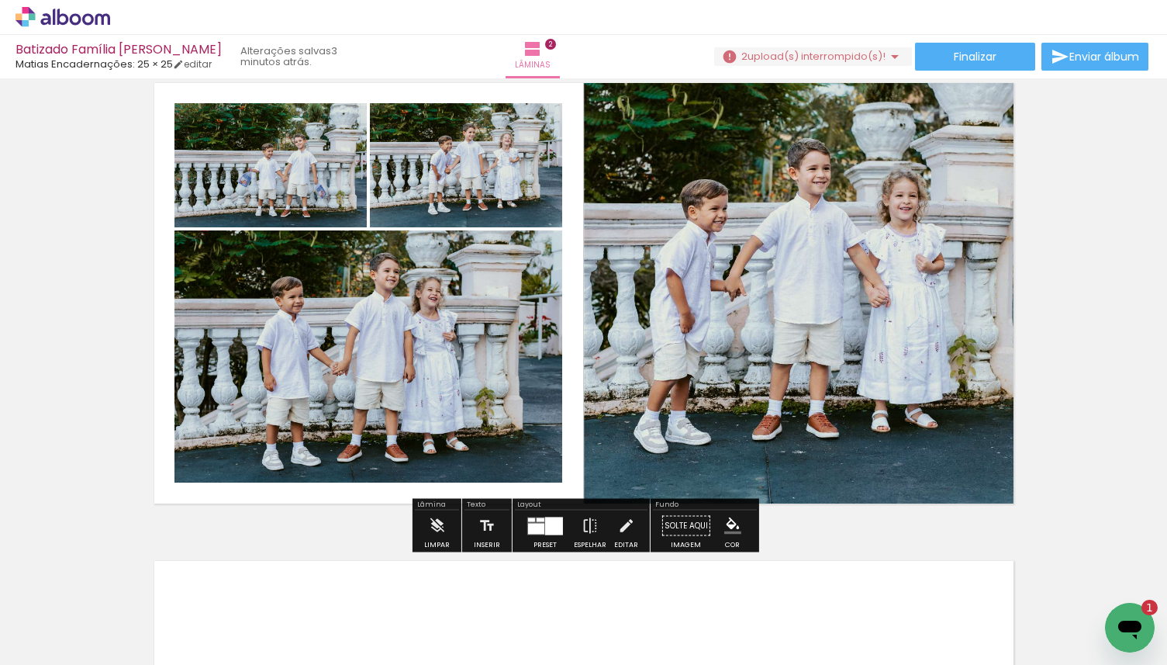
scroll to position [533, 0]
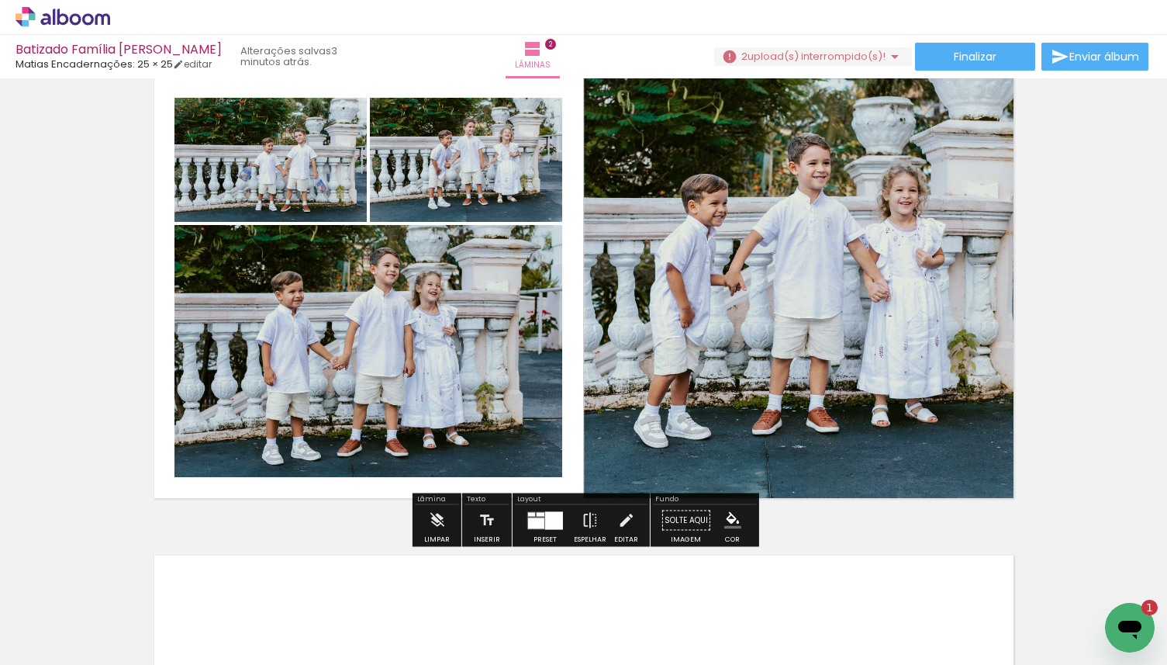
type textarea "x"
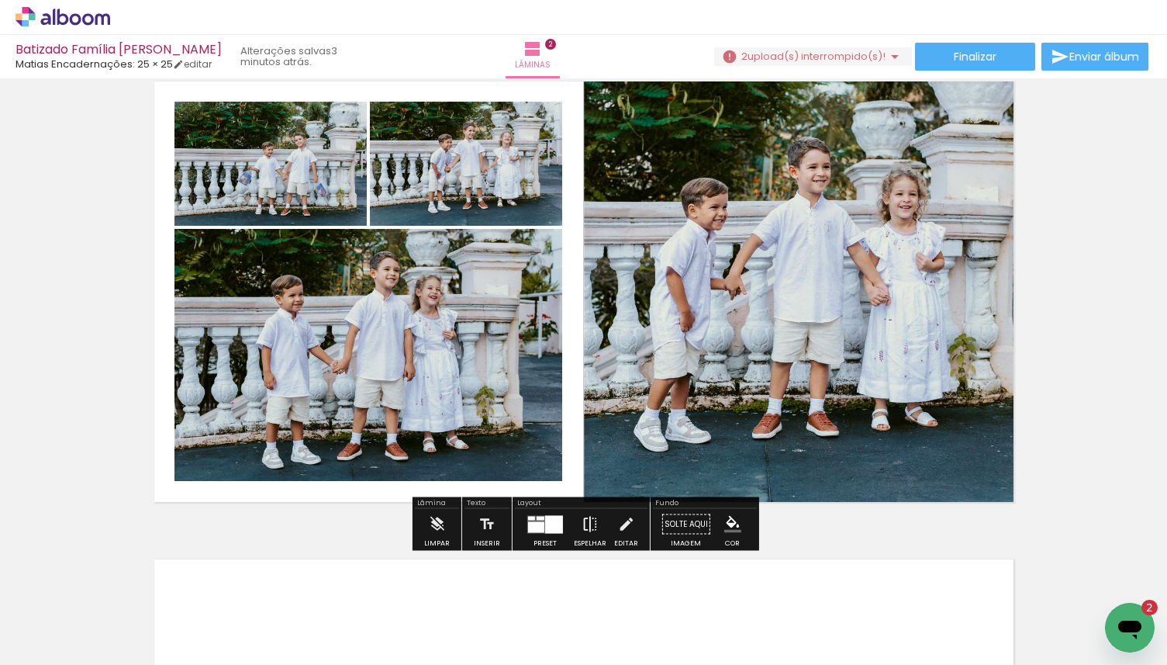
click at [587, 529] on iron-icon at bounding box center [590, 524] width 17 height 31
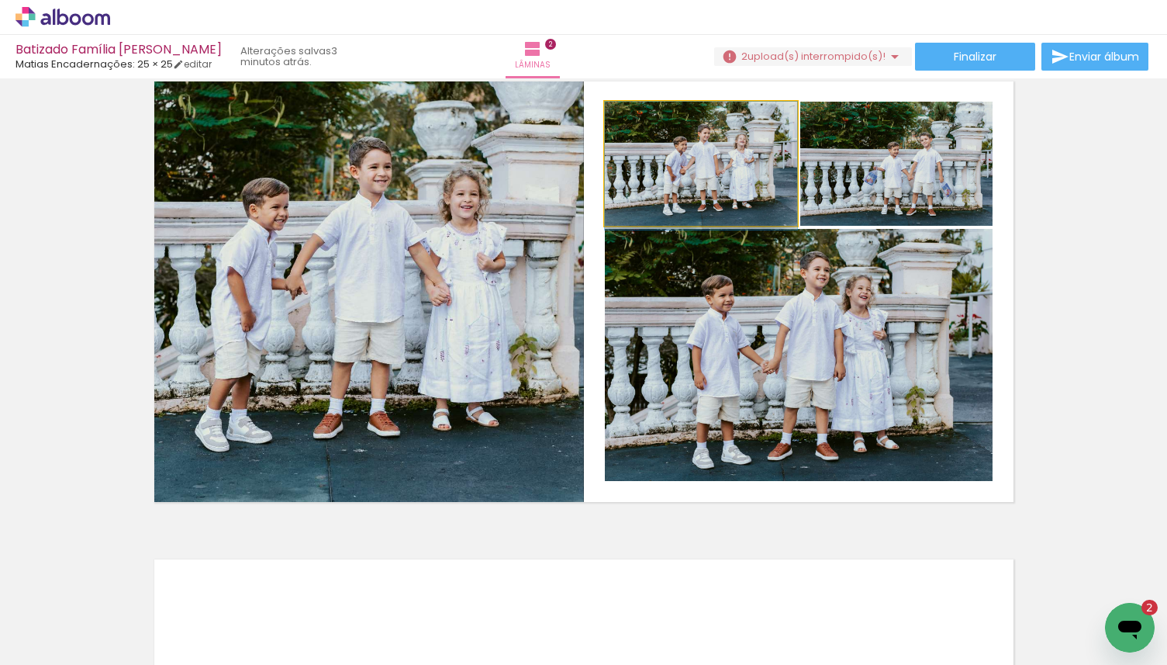
drag, startPoint x: 738, startPoint y: 161, endPoint x: 506, endPoint y: 272, distance: 256.3
click at [0, 0] on slot at bounding box center [0, 0] width 0 height 0
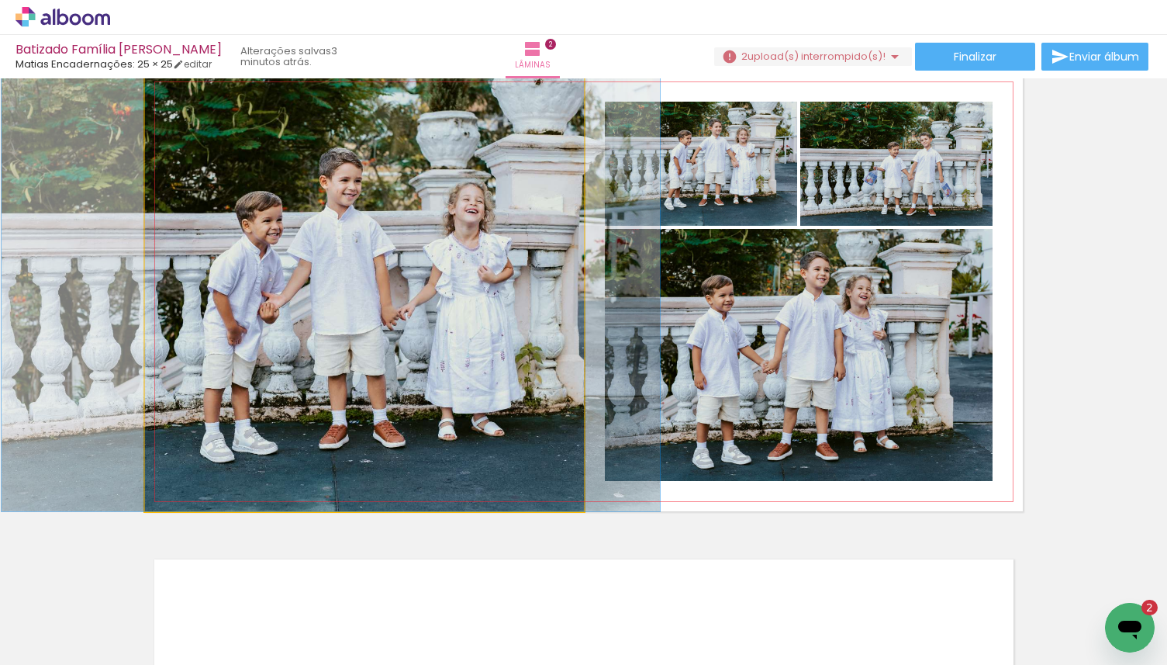
drag, startPoint x: 482, startPoint y: 313, endPoint x: 450, endPoint y: 312, distance: 31.8
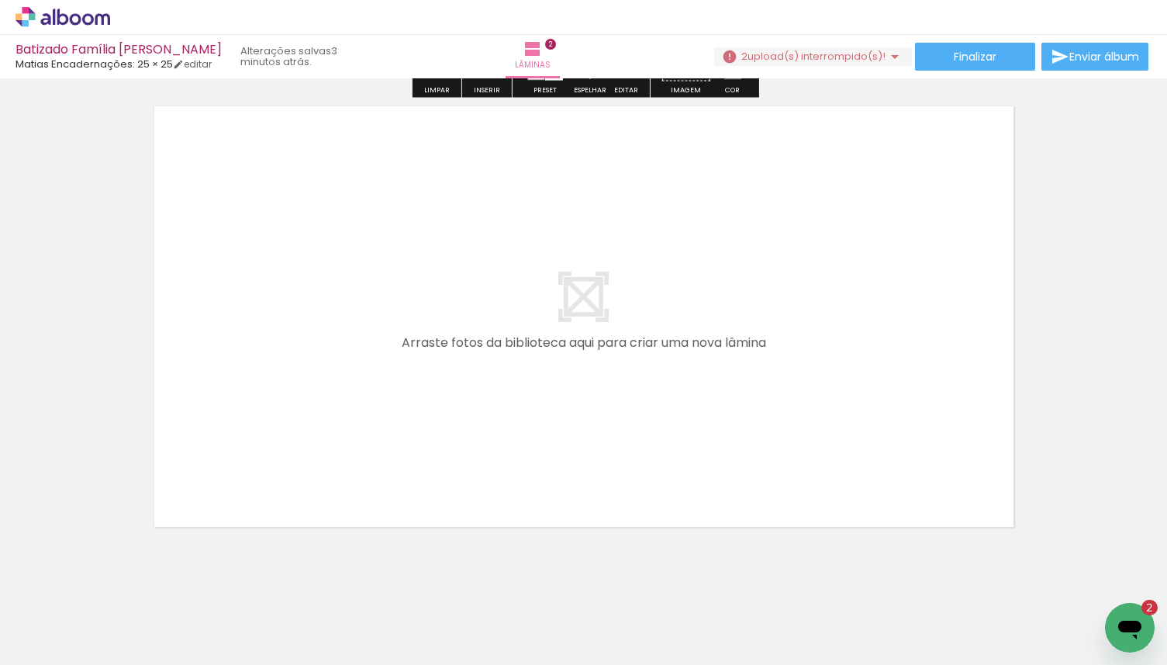
scroll to position [983, 0]
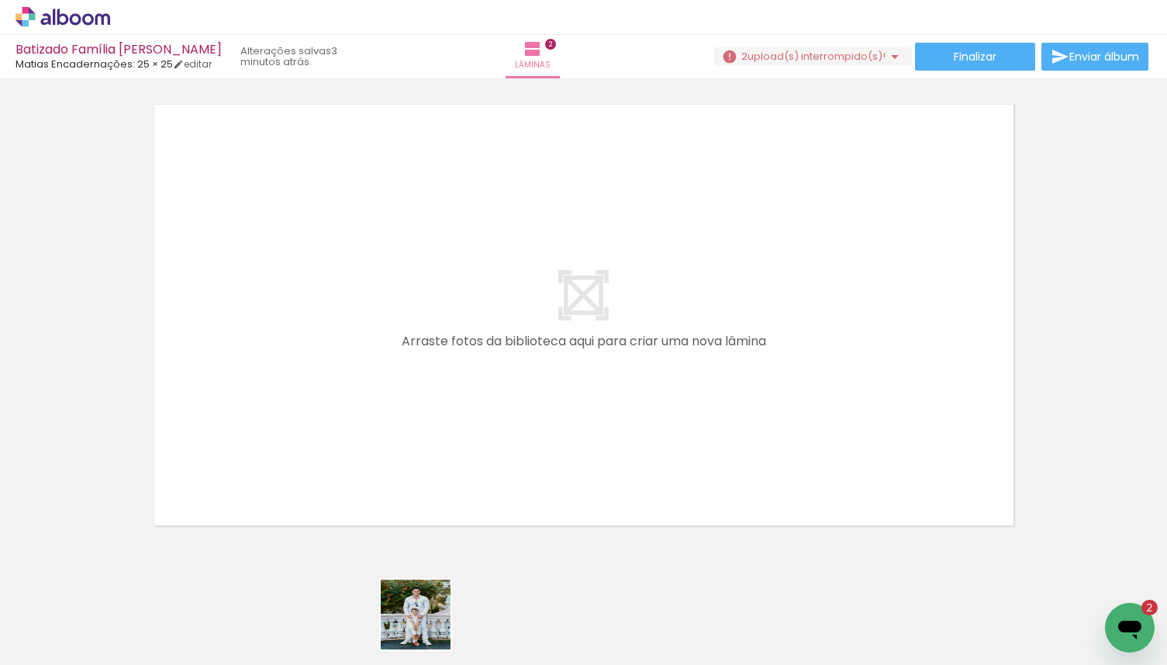
drag, startPoint x: 427, startPoint y: 638, endPoint x: 427, endPoint y: 482, distance: 156.7
click at [427, 482] on quentale-workspace at bounding box center [583, 332] width 1167 height 665
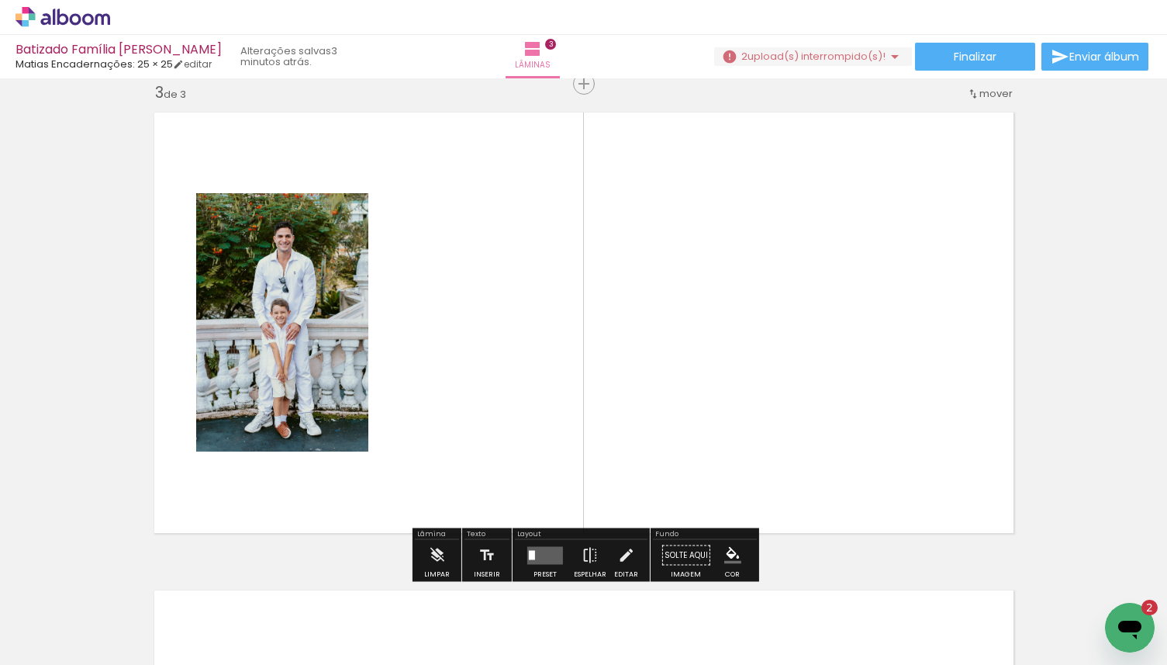
scroll to position [975, 0]
drag, startPoint x: 431, startPoint y: 648, endPoint x: 451, endPoint y: 438, distance: 211.1
click at [451, 438] on quentale-workspace at bounding box center [583, 332] width 1167 height 665
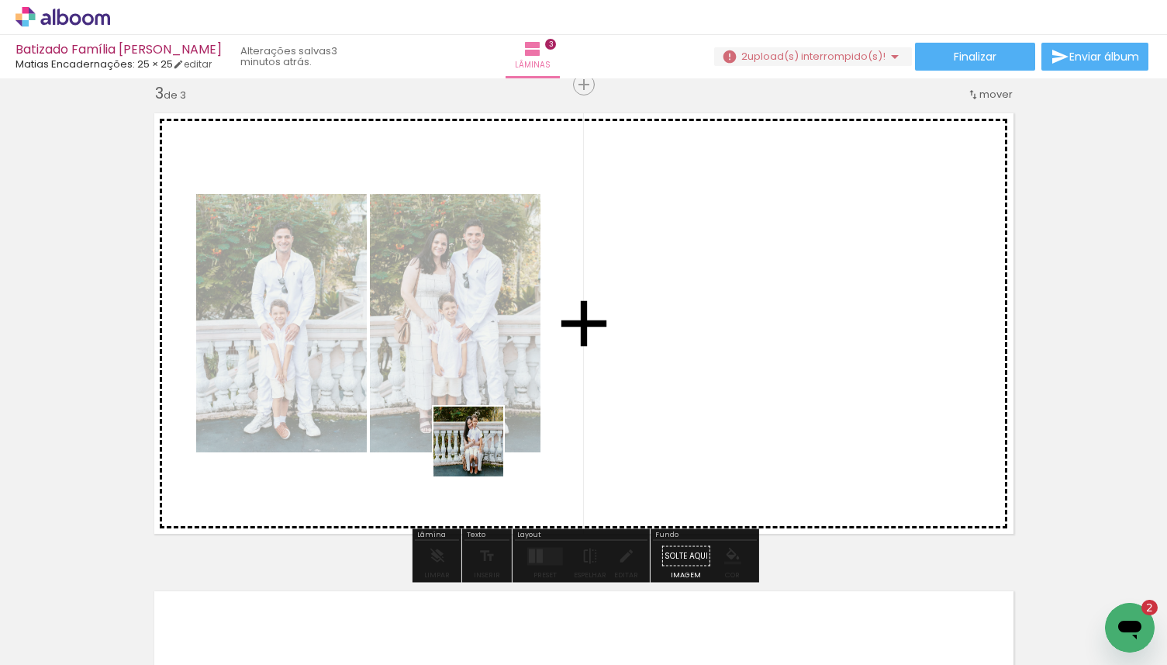
drag, startPoint x: 444, startPoint y: 606, endPoint x: 482, endPoint y: 434, distance: 175.4
click at [482, 434] on quentale-workspace at bounding box center [583, 332] width 1167 height 665
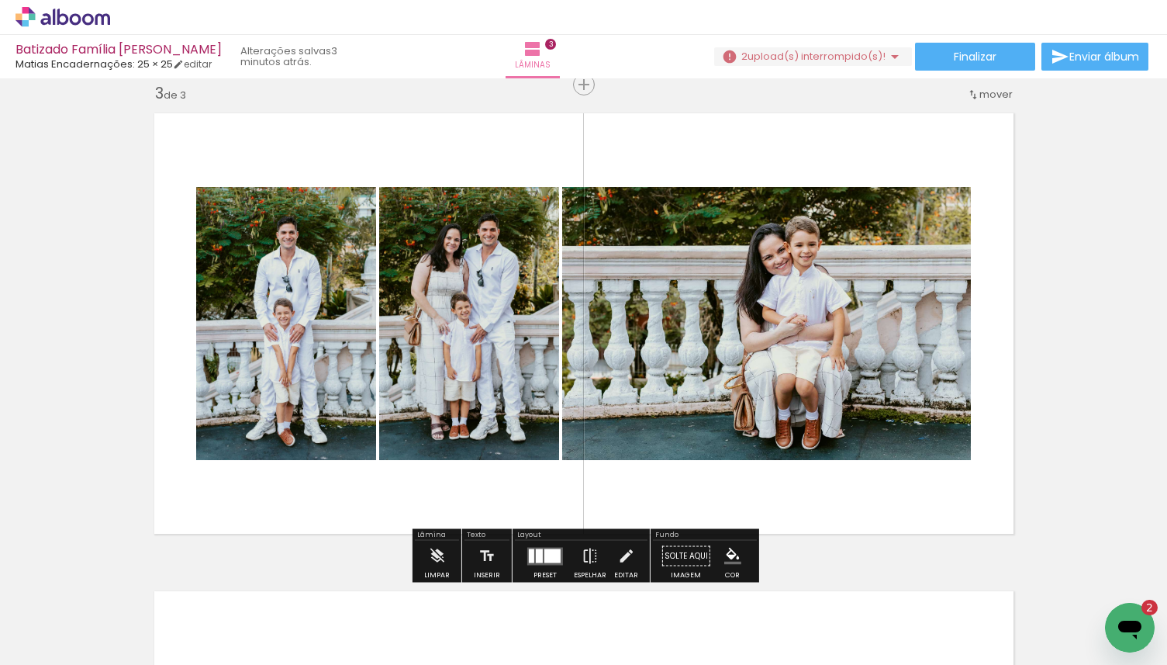
click at [544, 555] on div at bounding box center [552, 555] width 16 height 14
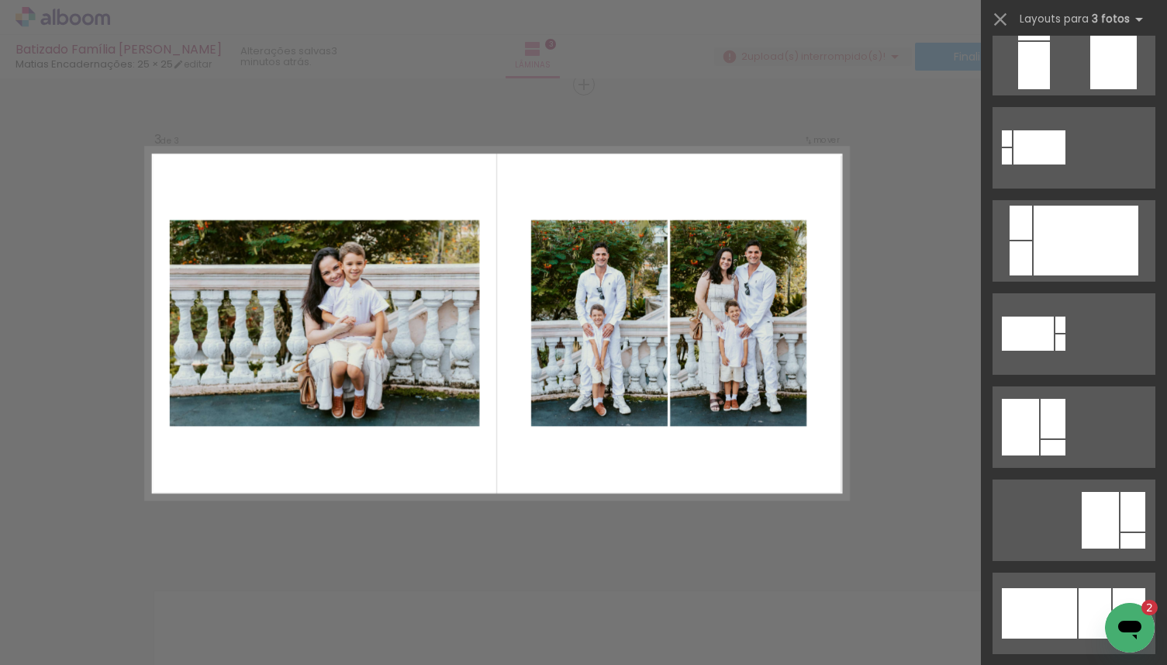
scroll to position [835, 0]
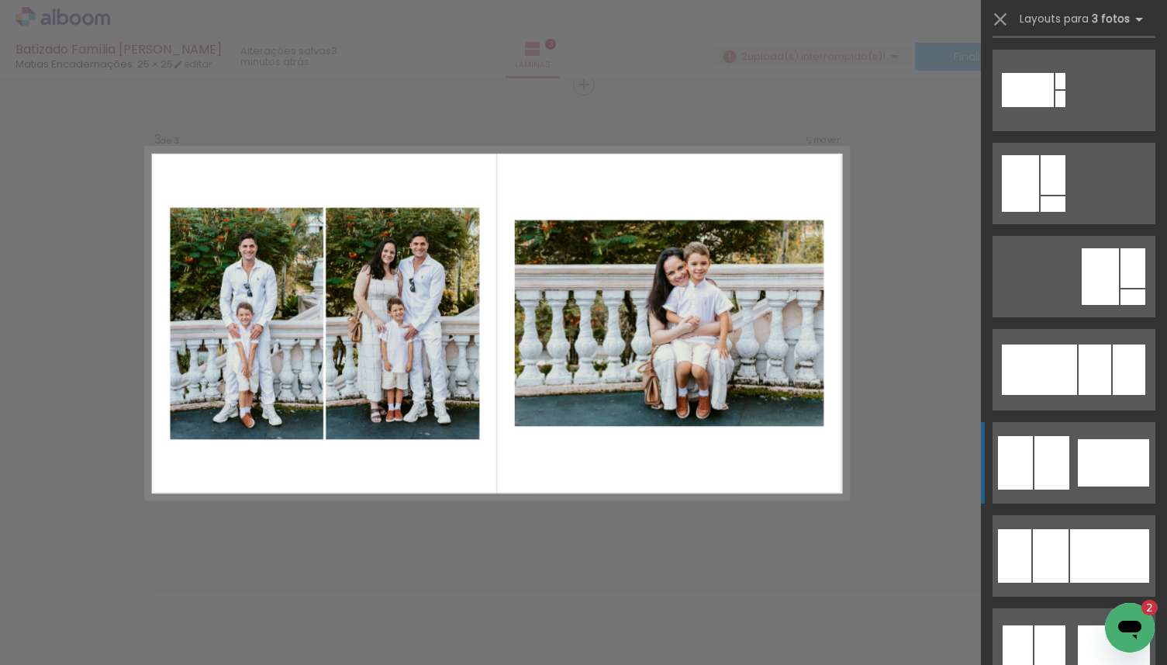
click at [1080, 459] on div at bounding box center [1113, 462] width 71 height 47
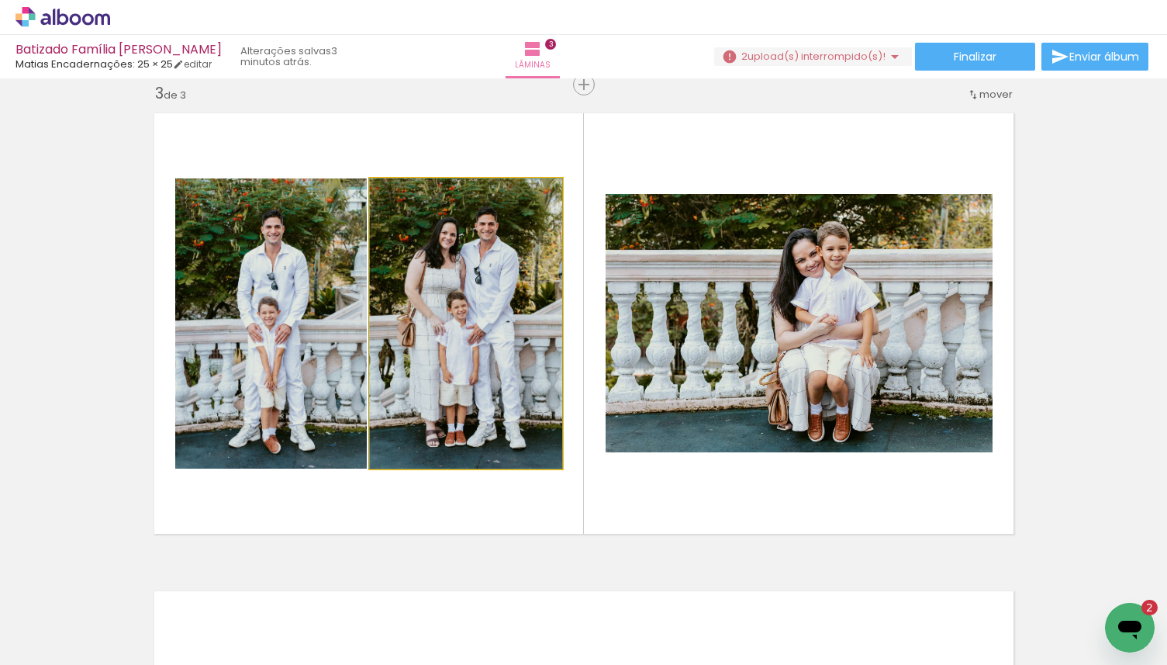
drag, startPoint x: 504, startPoint y: 430, endPoint x: 268, endPoint y: 430, distance: 236.5
click at [0, 0] on slot at bounding box center [0, 0] width 0 height 0
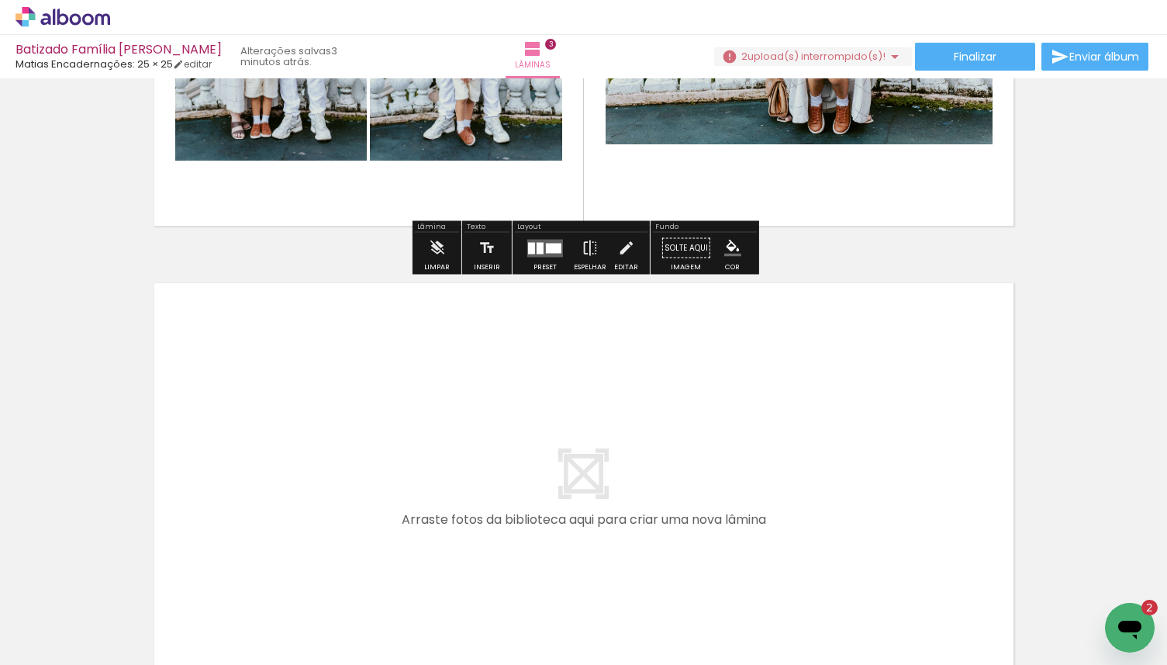
scroll to position [1284, 0]
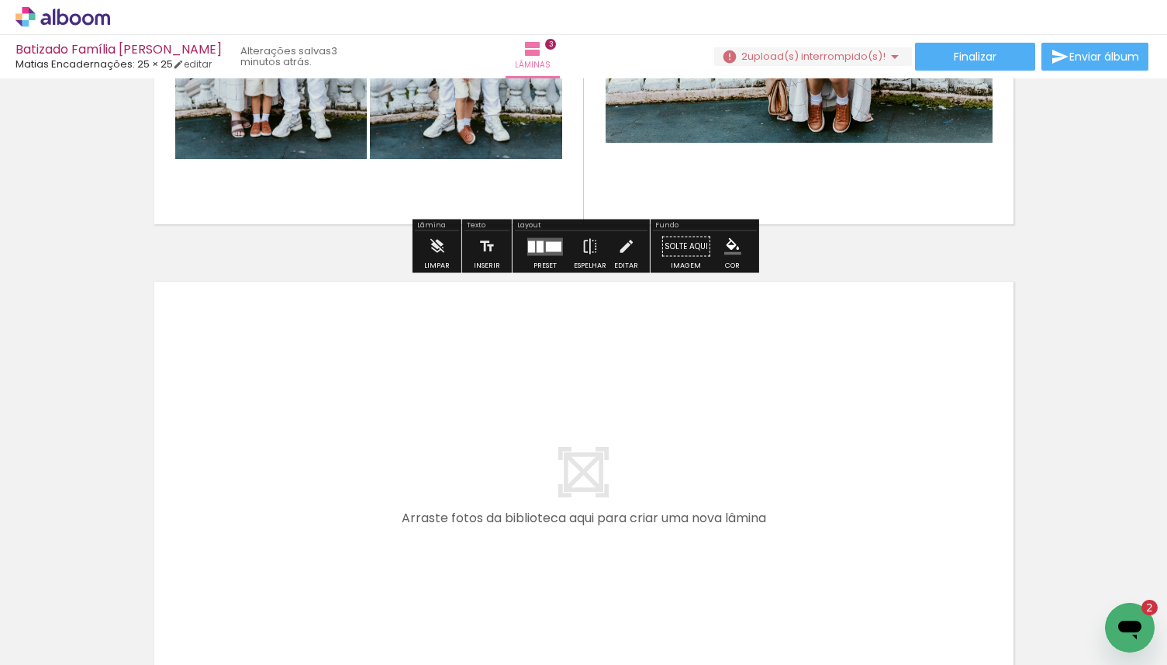
drag, startPoint x: 427, startPoint y: 614, endPoint x: 427, endPoint y: 522, distance: 92.3
click at [427, 522] on quentale-workspace at bounding box center [583, 332] width 1167 height 665
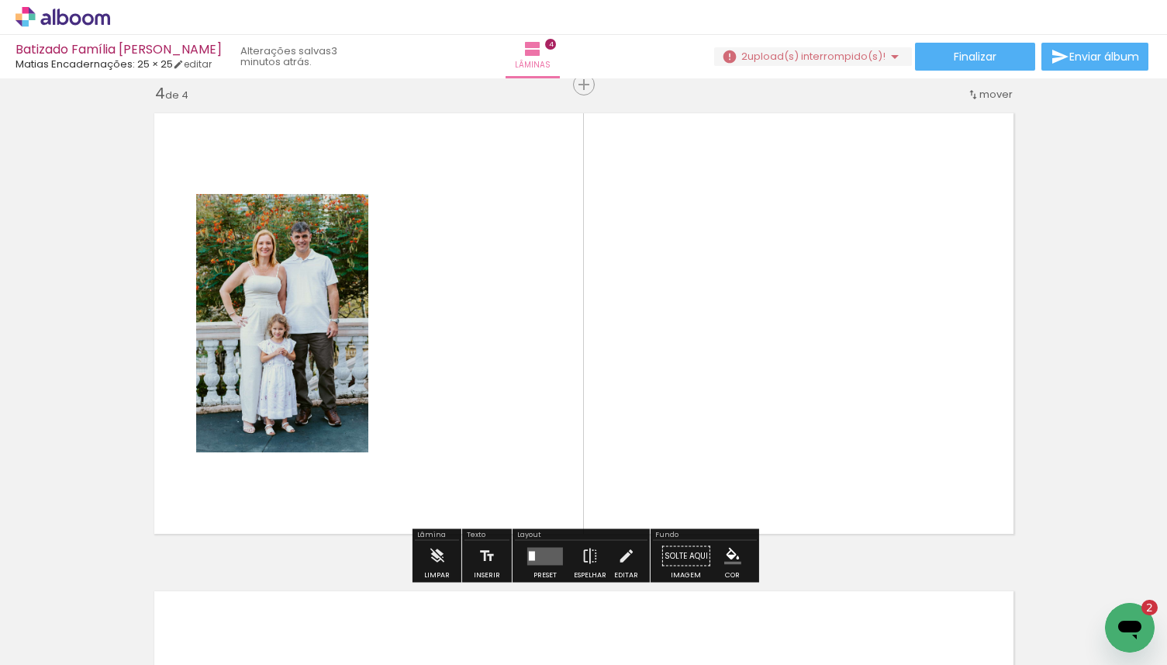
scroll to position [1453, 0]
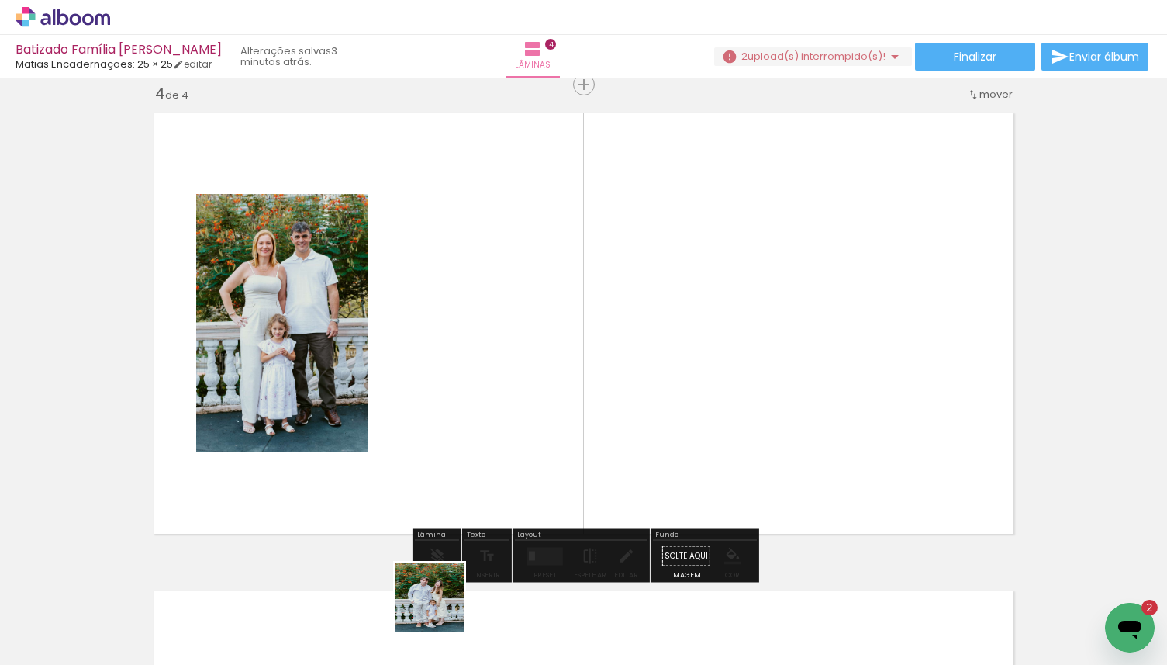
drag, startPoint x: 441, startPoint y: 630, endPoint x: 510, endPoint y: 459, distance: 184.3
click at [511, 459] on quentale-workspace at bounding box center [583, 332] width 1167 height 665
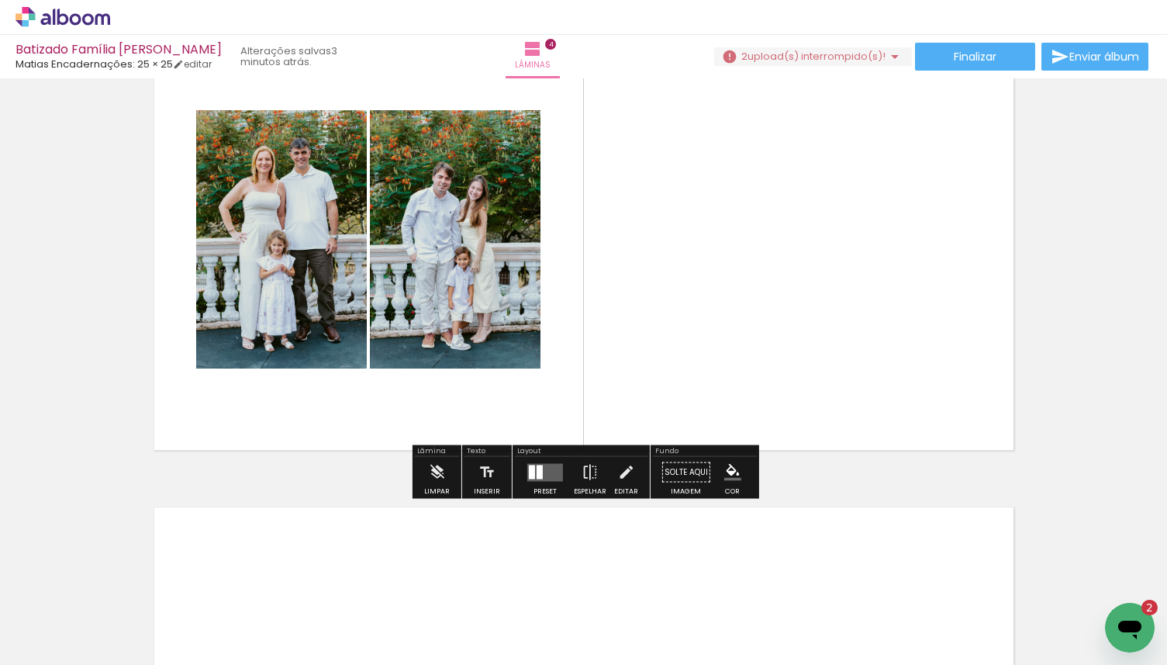
scroll to position [1538, 0]
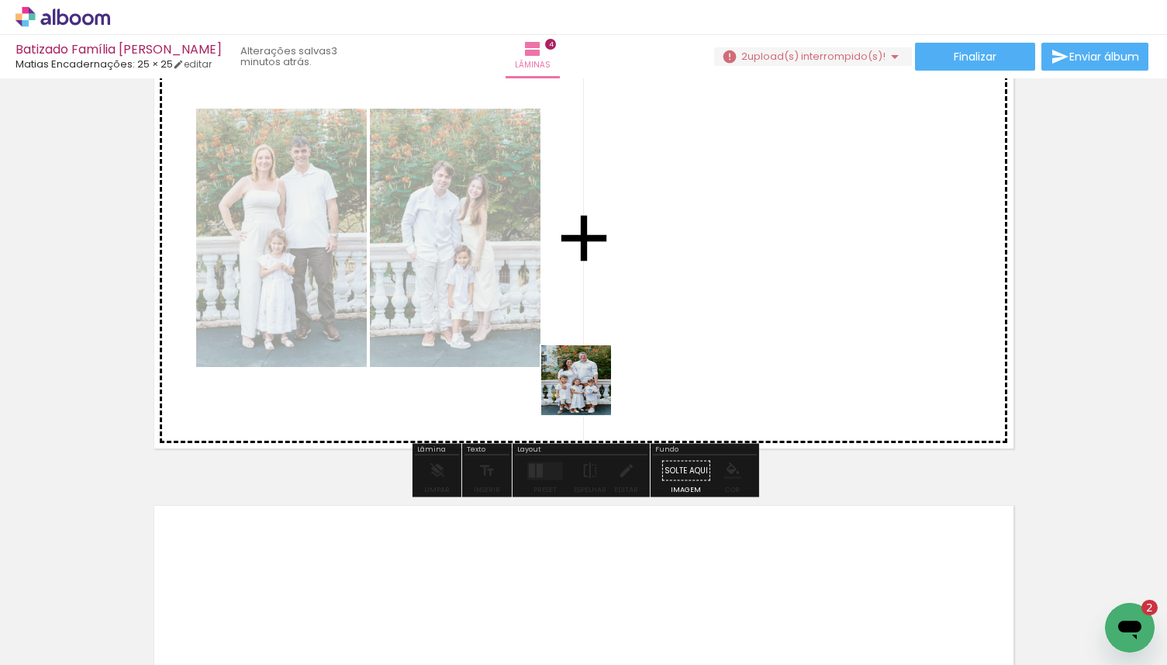
drag, startPoint x: 528, startPoint y: 638, endPoint x: 591, endPoint y: 385, distance: 259.8
click at [591, 385] on quentale-workspace at bounding box center [583, 332] width 1167 height 665
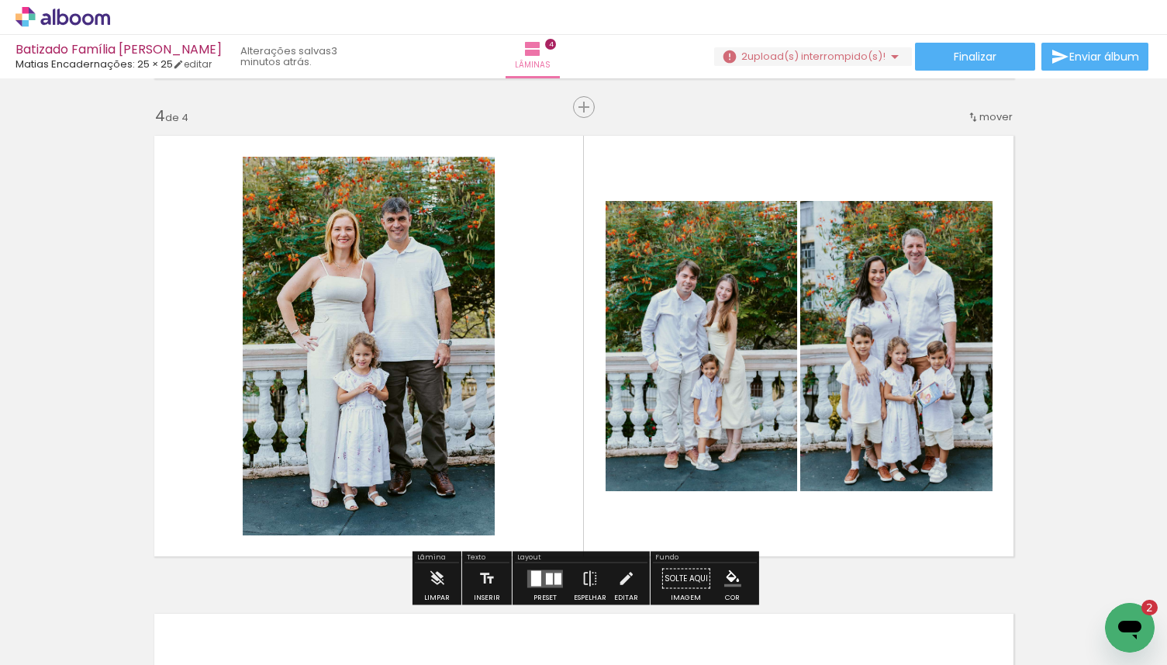
scroll to position [1429, 0]
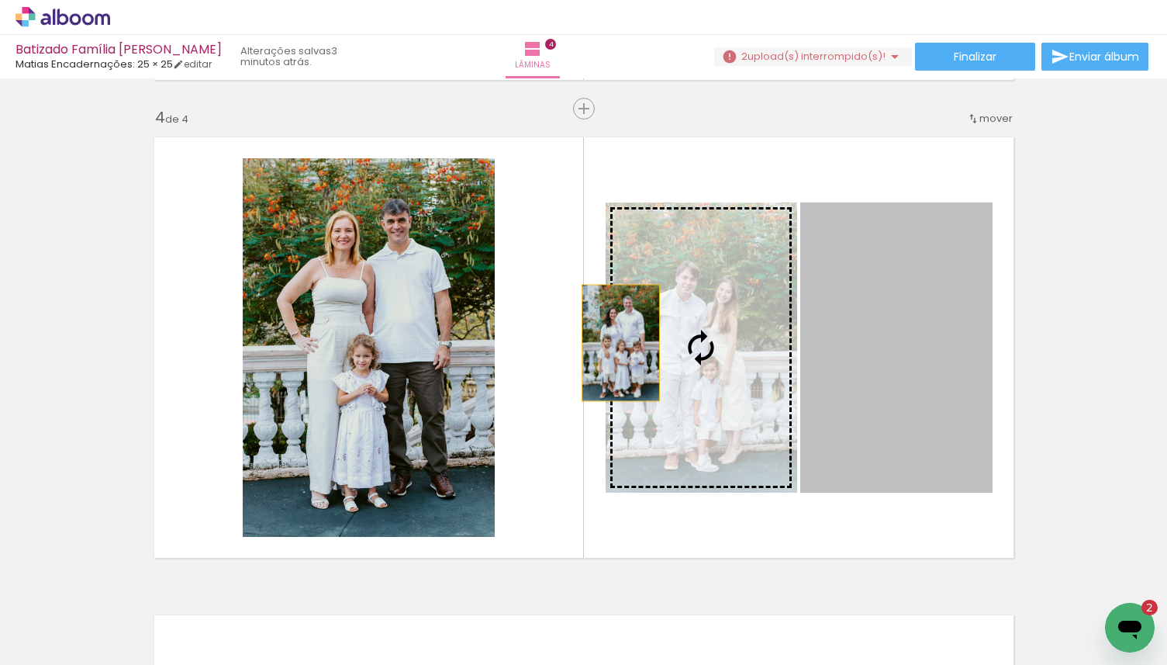
drag, startPoint x: 865, startPoint y: 343, endPoint x: 458, endPoint y: 338, distance: 406.4
click at [0, 0] on slot at bounding box center [0, 0] width 0 height 0
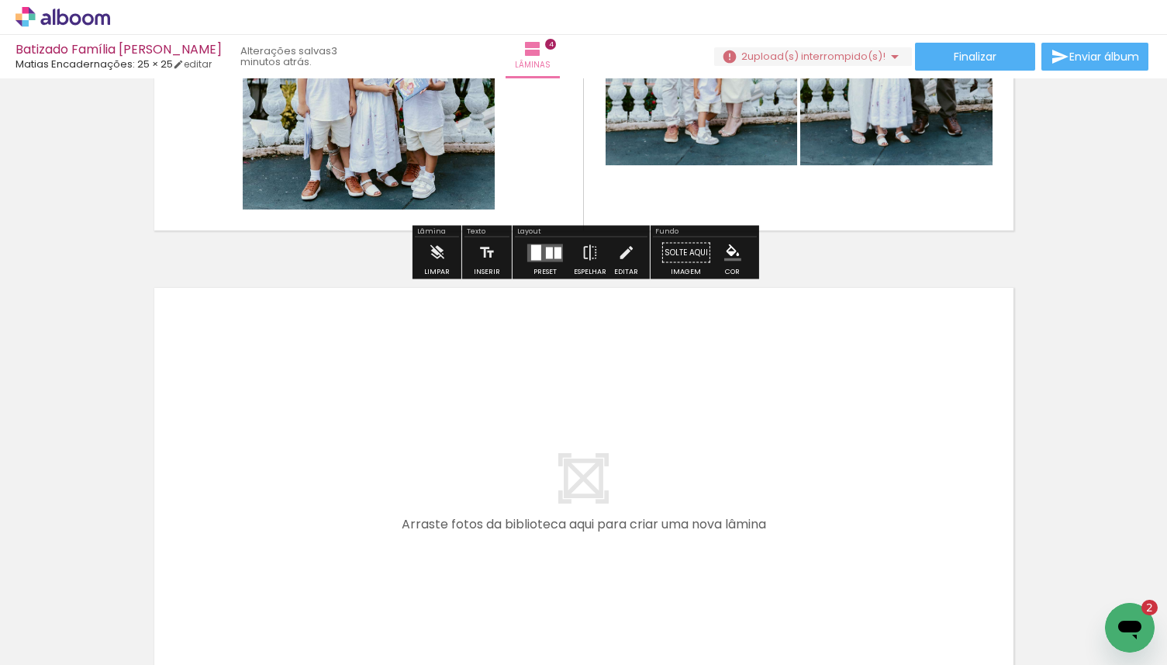
scroll to position [1766, 0]
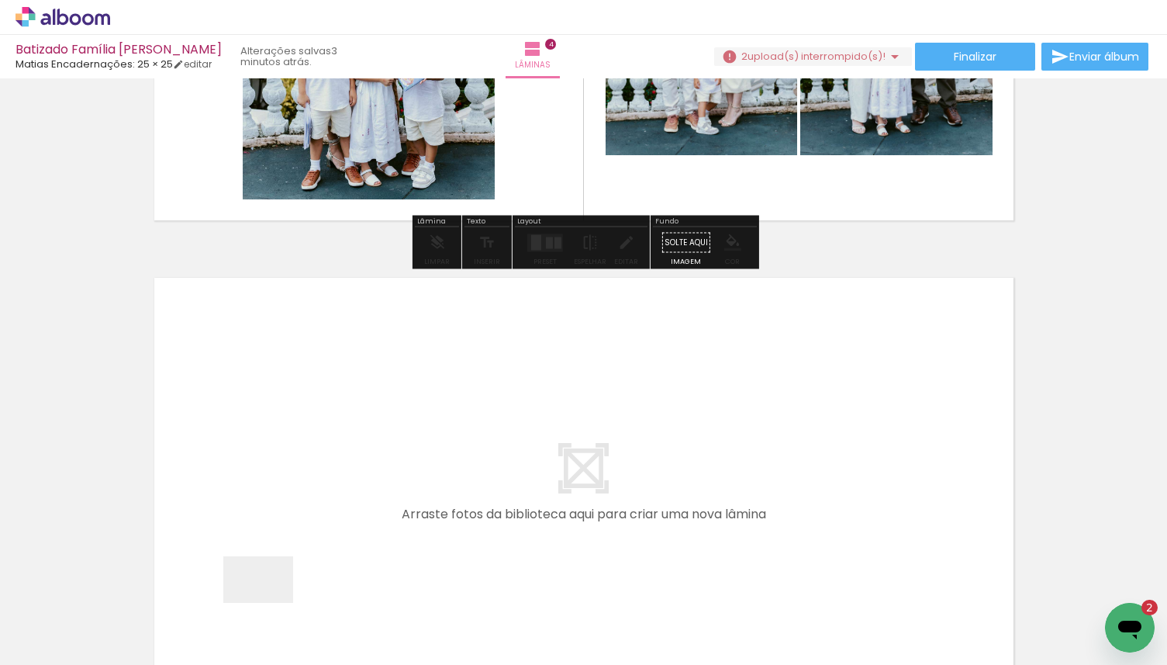
drag, startPoint x: 270, startPoint y: 606, endPoint x: 324, endPoint y: 432, distance: 182.8
click at [324, 432] on quentale-workspace at bounding box center [583, 332] width 1167 height 665
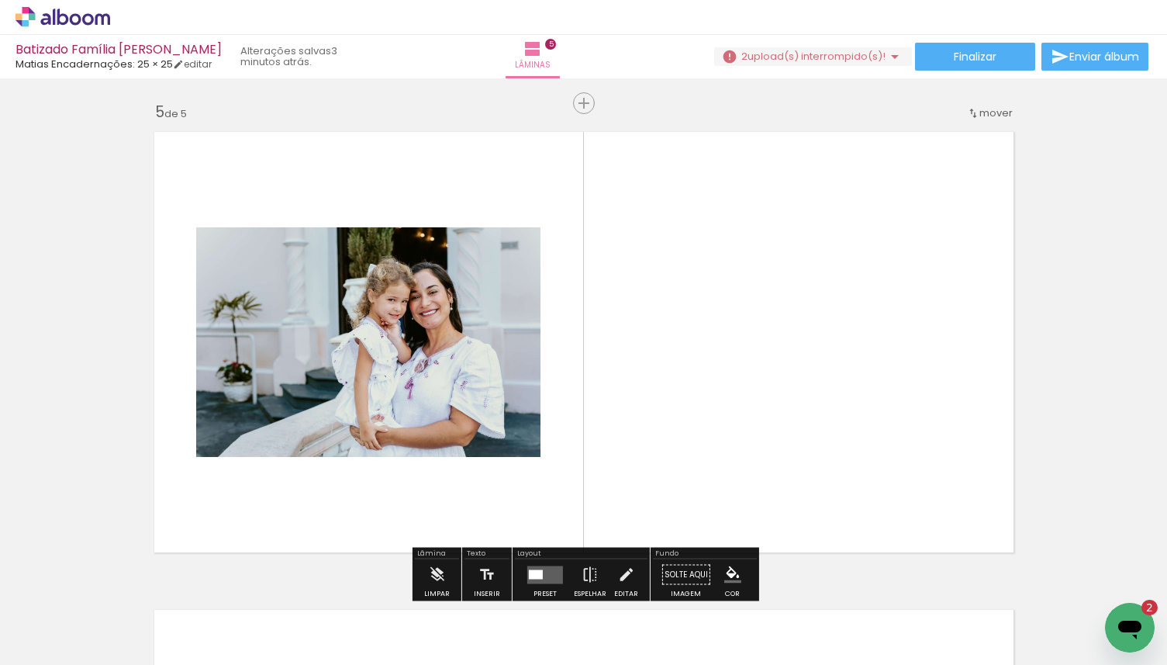
scroll to position [1930, 0]
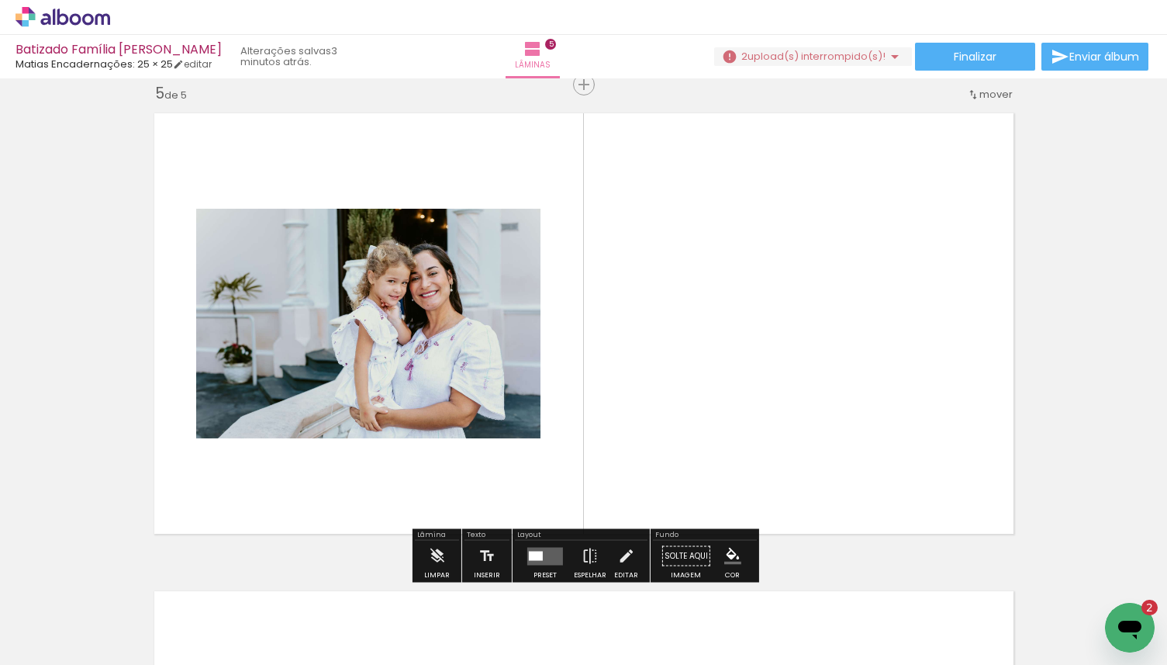
drag, startPoint x: 278, startPoint y: 606, endPoint x: 313, endPoint y: 444, distance: 166.0
click at [313, 444] on quentale-workspace at bounding box center [583, 332] width 1167 height 665
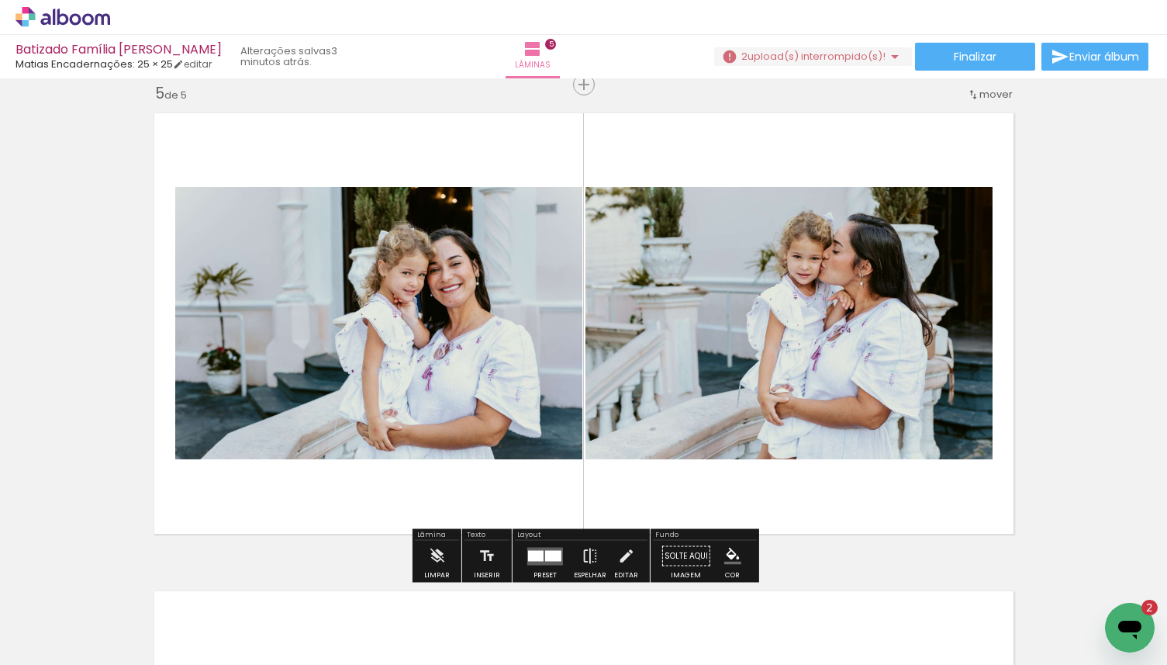
drag, startPoint x: 264, startPoint y: 613, endPoint x: 294, endPoint y: 483, distance: 133.8
click at [294, 483] on quentale-workspace at bounding box center [583, 332] width 1167 height 665
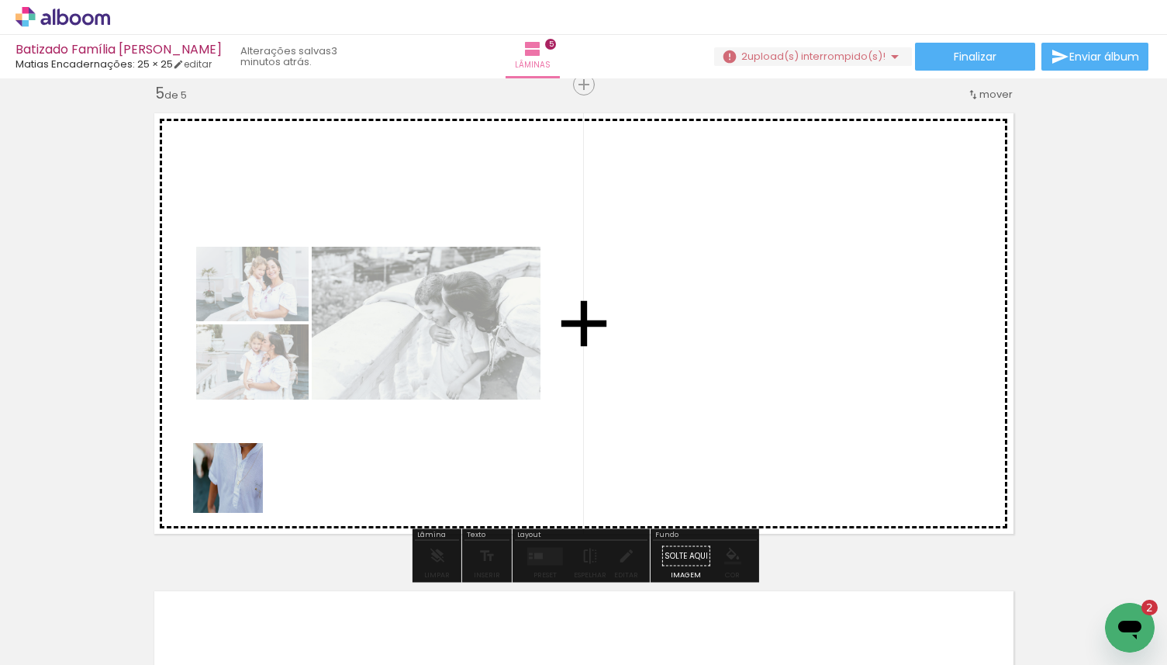
drag, startPoint x: 168, startPoint y: 603, endPoint x: 280, endPoint y: 431, distance: 205.0
click at [280, 431] on quentale-workspace at bounding box center [583, 332] width 1167 height 665
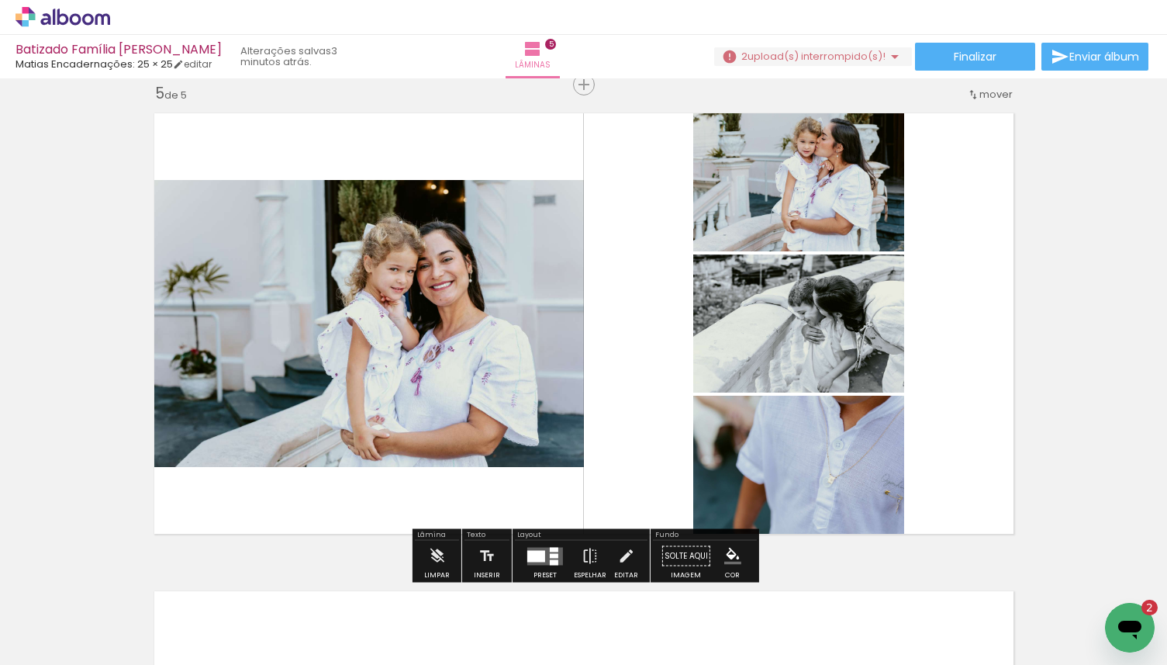
scroll to position [0, 0]
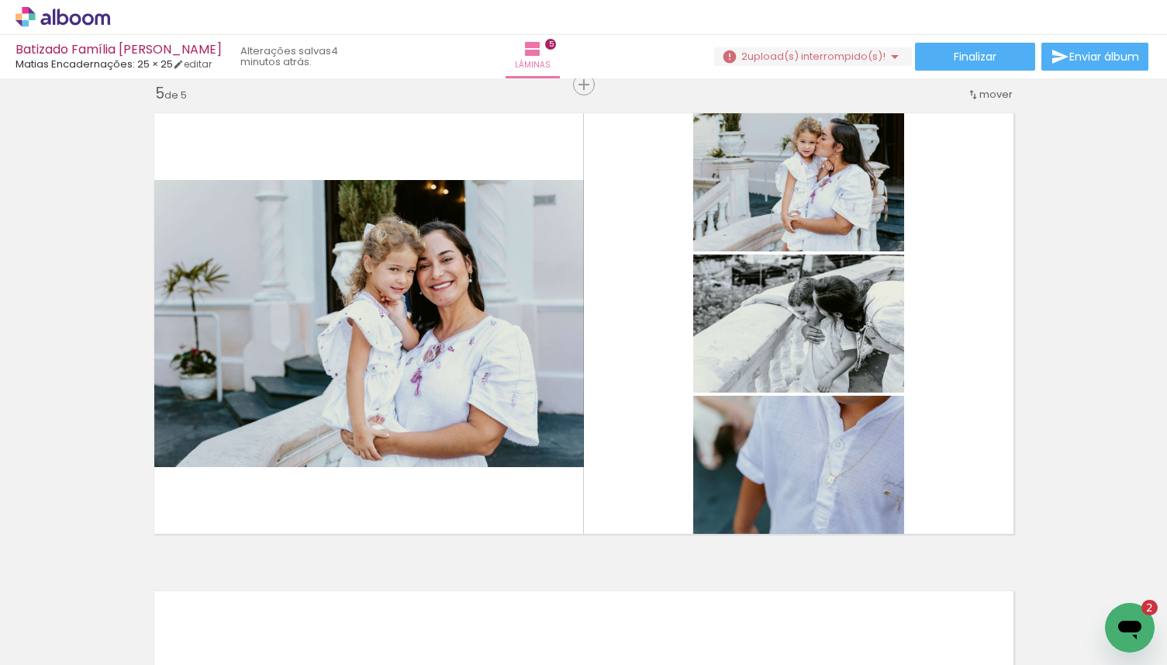
drag, startPoint x: 174, startPoint y: 610, endPoint x: 258, endPoint y: 455, distance: 176.0
click at [258, 455] on quentale-workspace at bounding box center [583, 332] width 1167 height 665
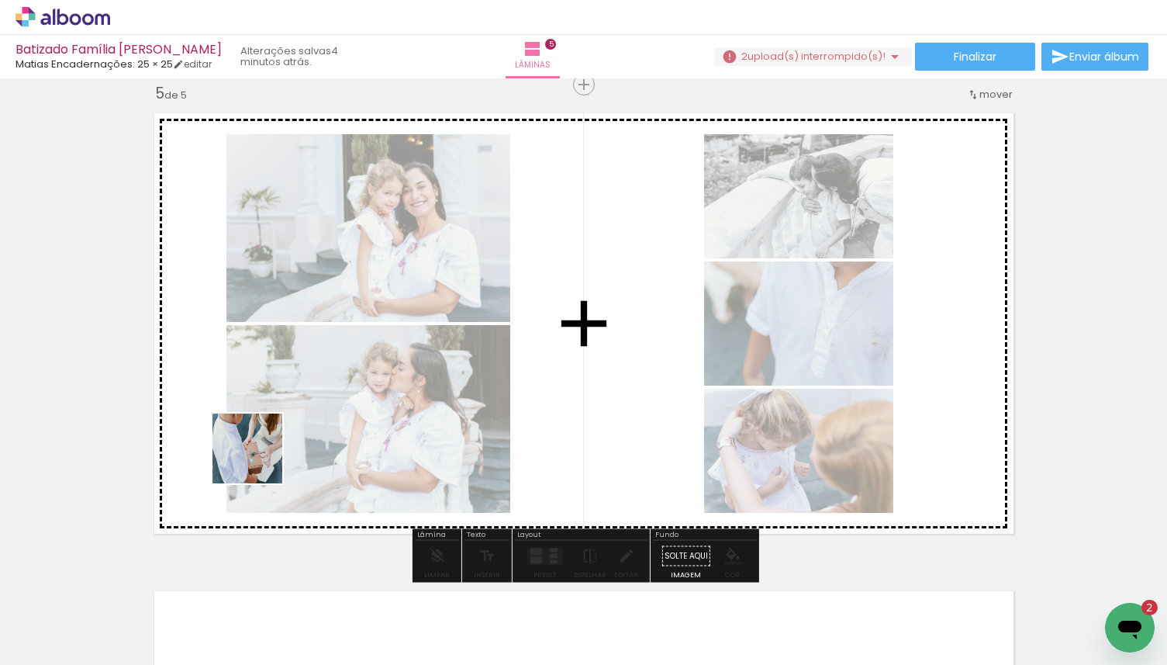
drag, startPoint x: 203, startPoint y: 558, endPoint x: 259, endPoint y: 460, distance: 113.2
click at [259, 460] on quentale-workspace at bounding box center [583, 332] width 1167 height 665
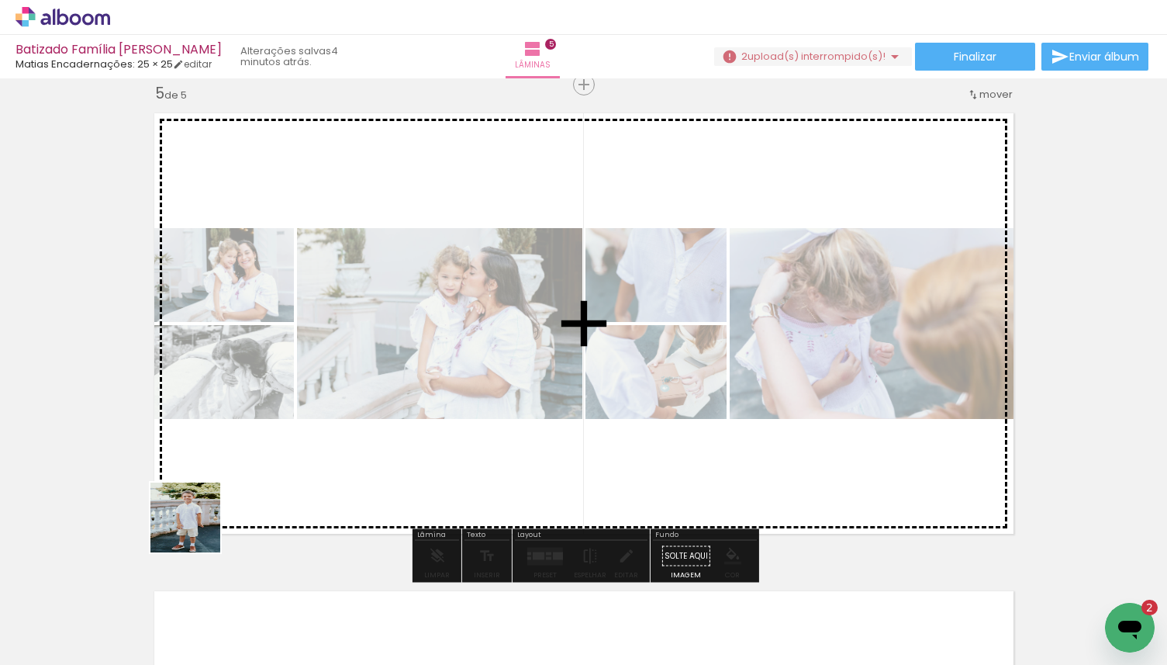
drag, startPoint x: 188, startPoint y: 543, endPoint x: 242, endPoint y: 460, distance: 98.7
click at [242, 460] on quentale-workspace at bounding box center [583, 332] width 1167 height 665
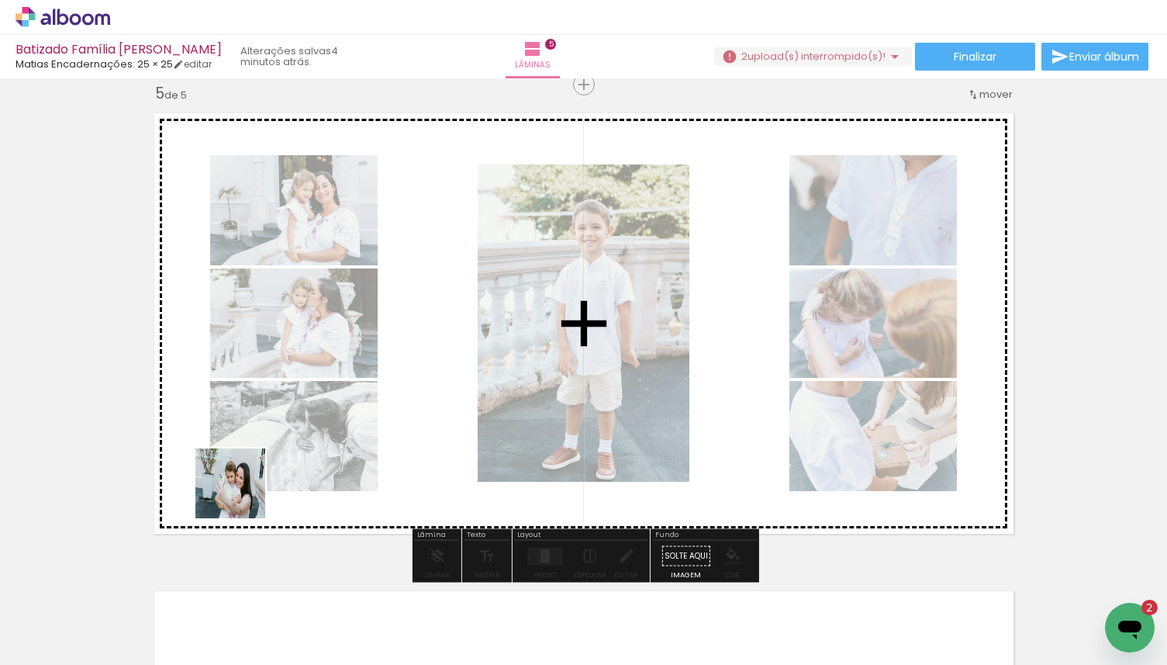
drag, startPoint x: 192, startPoint y: 560, endPoint x: 308, endPoint y: 438, distance: 167.9
click at [308, 439] on quentale-workspace at bounding box center [583, 332] width 1167 height 665
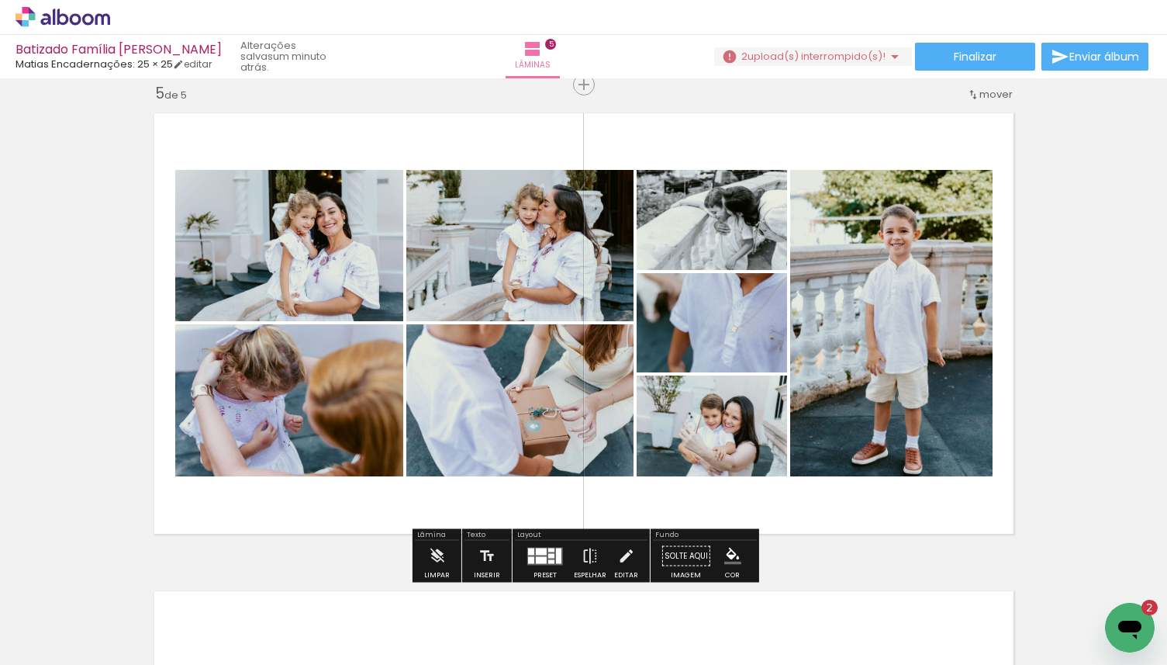
scroll to position [6379, 0]
click at [536, 553] on div at bounding box center [541, 551] width 11 height 7
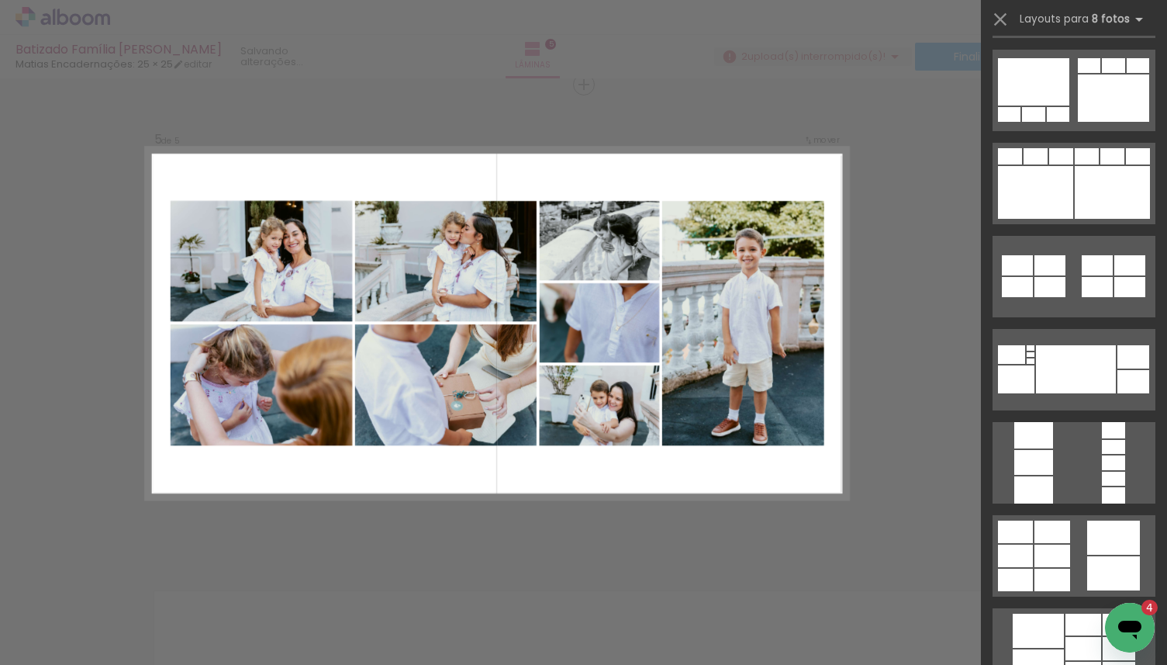
scroll to position [0, 0]
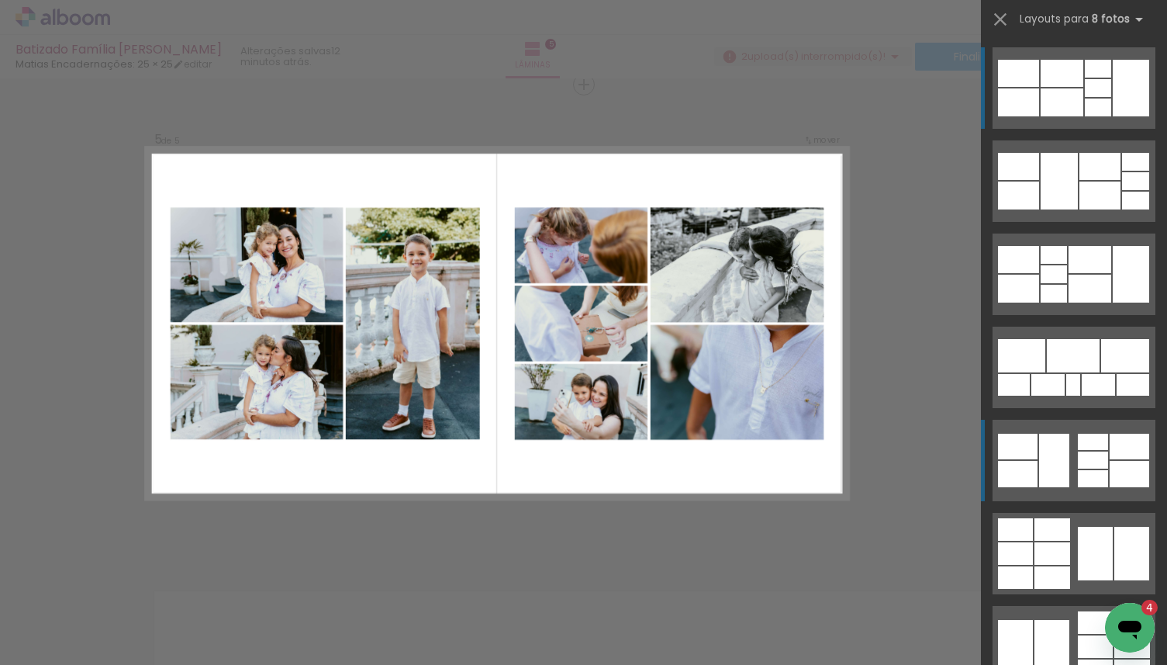
click at [1062, 454] on div at bounding box center [1054, 461] width 30 height 54
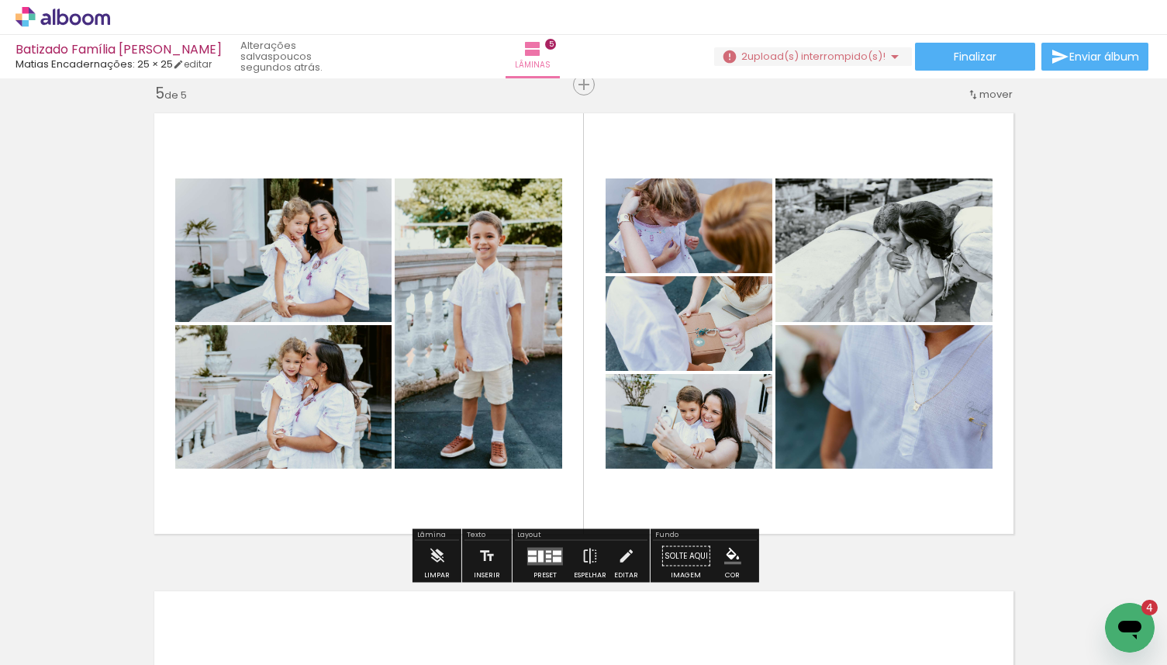
drag, startPoint x: 669, startPoint y: 429, endPoint x: 652, endPoint y: 429, distance: 17.1
click at [0, 0] on slot at bounding box center [0, 0] width 0 height 0
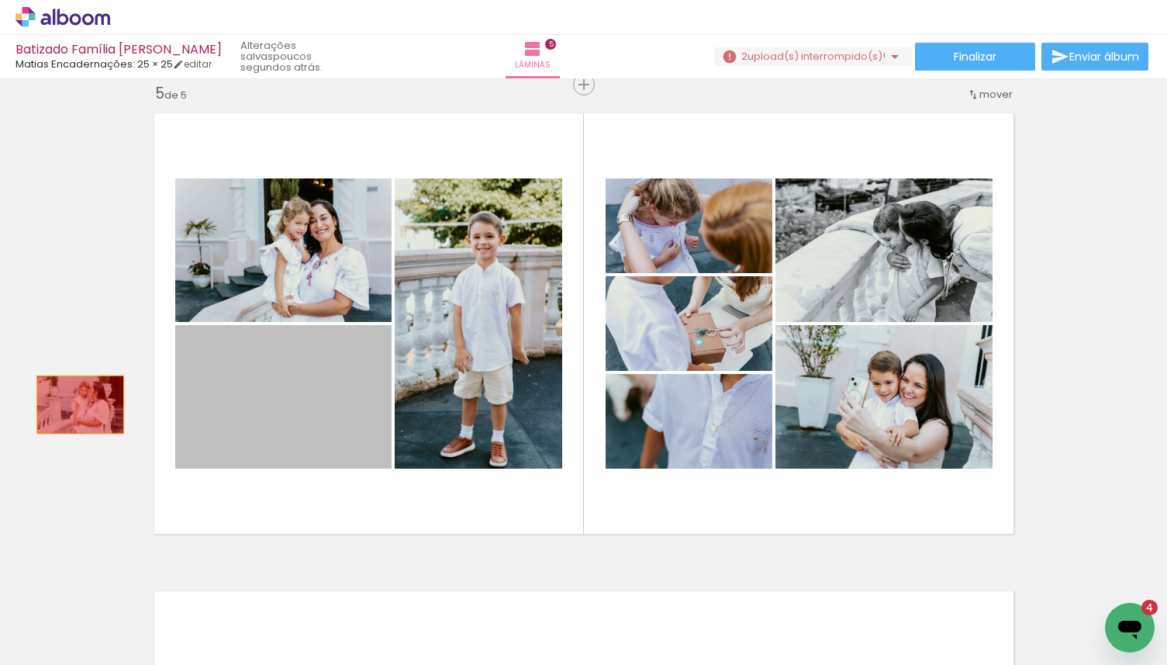
drag, startPoint x: 294, startPoint y: 420, endPoint x: 73, endPoint y: 403, distance: 221.8
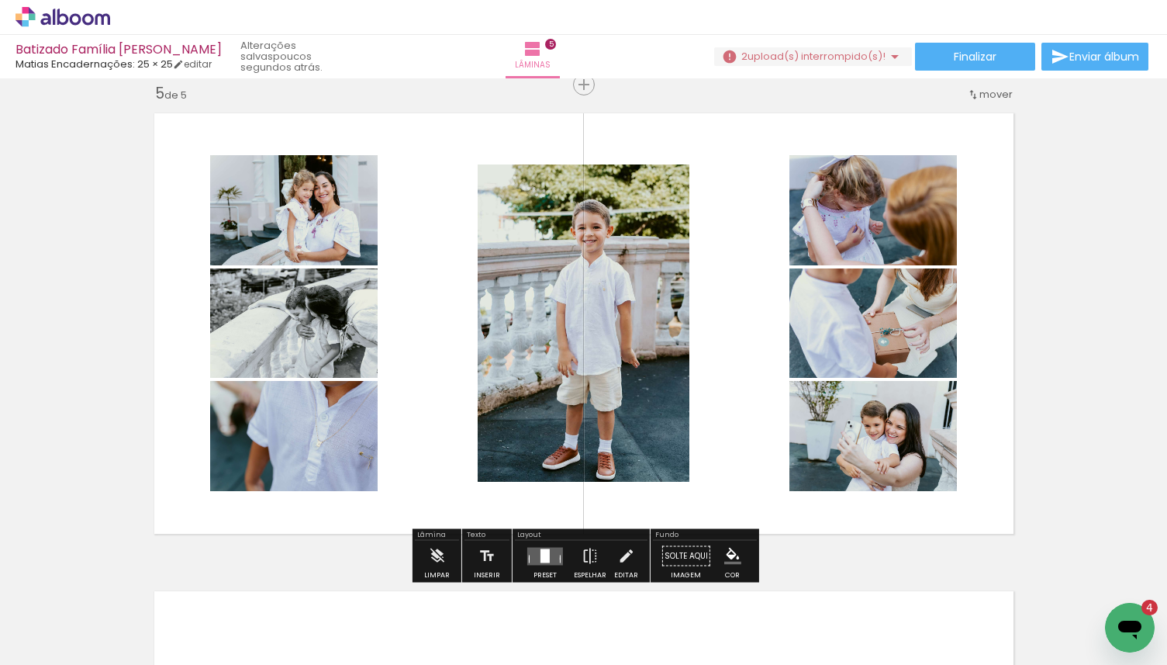
click at [121, 584] on iron-icon at bounding box center [121, 581] width 16 height 16
click at [62, 654] on span "Adicionar Fotos" at bounding box center [55, 656] width 47 height 17
click at [0, 0] on input "file" at bounding box center [0, 0] width 0 height 0
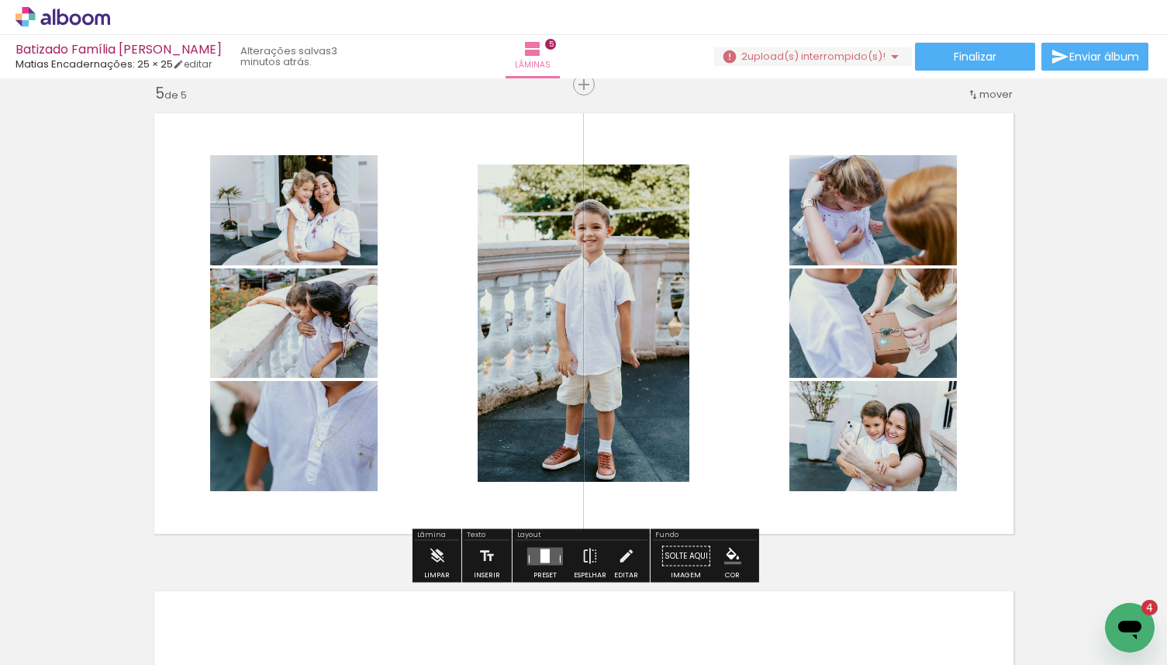
click at [551, 549] on quentale-layouter at bounding box center [545, 556] width 36 height 18
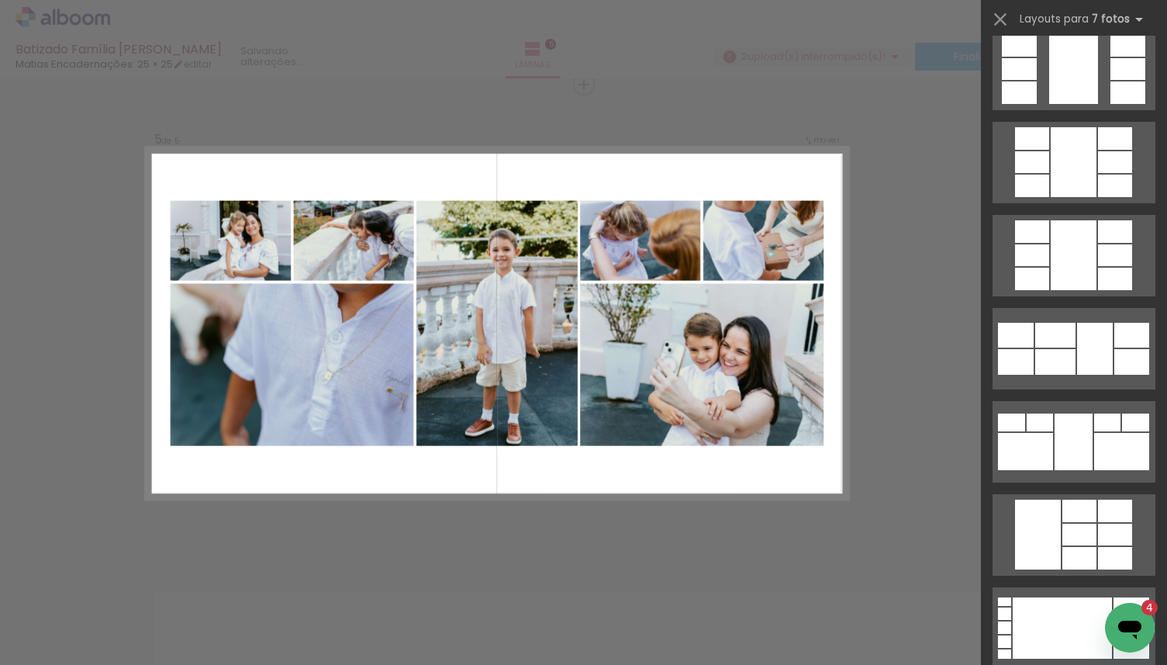
scroll to position [582, 0]
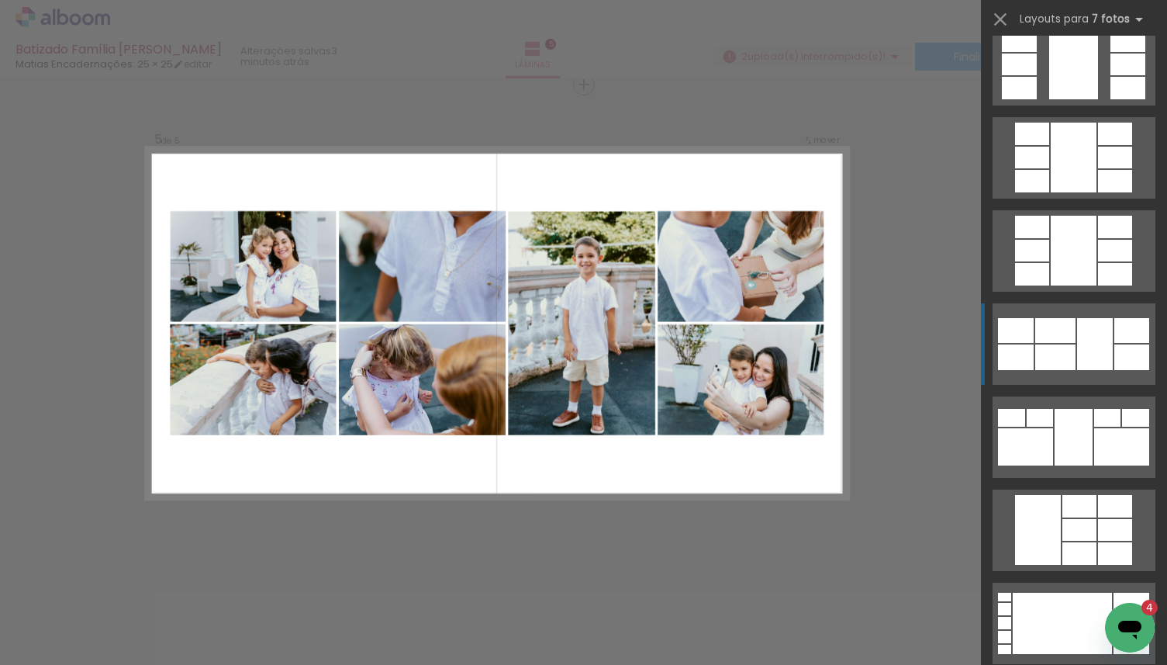
click at [1096, 354] on div at bounding box center [1095, 344] width 36 height 52
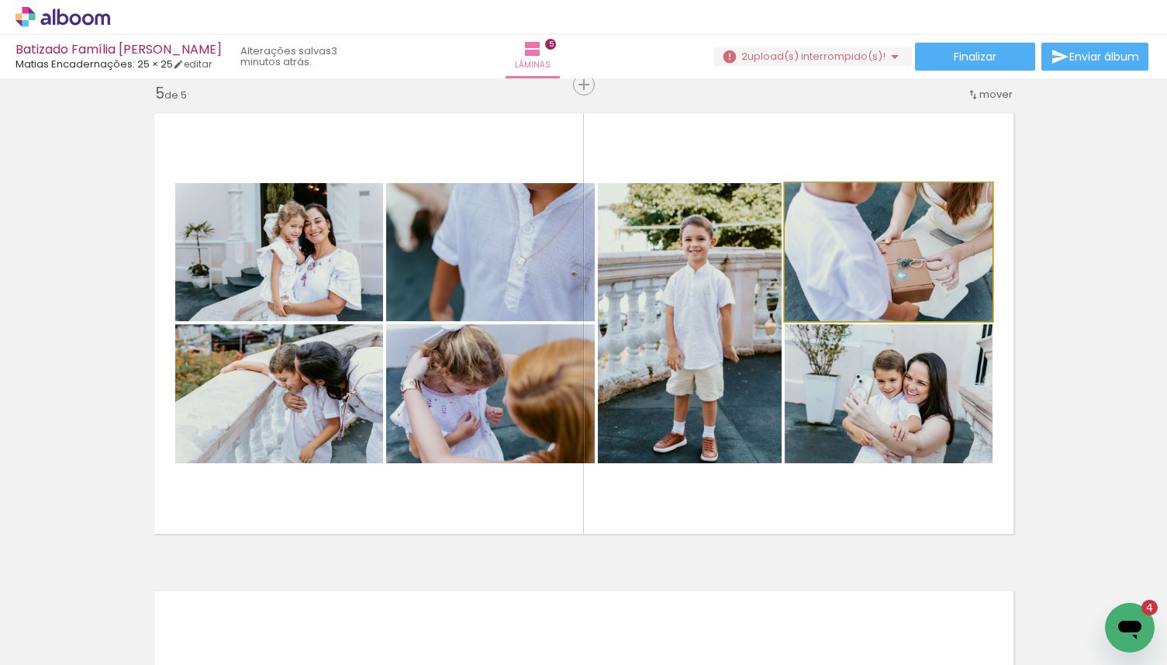
drag, startPoint x: 917, startPoint y: 285, endPoint x: 470, endPoint y: 275, distance: 446.8
click at [0, 0] on slot at bounding box center [0, 0] width 0 height 0
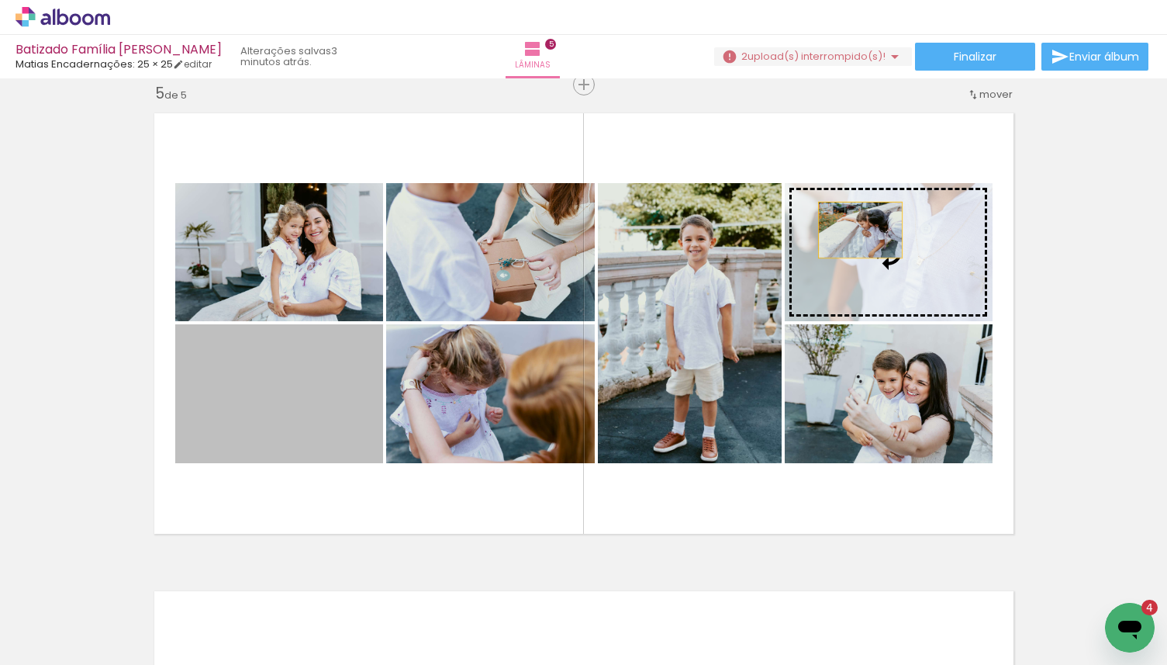
drag, startPoint x: 299, startPoint y: 395, endPoint x: 860, endPoint y: 230, distance: 585.3
click at [0, 0] on slot at bounding box center [0, 0] width 0 height 0
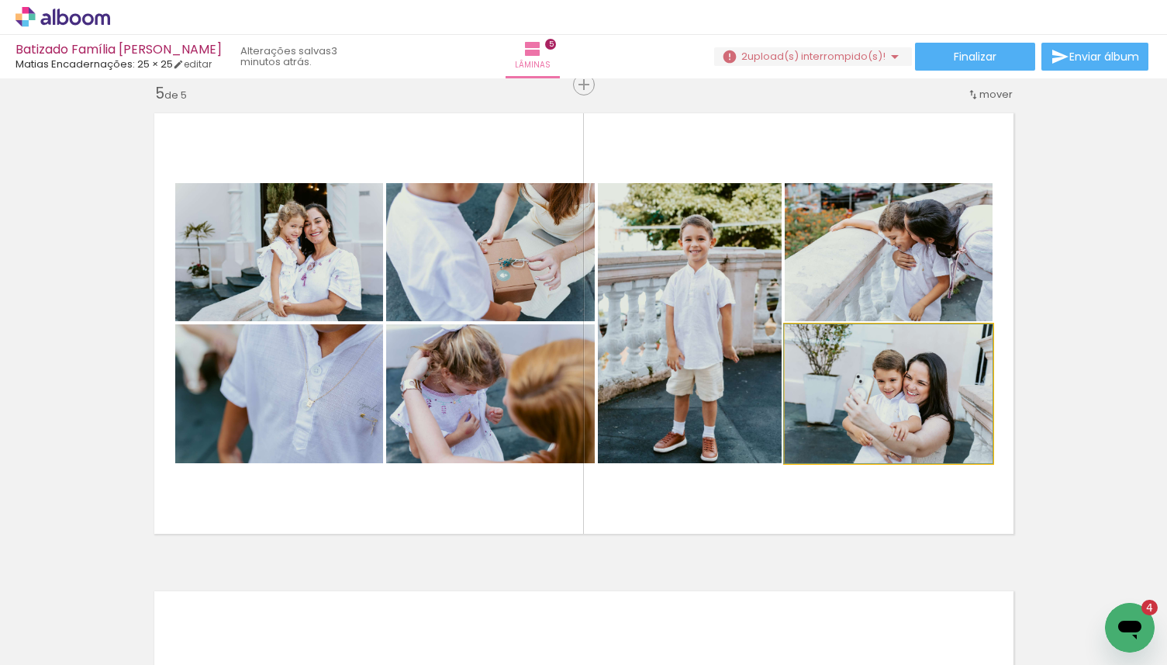
drag, startPoint x: 844, startPoint y: 394, endPoint x: 302, endPoint y: 394, distance: 542.1
click at [0, 0] on slot at bounding box center [0, 0] width 0 height 0
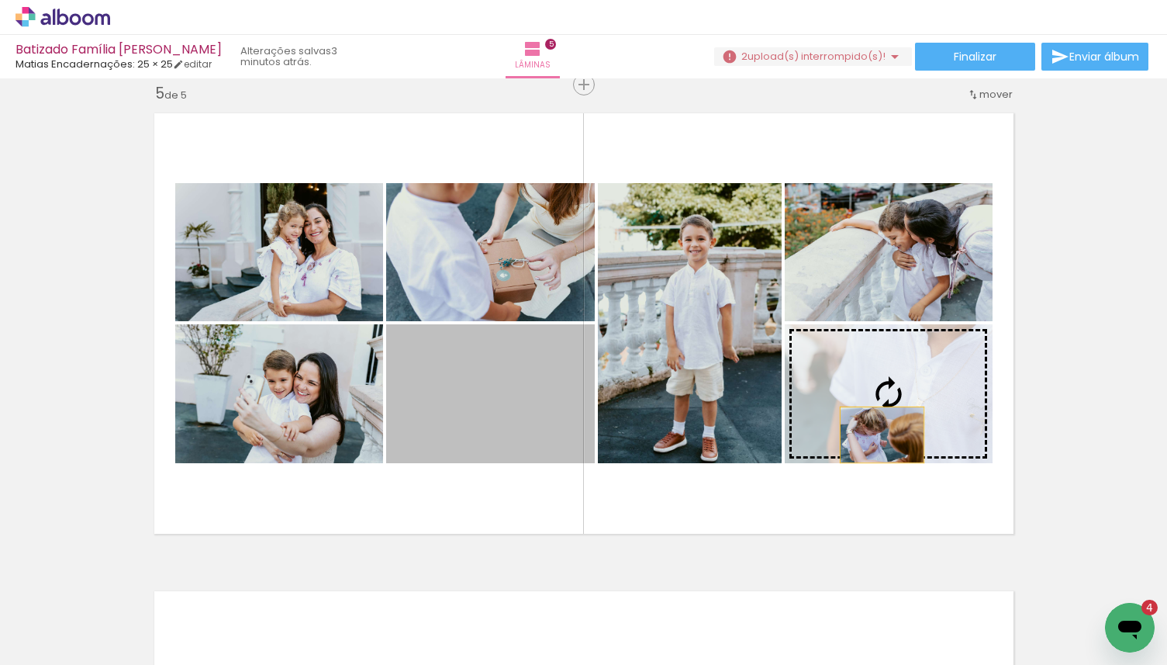
drag, startPoint x: 539, startPoint y: 434, endPoint x: 890, endPoint y: 433, distance: 350.6
click at [0, 0] on slot at bounding box center [0, 0] width 0 height 0
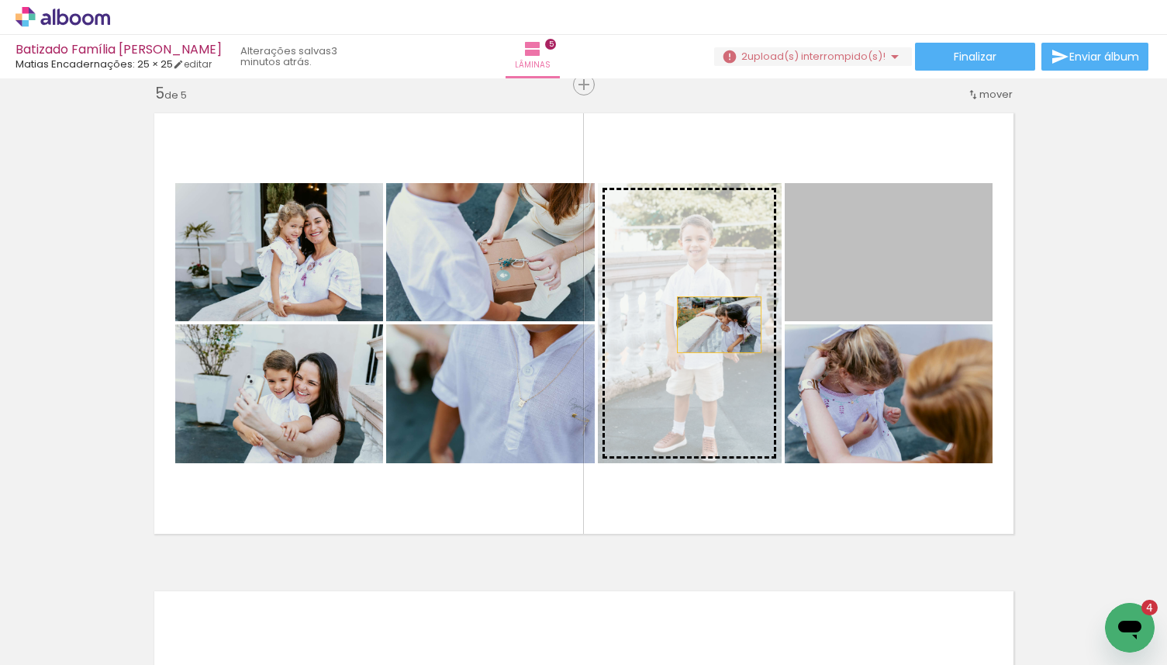
drag, startPoint x: 847, startPoint y: 289, endPoint x: 509, endPoint y: 413, distance: 360.2
click at [0, 0] on slot at bounding box center [0, 0] width 0 height 0
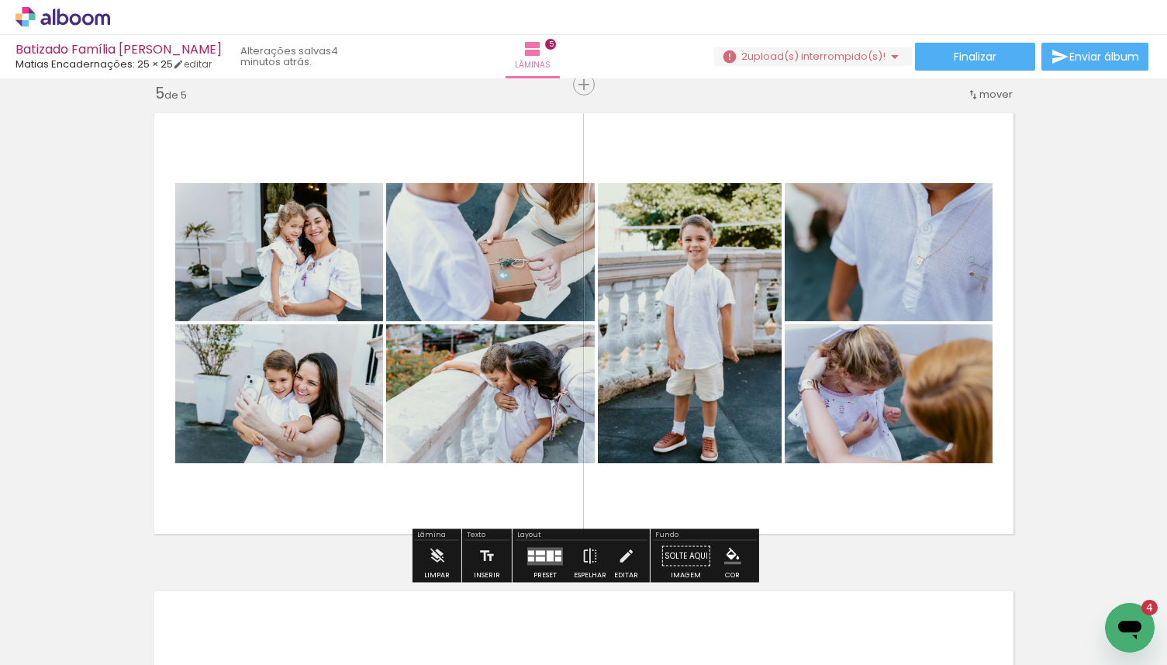
click at [544, 561] on quentale-layouter at bounding box center [545, 556] width 36 height 18
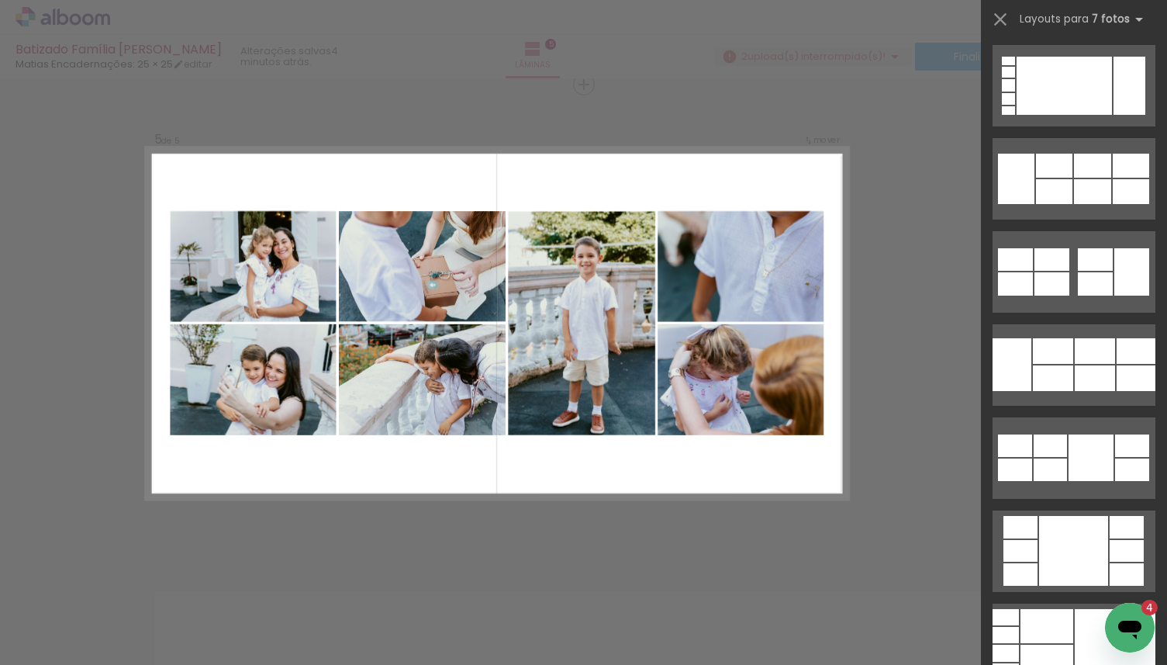
scroll to position [1814, 0]
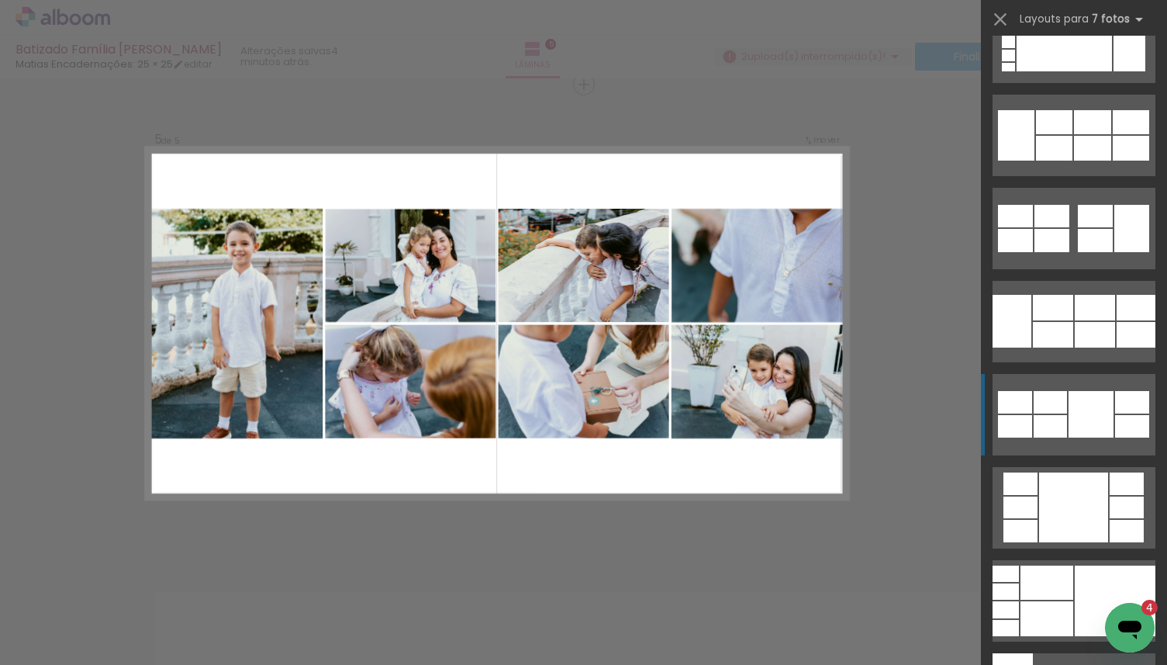
click at [1089, 389] on quentale-layouter at bounding box center [1074, 414] width 163 height 81
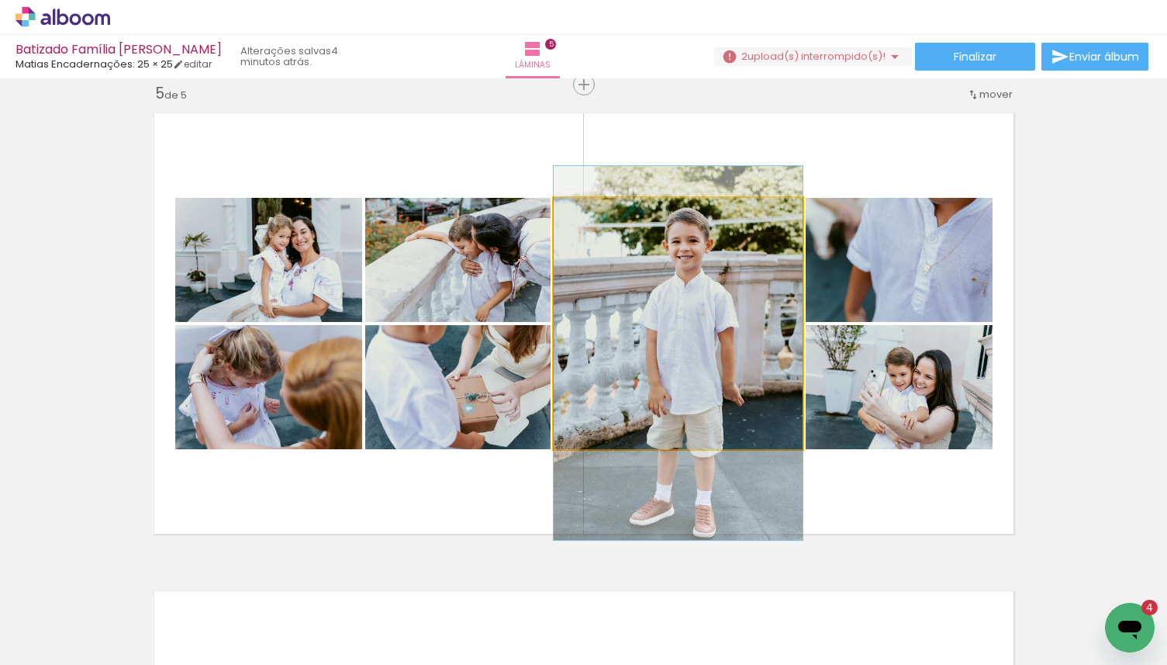
drag, startPoint x: 746, startPoint y: 351, endPoint x: 748, endPoint y: 379, distance: 28.7
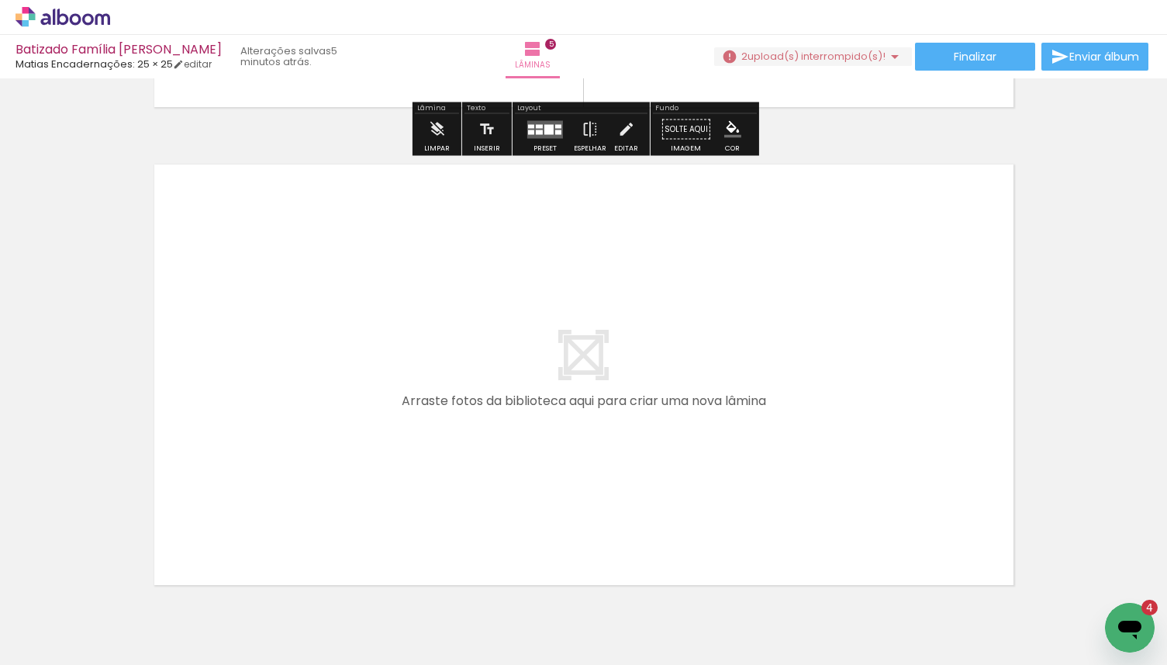
scroll to position [2384, 0]
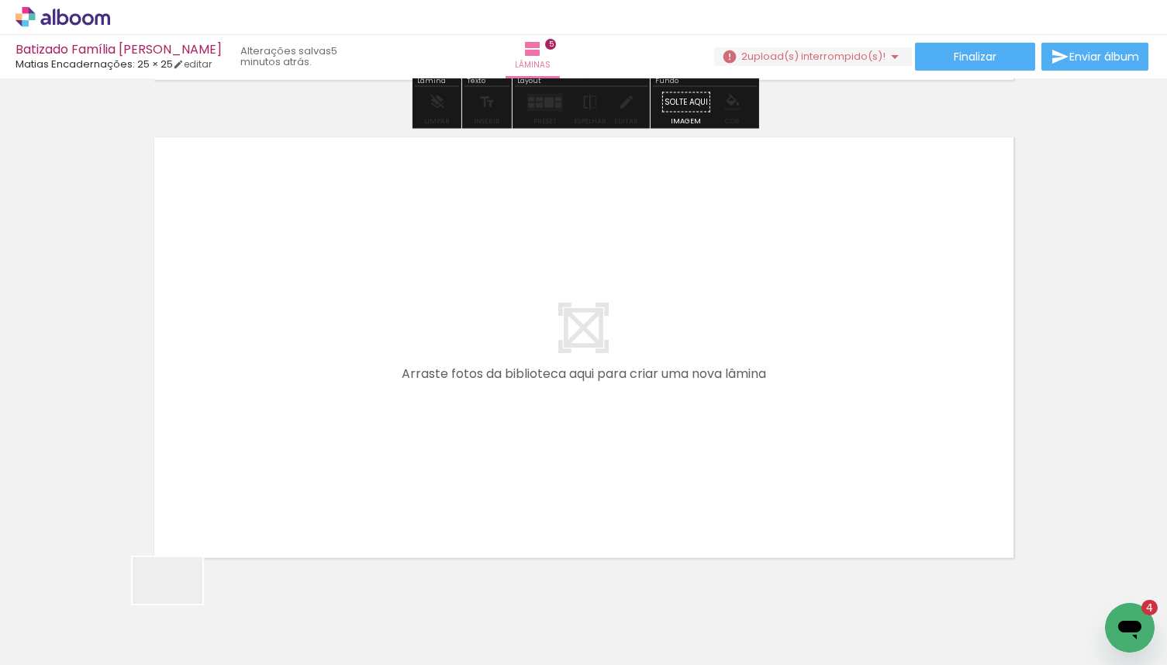
drag, startPoint x: 179, startPoint y: 603, endPoint x: 309, endPoint y: 451, distance: 200.2
click at [309, 451] on quentale-workspace at bounding box center [583, 332] width 1167 height 665
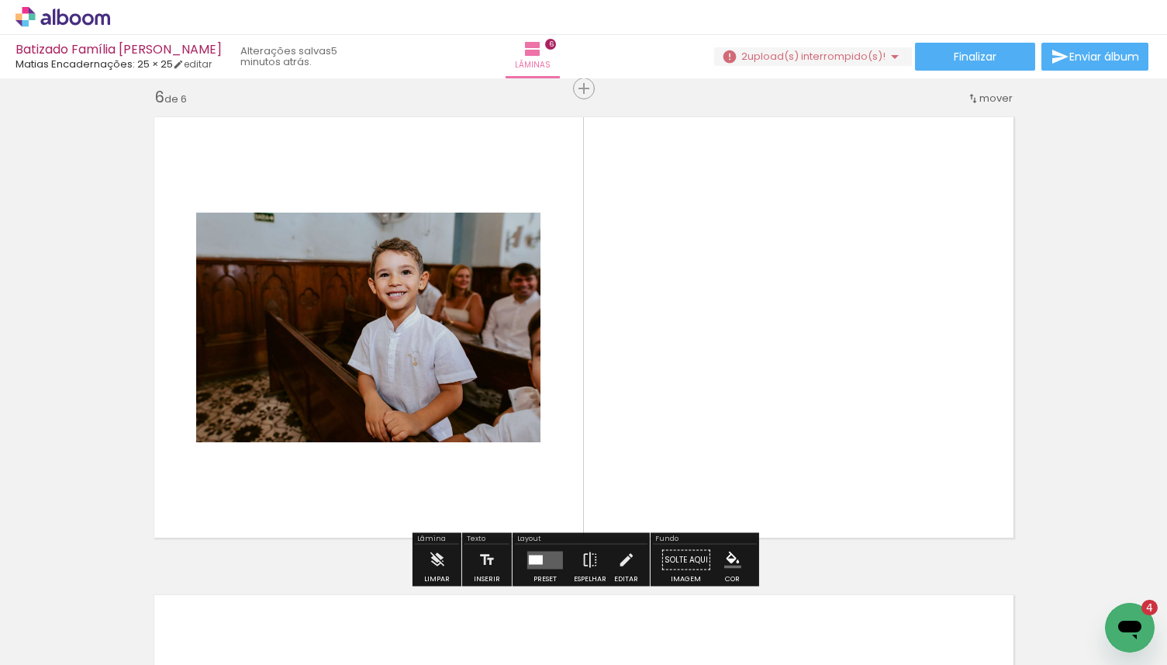
scroll to position [2408, 0]
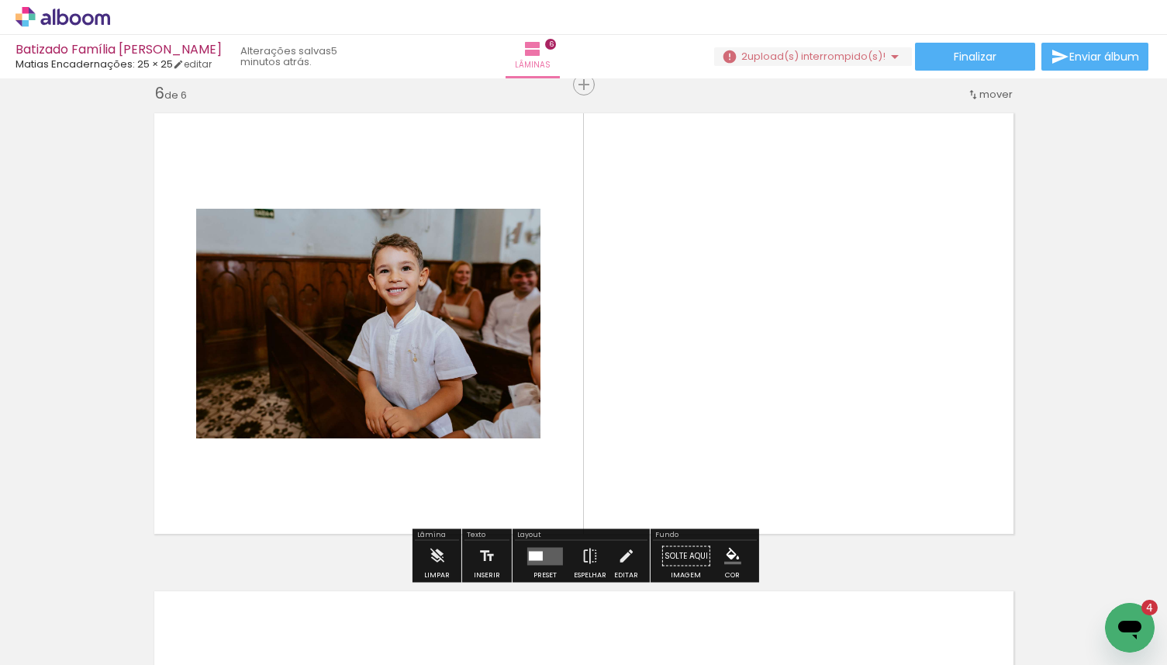
drag, startPoint x: 172, startPoint y: 612, endPoint x: 277, endPoint y: 447, distance: 194.9
click at [276, 448] on quentale-workspace at bounding box center [583, 332] width 1167 height 665
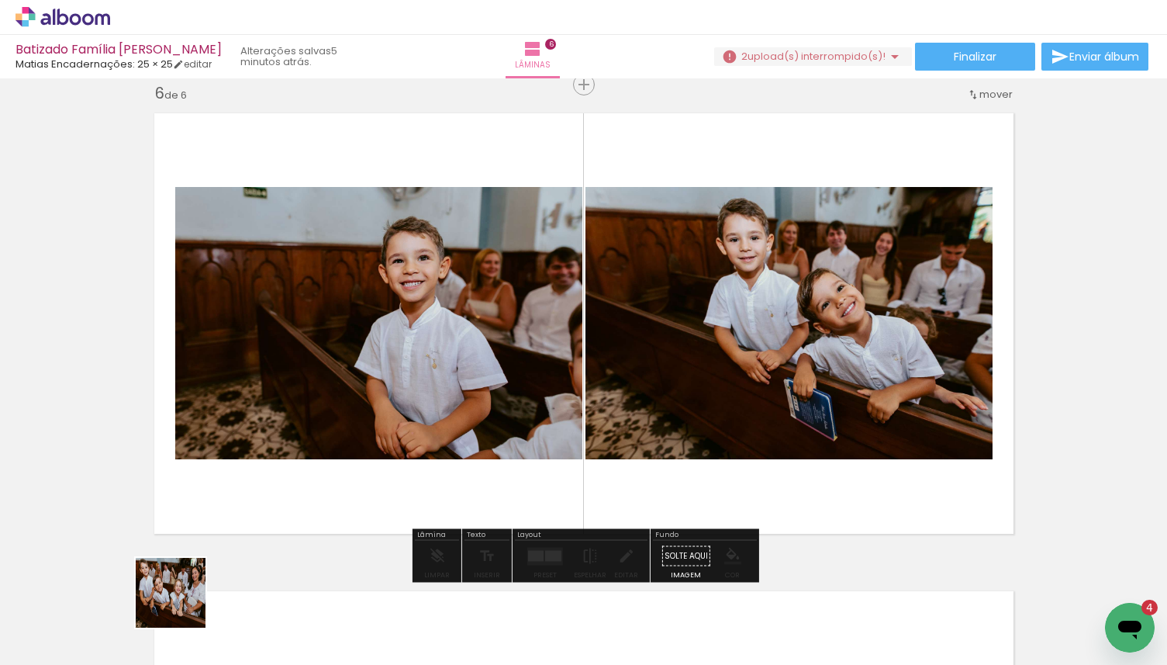
drag, startPoint x: 178, startPoint y: 620, endPoint x: 256, endPoint y: 462, distance: 175.8
click at [256, 462] on quentale-workspace at bounding box center [583, 332] width 1167 height 665
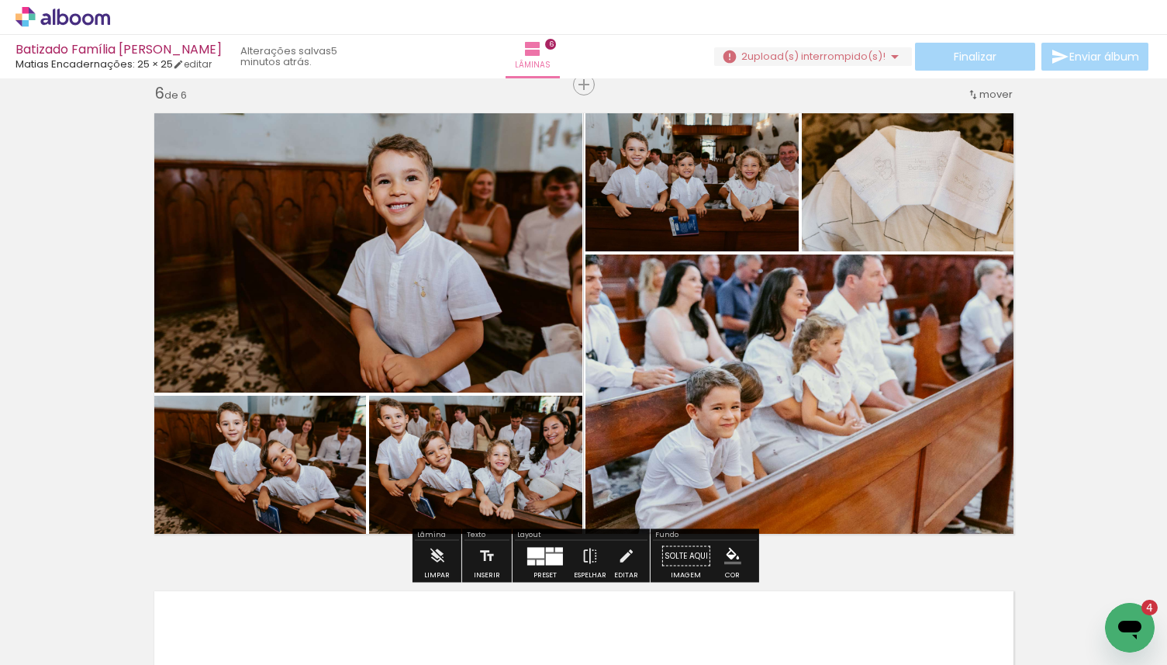
scroll to position [6379, 0]
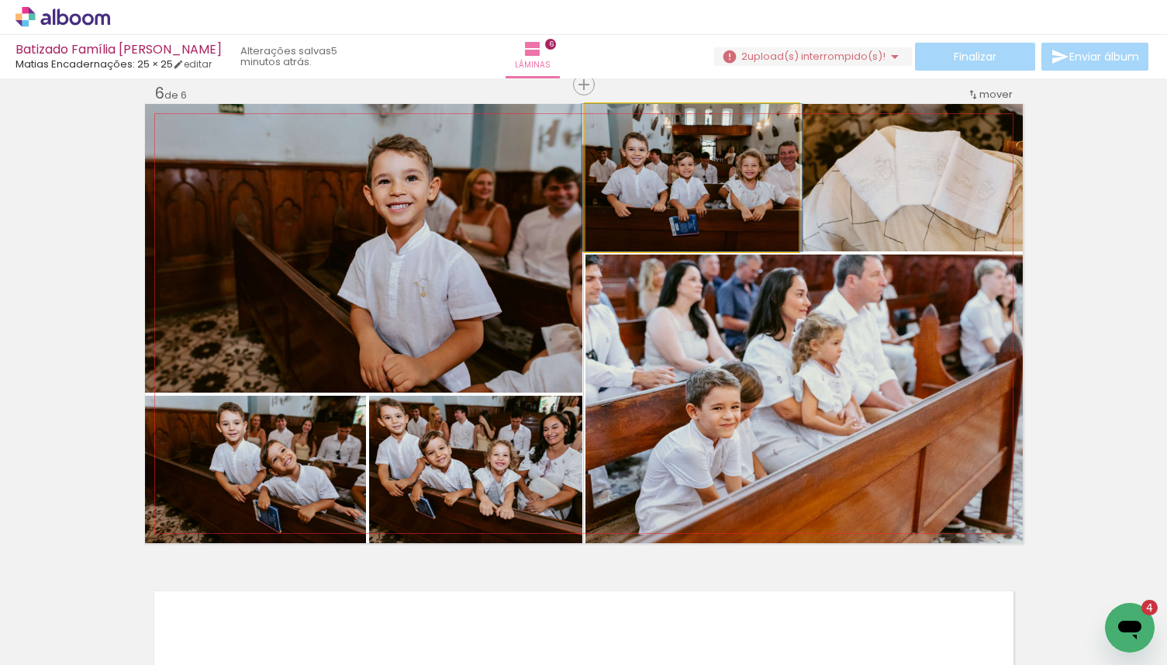
drag, startPoint x: 651, startPoint y: 219, endPoint x: 686, endPoint y: 382, distance: 167.3
click at [0, 0] on slot at bounding box center [0, 0] width 0 height 0
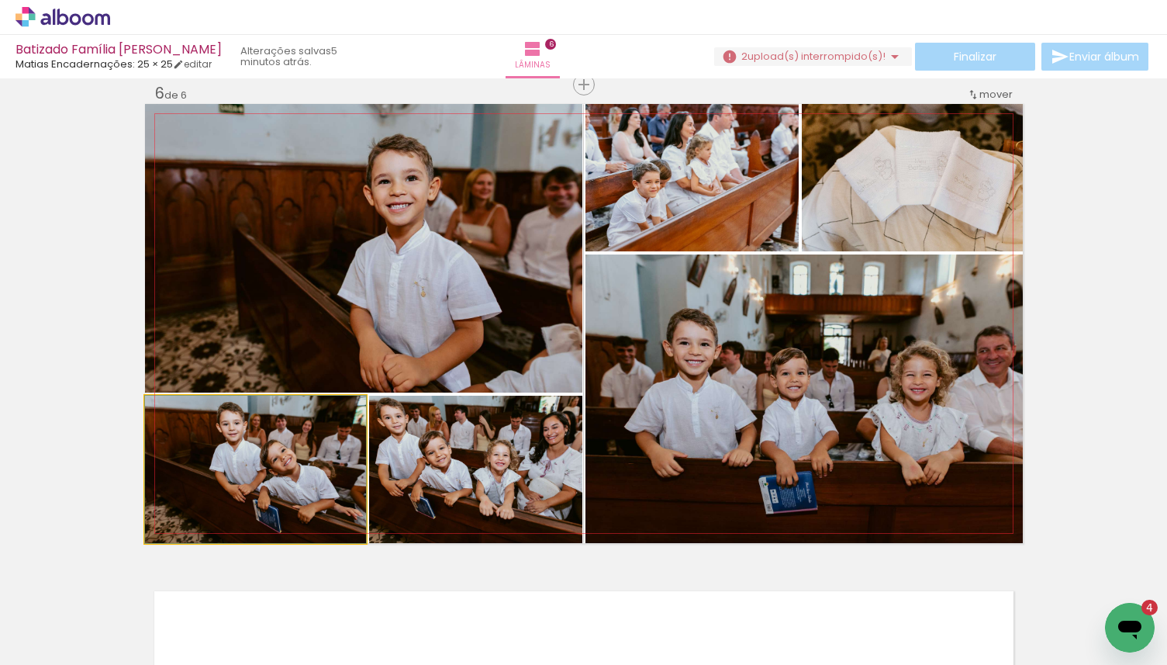
drag, startPoint x: 321, startPoint y: 482, endPoint x: 321, endPoint y: 330, distance: 152.8
click at [0, 0] on slot at bounding box center [0, 0] width 0 height 0
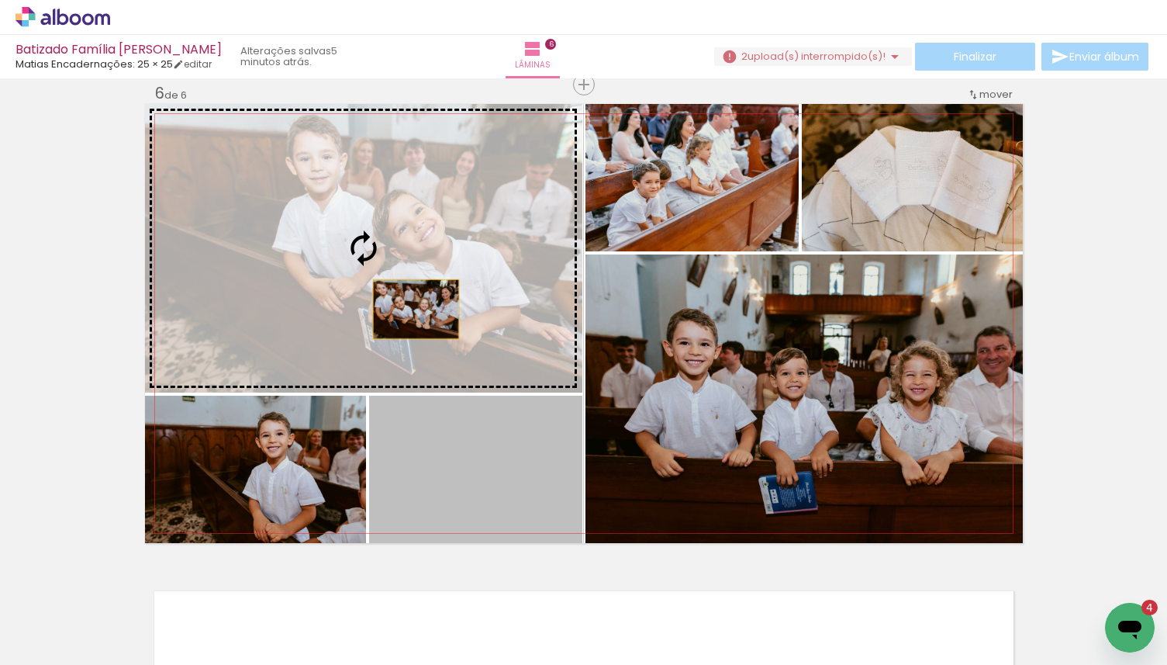
drag, startPoint x: 492, startPoint y: 460, endPoint x: 396, endPoint y: 271, distance: 212.3
click at [0, 0] on slot at bounding box center [0, 0] width 0 height 0
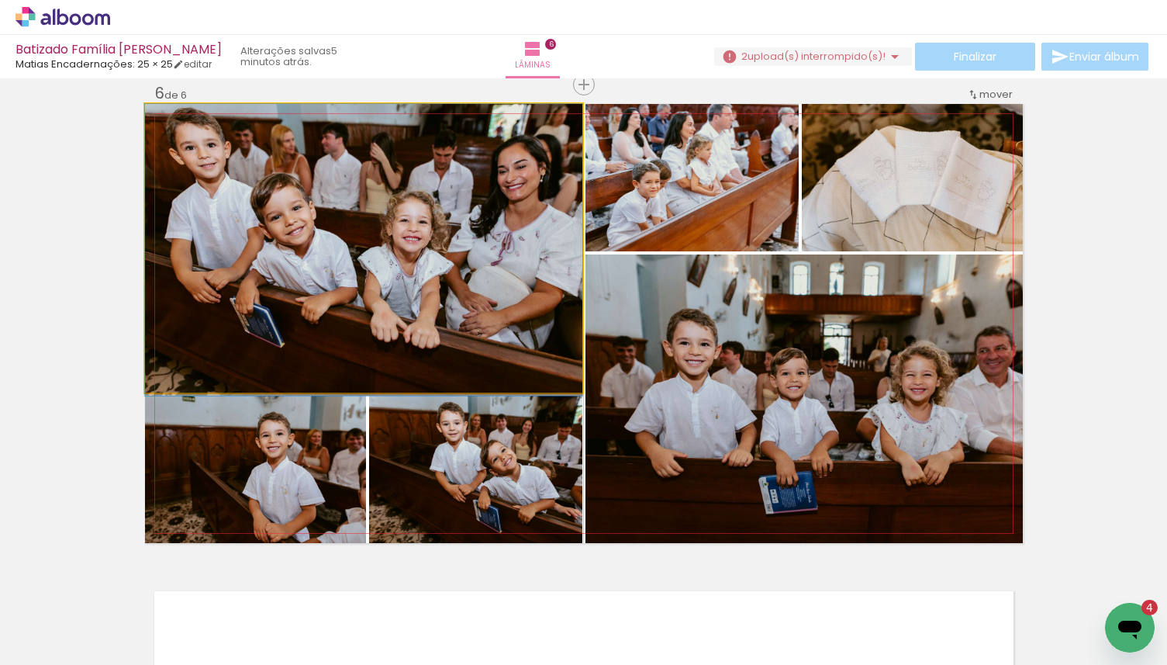
drag, startPoint x: 420, startPoint y: 307, endPoint x: 434, endPoint y: 308, distance: 13.2
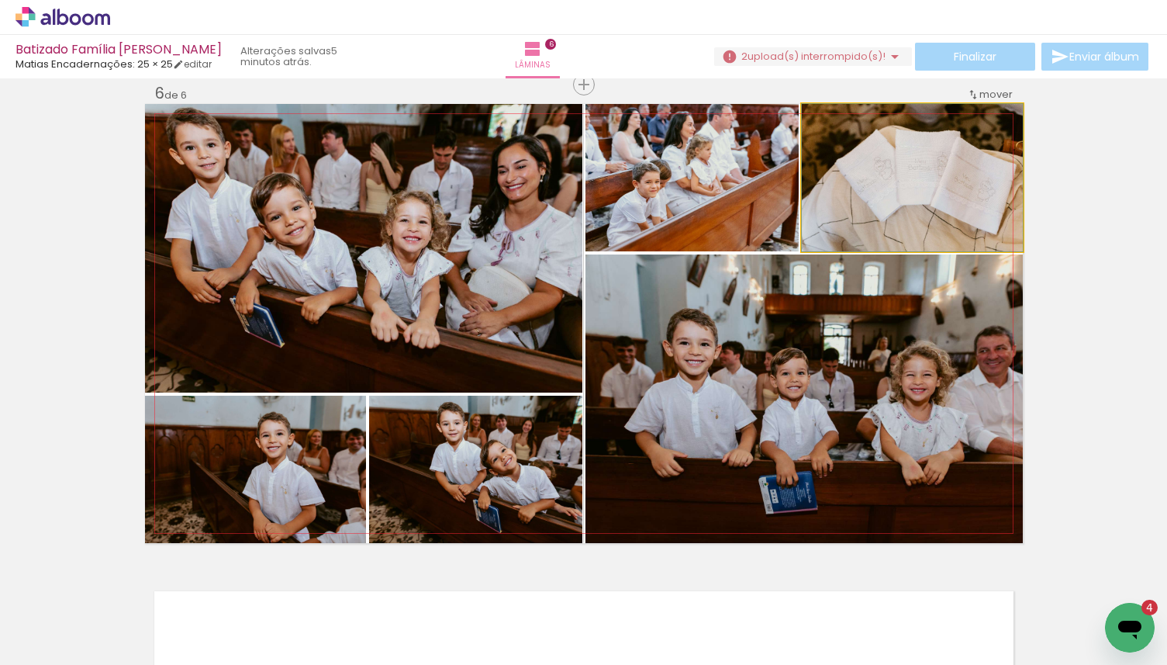
drag, startPoint x: 887, startPoint y: 176, endPoint x: 425, endPoint y: 209, distance: 463.4
click at [0, 0] on slot at bounding box center [0, 0] width 0 height 0
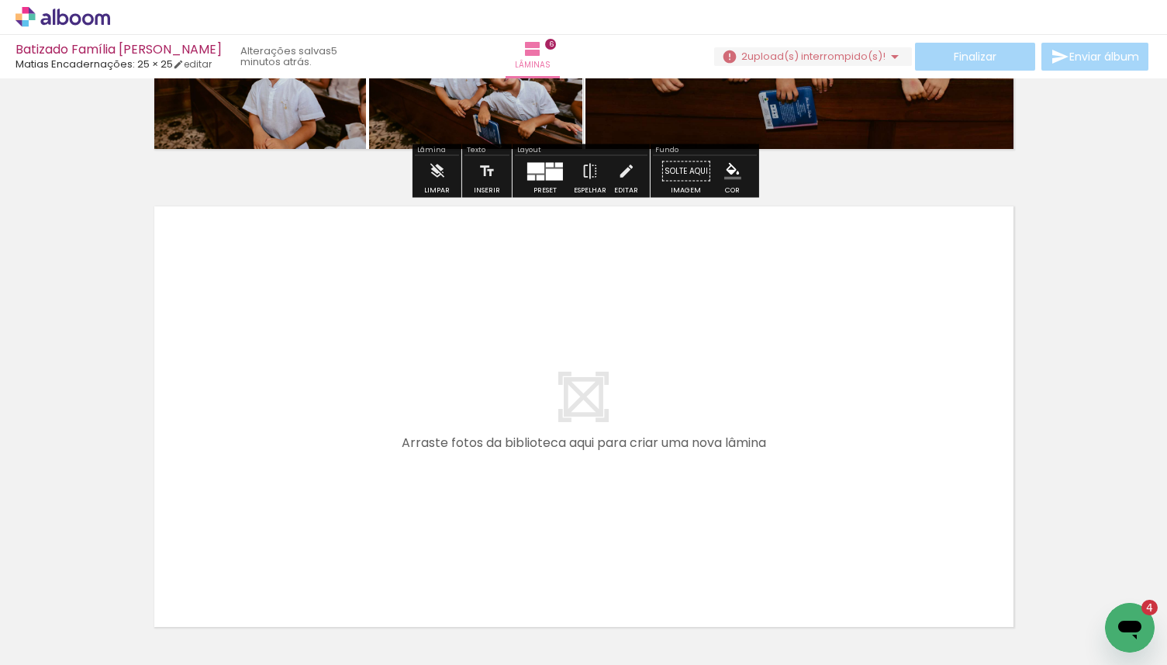
scroll to position [2799, 0]
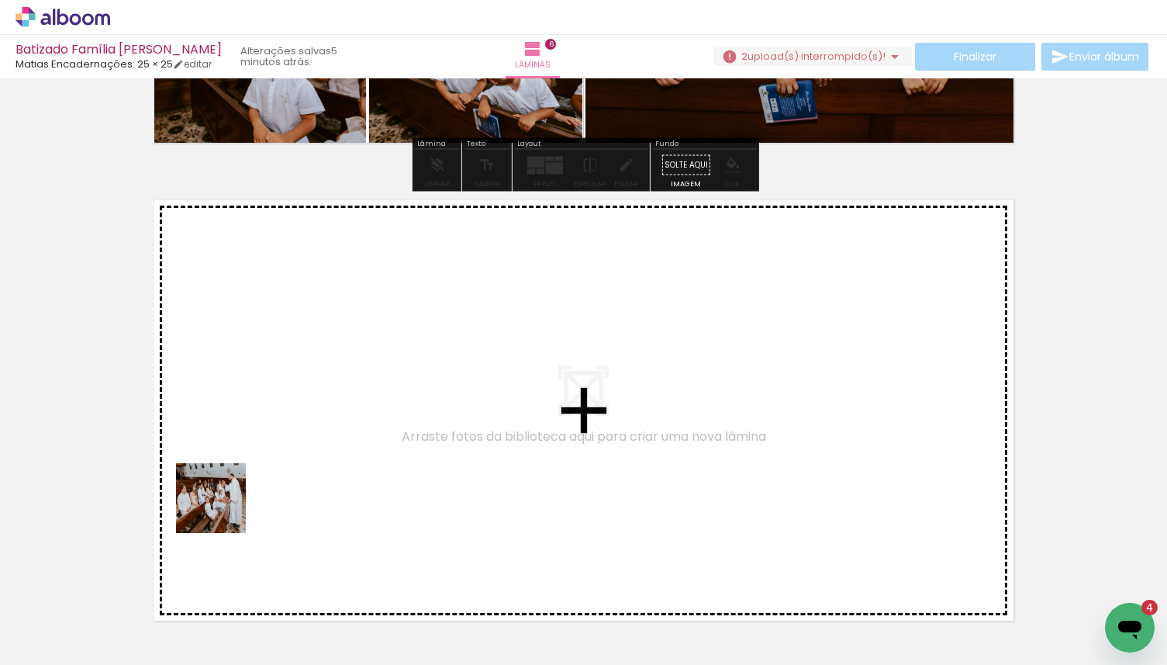
drag, startPoint x: 206, startPoint y: 545, endPoint x: 233, endPoint y: 483, distance: 68.0
click at [233, 483] on quentale-workspace at bounding box center [583, 332] width 1167 height 665
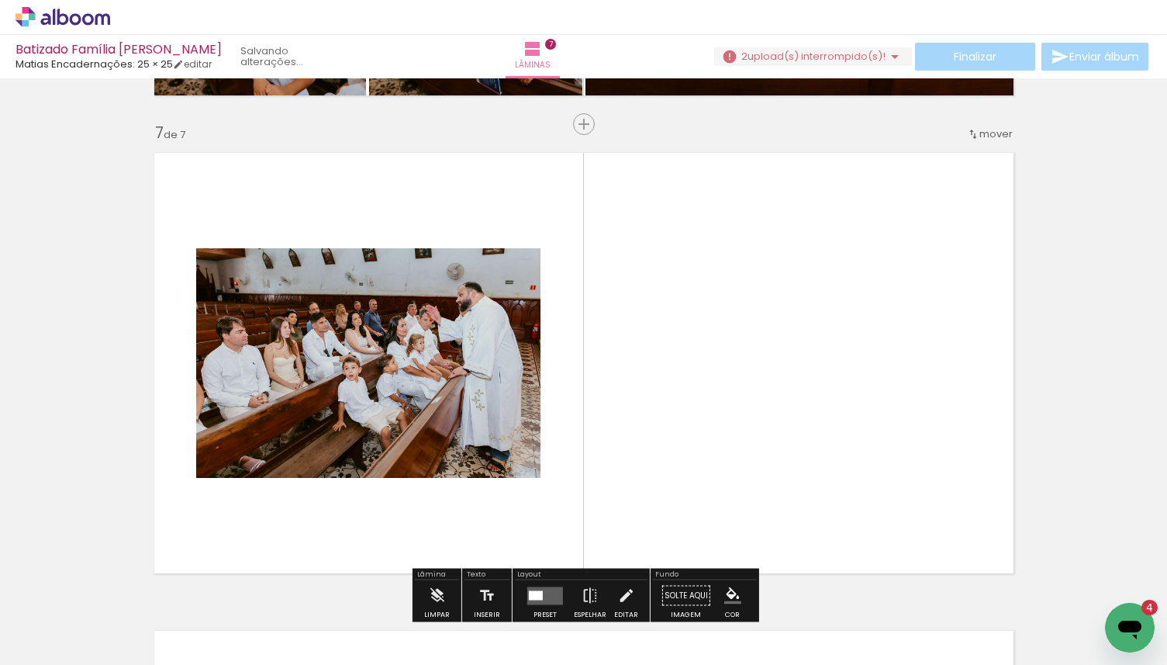
scroll to position [2886, 0]
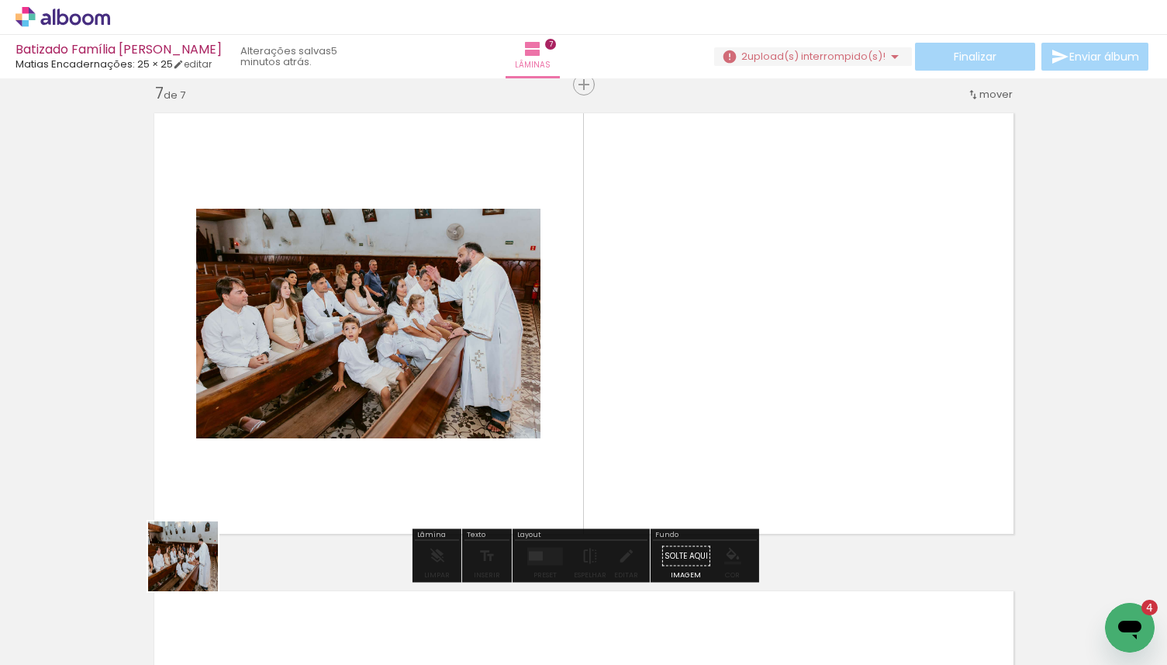
drag, startPoint x: 166, startPoint y: 637, endPoint x: 209, endPoint y: 526, distance: 119.1
click at [209, 526] on quentale-workspace at bounding box center [583, 332] width 1167 height 665
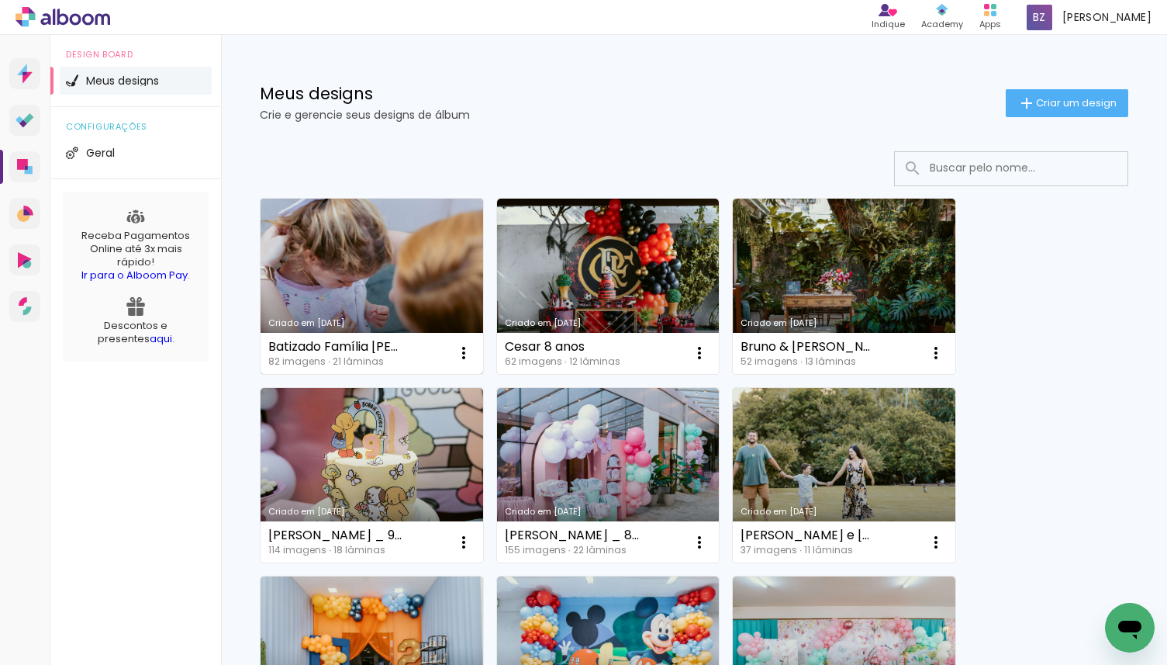
click at [352, 287] on link "Criado em [DATE]" at bounding box center [372, 286] width 223 height 175
